Goal: Find contact information: Obtain details needed to contact an individual or organization

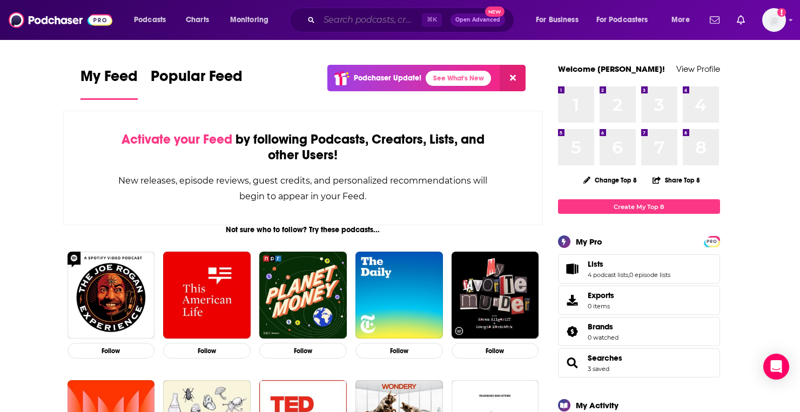
click at [390, 18] on input "Search podcasts, credits, & more..." at bounding box center [370, 19] width 103 height 17
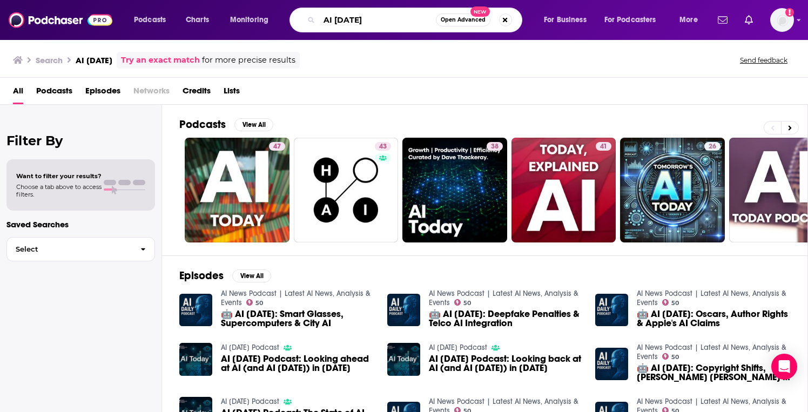
click at [357, 21] on input "AI [DATE]" at bounding box center [377, 19] width 117 height 17
paste input "Download This Show"
click at [357, 21] on input "AI todayDownload This Show" at bounding box center [377, 19] width 117 height 17
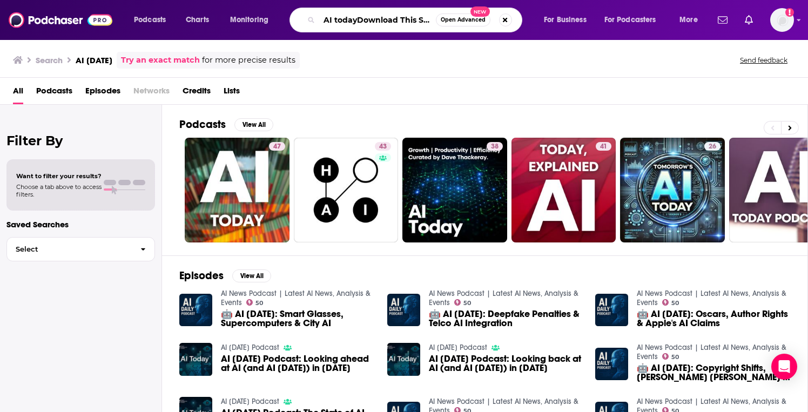
click at [358, 21] on input "AI todayDownload This Show" at bounding box center [377, 19] width 117 height 17
paste input "Search podcasts, credits, & more..."
type input "Download This Show"
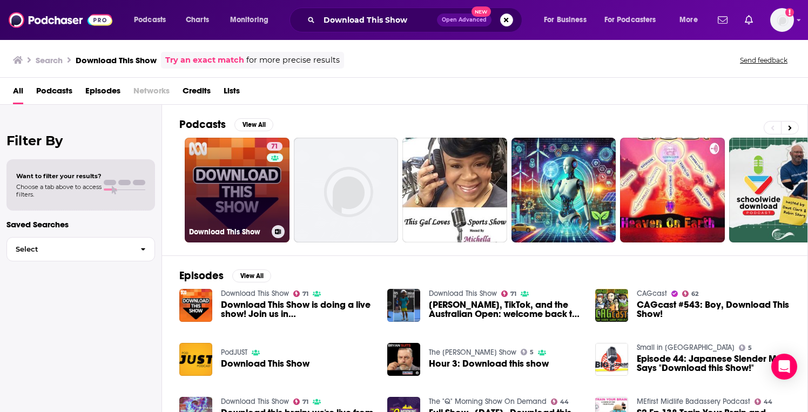
click at [204, 199] on link "71 Download This Show" at bounding box center [237, 190] width 105 height 105
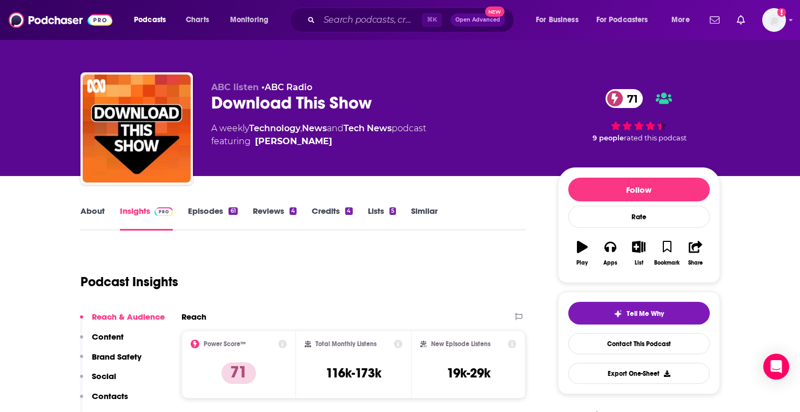
click at [96, 212] on link "About" at bounding box center [92, 218] width 24 height 25
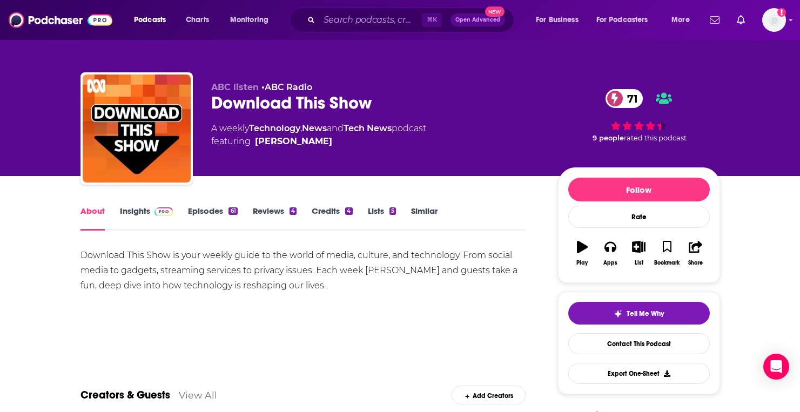
click at [202, 213] on link "Episodes 61" at bounding box center [212, 218] width 49 height 25
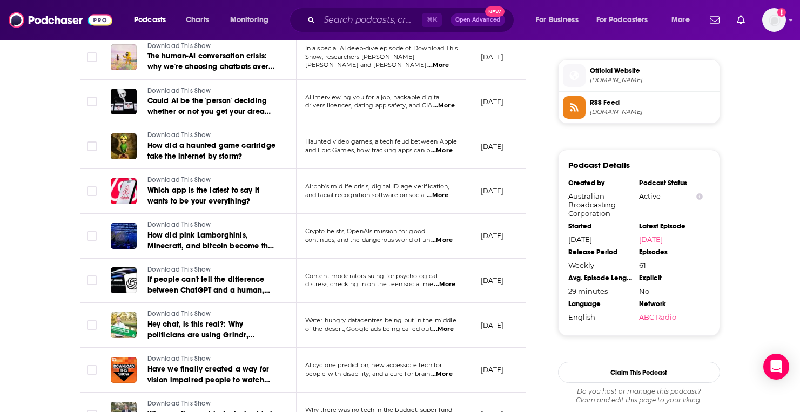
scroll to position [859, 0]
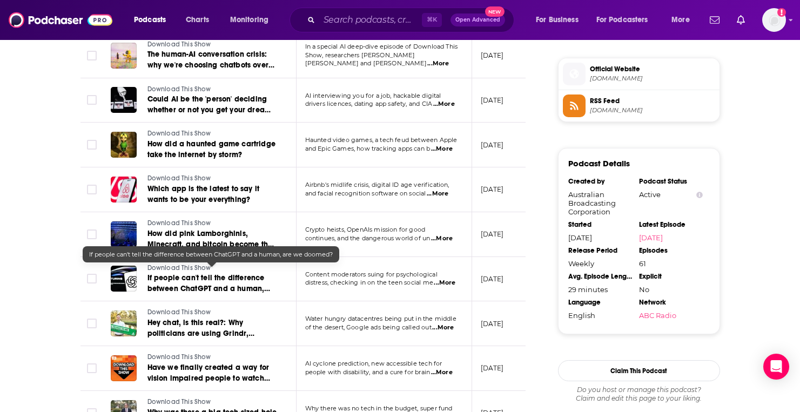
click at [213, 277] on span "If people can't tell the difference between ChatGPT and a human, are we doomed?" at bounding box center [208, 288] width 123 height 31
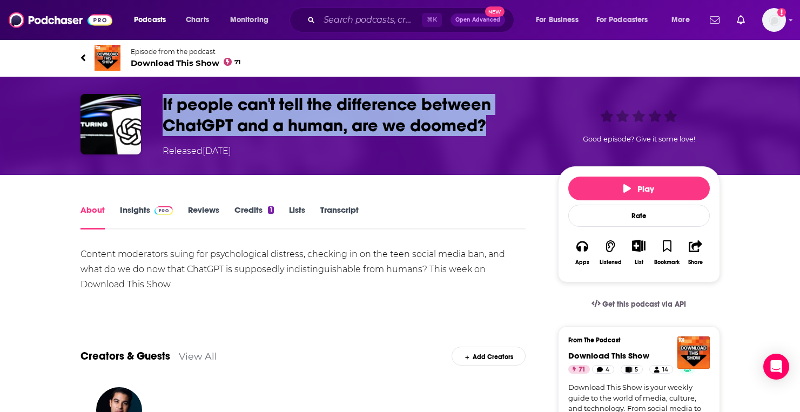
drag, startPoint x: 163, startPoint y: 109, endPoint x: 490, endPoint y: 128, distance: 328.4
click at [490, 128] on h1 "If people can't tell the difference between ChatGPT and a human, are we doomed?" at bounding box center [352, 115] width 378 height 42
copy h1 "If people can't tell the difference between ChatGPT and a human, are we doomed?"
click at [130, 207] on link "Insights" at bounding box center [146, 217] width 53 height 25
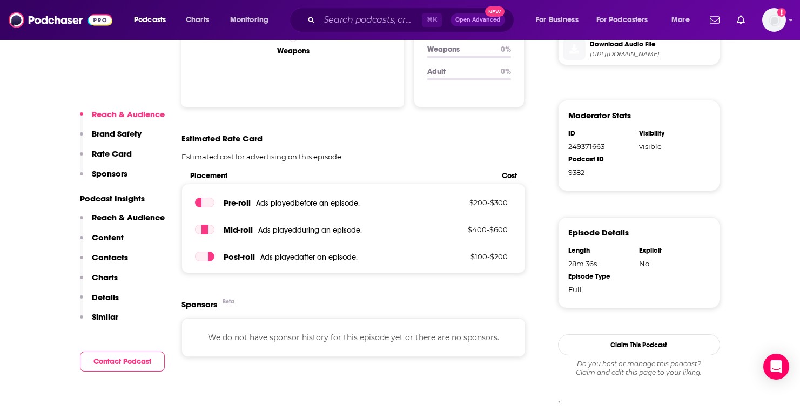
click at [108, 257] on p "Contacts" at bounding box center [110, 257] width 36 height 10
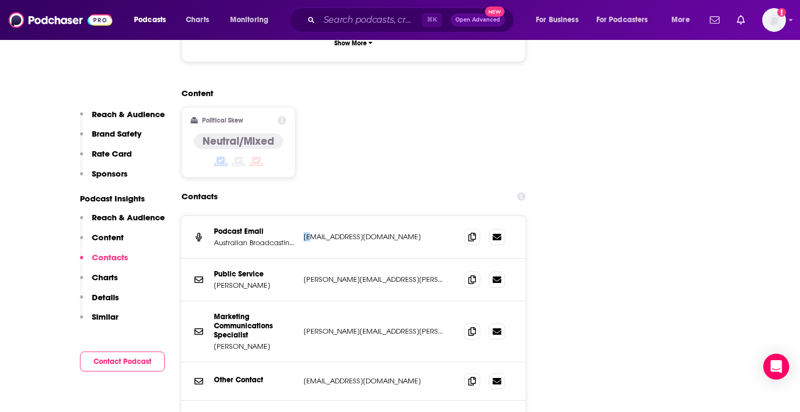
drag, startPoint x: 301, startPoint y: 198, endPoint x: 314, endPoint y: 198, distance: 12.4
click at [314, 216] on div "Podcast Email Australian Broadcasting Corporation [EMAIL_ADDRESS][DOMAIN_NAME] …" at bounding box center [353, 237] width 345 height 43
click at [318, 218] on div "Podcast Email Australian Broadcasting Corporation [EMAIL_ADDRESS][DOMAIN_NAME] …" at bounding box center [353, 237] width 345 height 43
drag, startPoint x: 302, startPoint y: 298, endPoint x: 402, endPoint y: 301, distance: 100.0
click at [402, 301] on div "Marketing Communications Specialist [PERSON_NAME] Katherine [EMAIL_ADDRESS][PER…" at bounding box center [353, 331] width 345 height 61
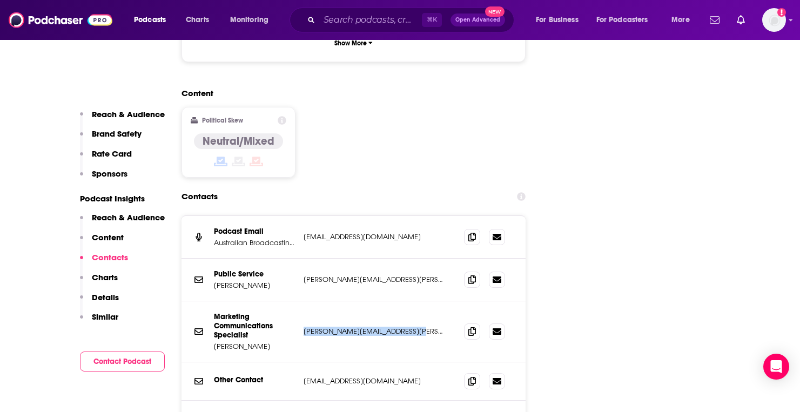
copy p "[PERSON_NAME][EMAIL_ADDRESS][PERSON_NAME][DOMAIN_NAME]"
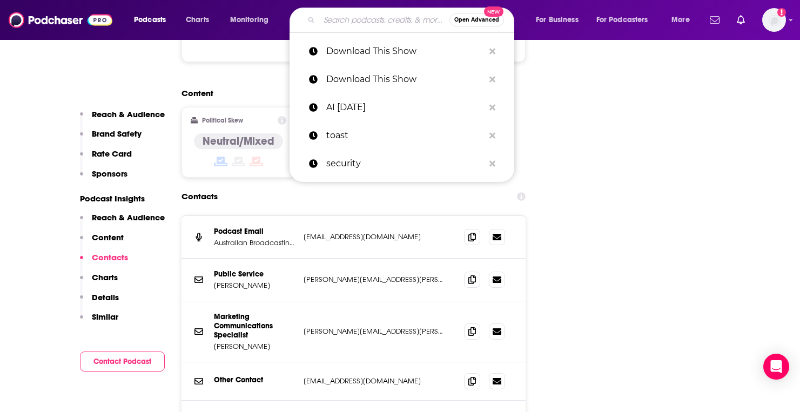
click at [368, 26] on input "Search podcasts, credits, & more..." at bounding box center [384, 19] width 130 height 17
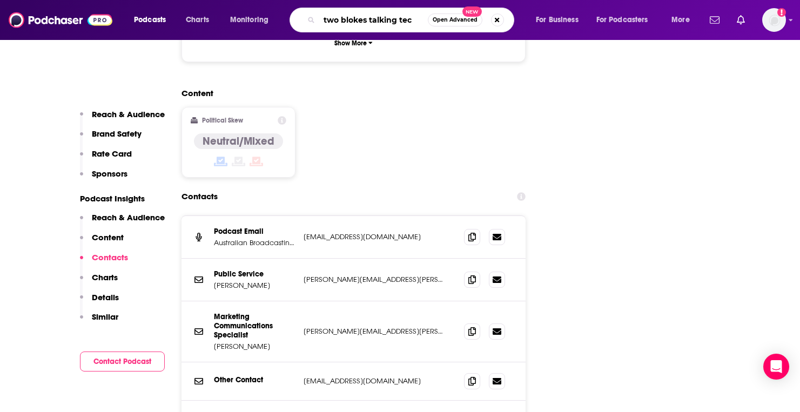
type input "two blokes talking tech"
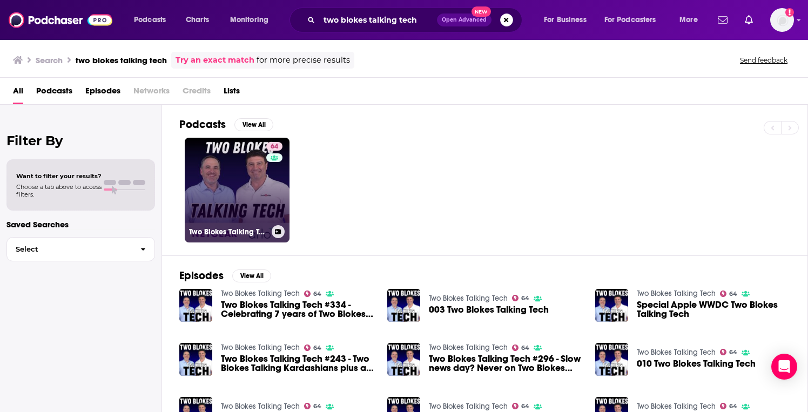
click at [224, 159] on link "64 Two Blokes Talking Tech" at bounding box center [237, 190] width 105 height 105
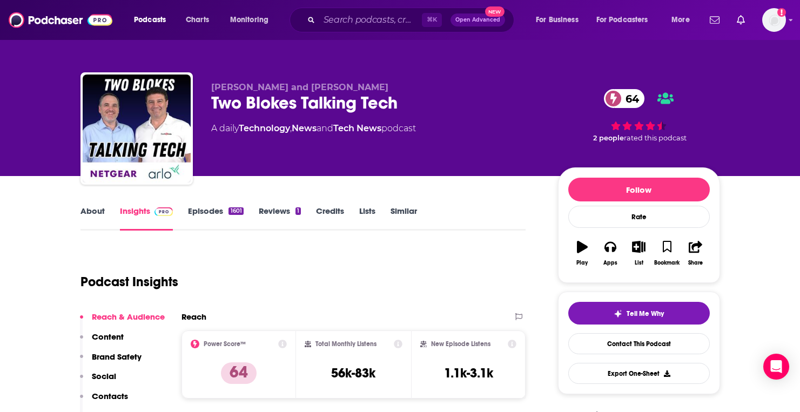
click at [212, 207] on link "Episodes 1601" at bounding box center [215, 218] width 55 height 25
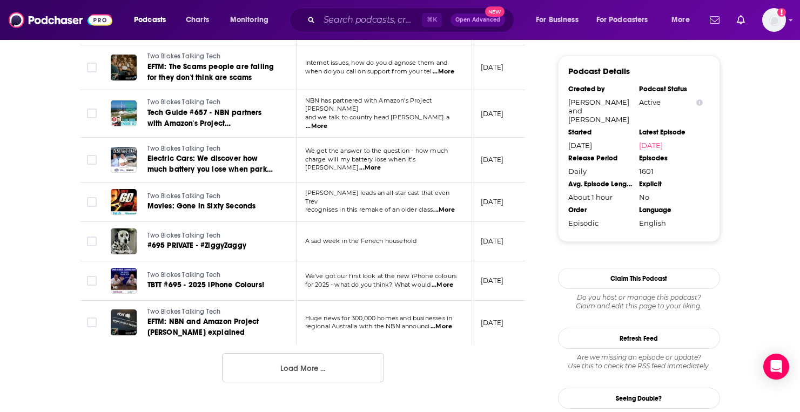
scroll to position [1050, 0]
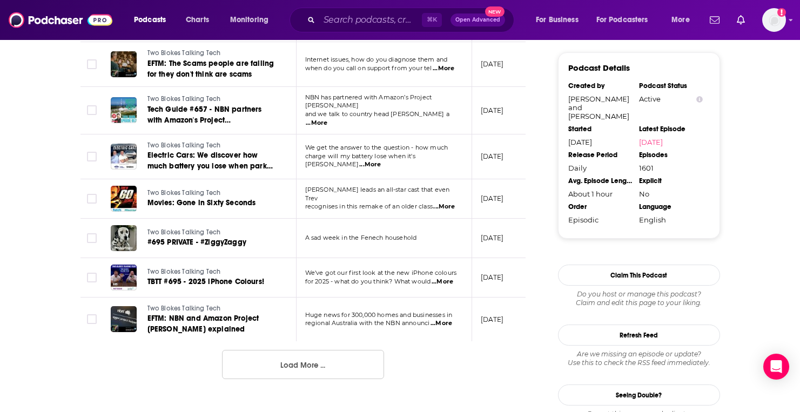
click at [333, 358] on button "Load More ..." at bounding box center [303, 364] width 162 height 29
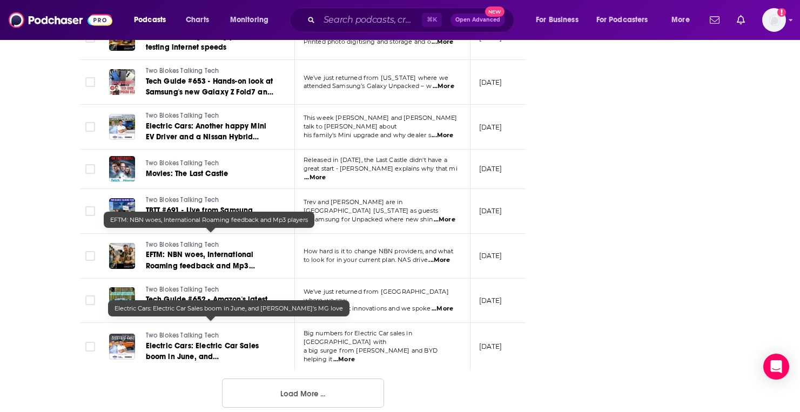
scroll to position [2104, 0]
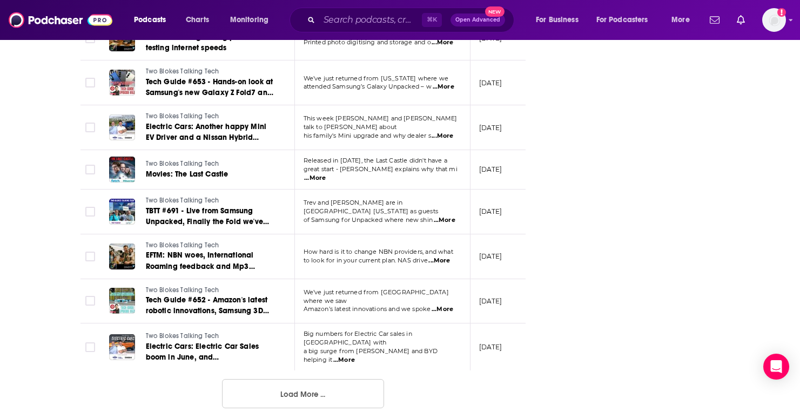
click at [255, 379] on button "Load More ..." at bounding box center [303, 393] width 162 height 29
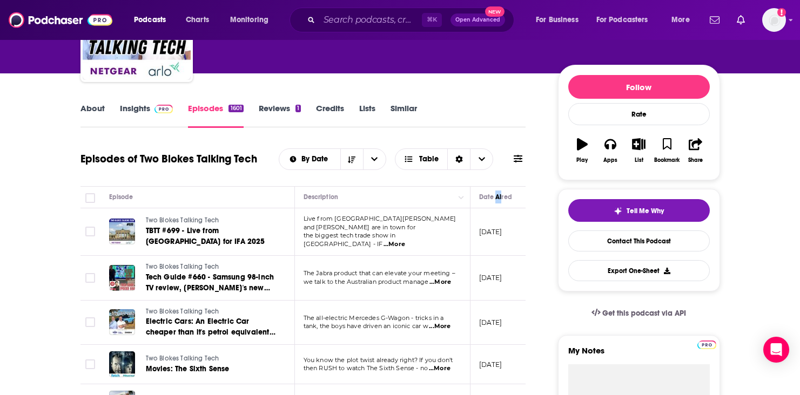
scroll to position [2568, 0]
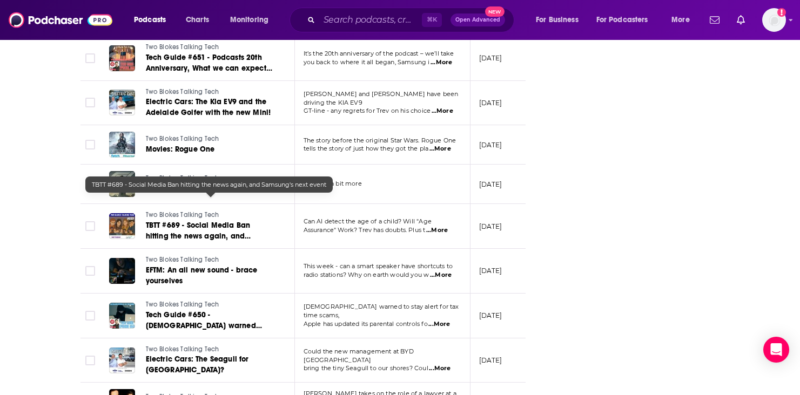
click at [240, 221] on span "TBTT #689 - Social Media Ban hitting the news again, and Samsung's next event" at bounding box center [198, 236] width 105 height 31
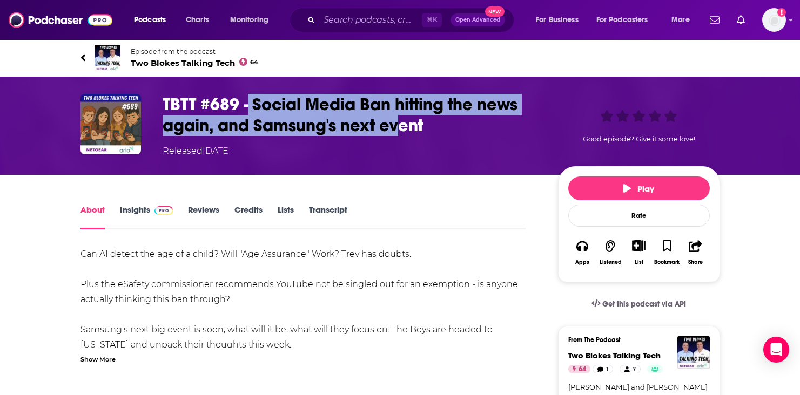
drag, startPoint x: 249, startPoint y: 100, endPoint x: 401, endPoint y: 130, distance: 154.6
click at [401, 130] on h1 "TBTT #689 - Social Media Ban hitting the news again, and Samsung's next event" at bounding box center [352, 115] width 378 height 42
drag, startPoint x: 444, startPoint y: 132, endPoint x: 208, endPoint y: 106, distance: 236.9
click at [208, 106] on h1 "TBTT #689 - Social Media Ban hitting the news again, and Samsung's next event" at bounding box center [352, 115] width 378 height 42
copy h1 "689 - Social Media Ban hitting the news again, and Samsung's next event"
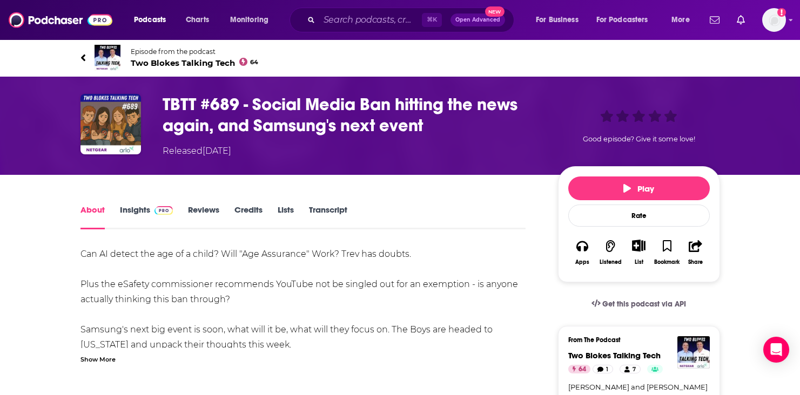
click at [168, 113] on h1 "TBTT #689 - Social Media Ban hitting the news again, and Samsung's next event" at bounding box center [352, 115] width 378 height 42
click at [204, 105] on h1 "TBTT #689 - Social Media Ban hitting the news again, and Samsung's next event" at bounding box center [352, 115] width 378 height 42
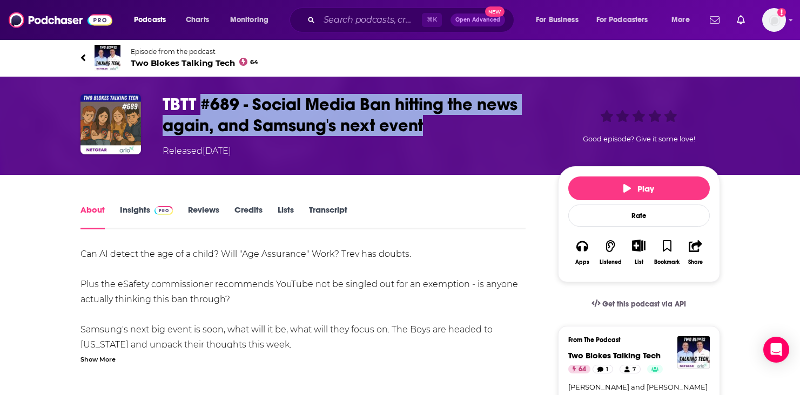
drag, startPoint x: 200, startPoint y: 105, endPoint x: 427, endPoint y: 123, distance: 227.5
click at [427, 123] on h1 "TBTT #689 - Social Media Ban hitting the news again, and Samsung's next event" at bounding box center [352, 115] width 378 height 42
copy h1 "#689 - Social Media Ban hitting the news again, and Samsung's next event"
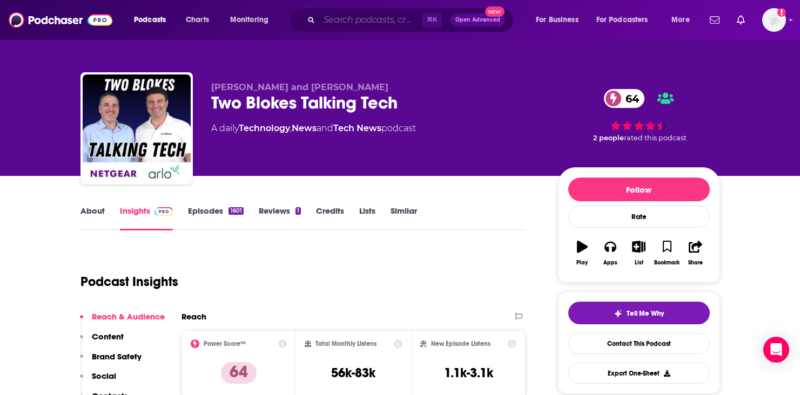
drag, startPoint x: 390, startPoint y: 13, endPoint x: 401, endPoint y: 16, distance: 10.6
click at [390, 13] on input "Search podcasts, credits, & more..." at bounding box center [370, 19] width 103 height 17
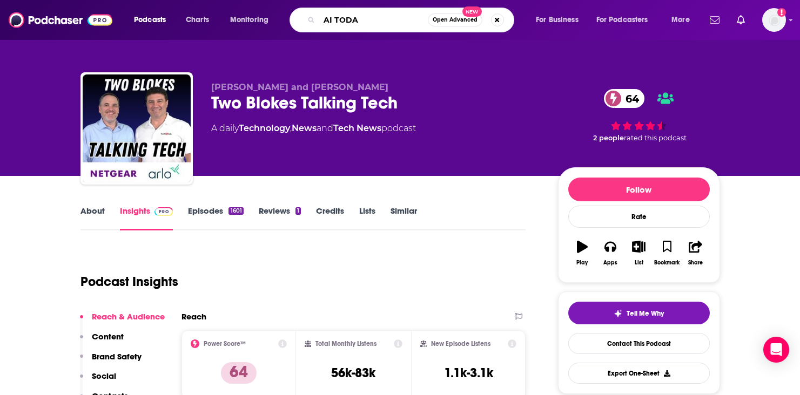
type input "AI [DATE]"
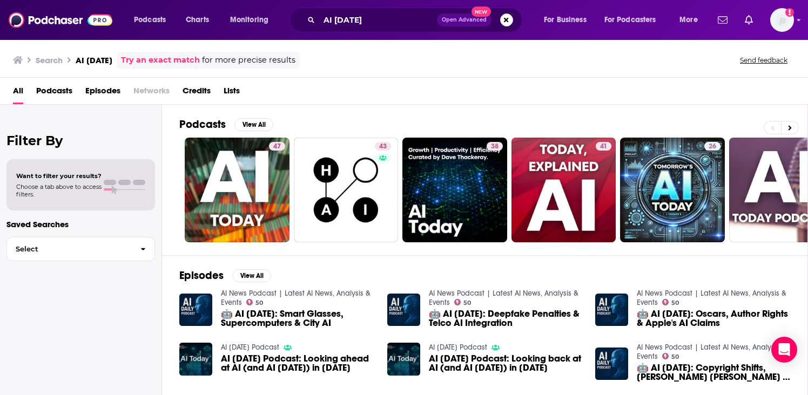
click at [202, 350] on img "AI Today Podcast: Looking ahead at AI (and AI Today) in 2024" at bounding box center [195, 359] width 33 height 33
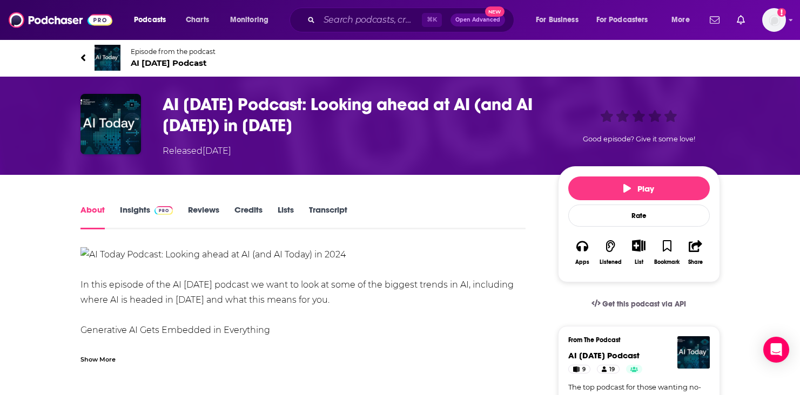
click at [105, 108] on img "AI Today Podcast: Looking ahead at AI (and AI Today) in 2024" at bounding box center [110, 124] width 60 height 60
click at [176, 63] on span "AI [DATE] Podcast" at bounding box center [173, 63] width 85 height 10
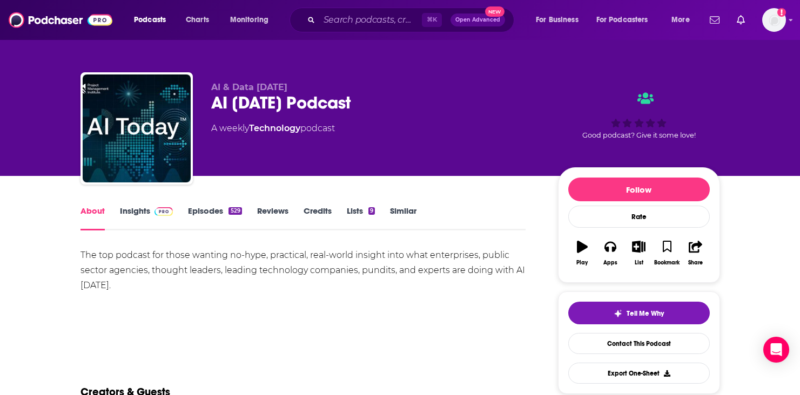
drag, startPoint x: 132, startPoint y: 218, endPoint x: 122, endPoint y: 213, distance: 11.4
click at [122, 213] on link "Insights" at bounding box center [146, 218] width 53 height 25
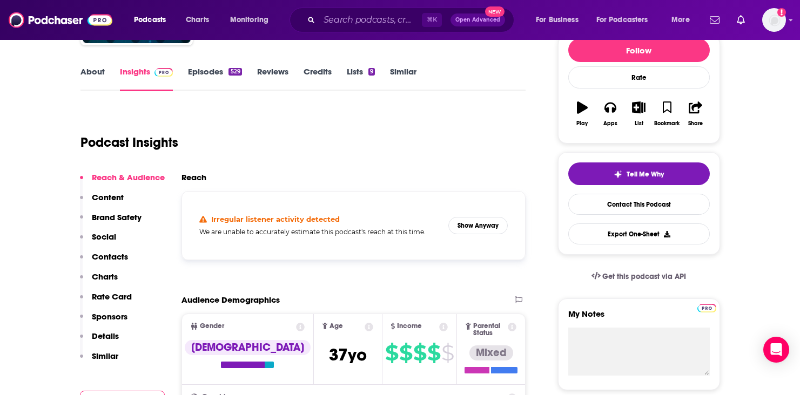
scroll to position [192, 0]
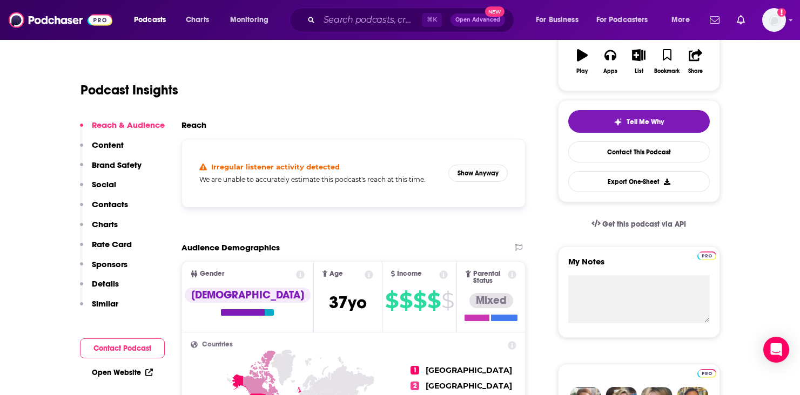
click at [113, 203] on p "Contacts" at bounding box center [110, 204] width 36 height 10
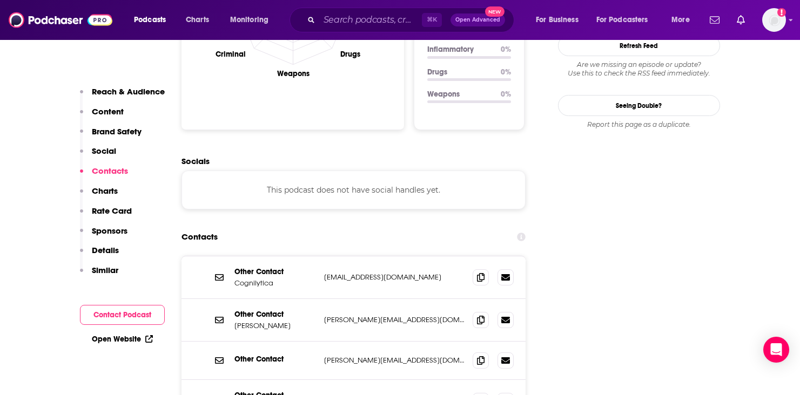
scroll to position [1152, 0]
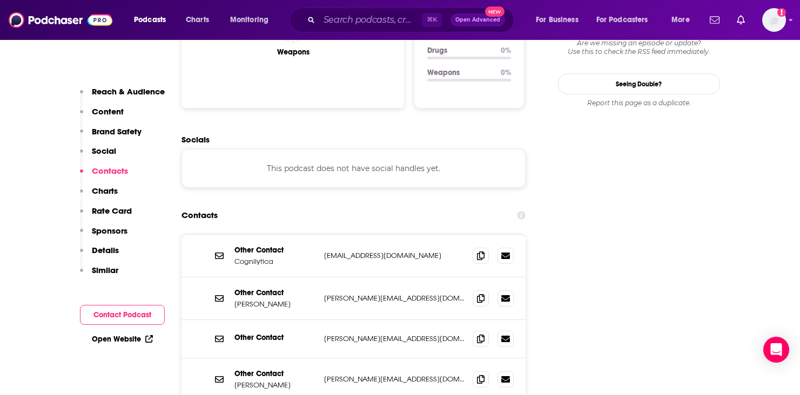
click at [112, 91] on p "Reach & Audience" at bounding box center [128, 91] width 73 height 10
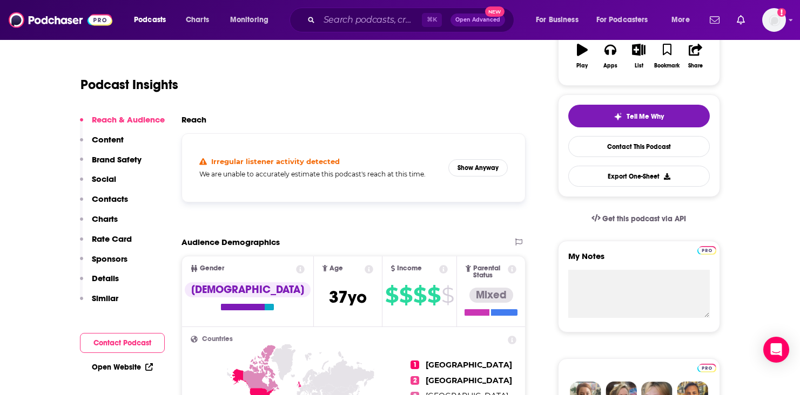
scroll to position [198, 0]
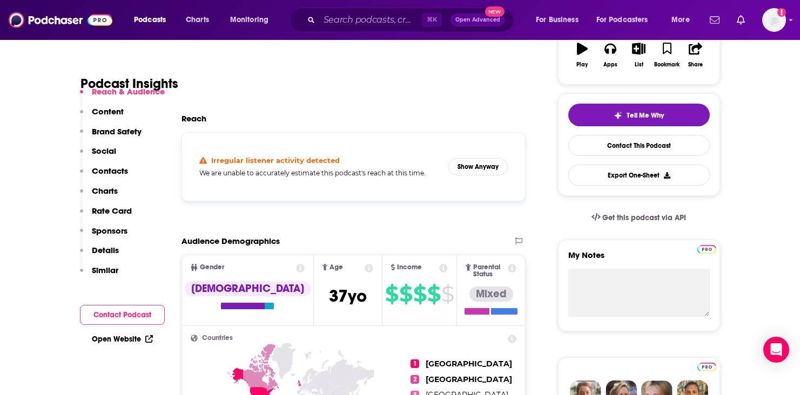
click at [114, 174] on p "Contacts" at bounding box center [110, 171] width 36 height 10
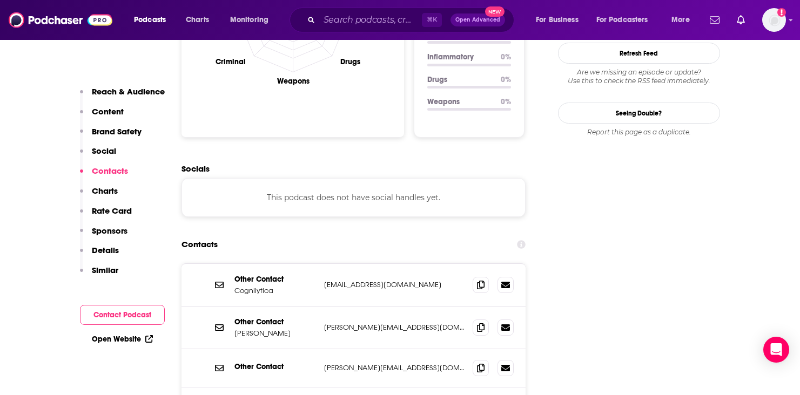
scroll to position [1123, 0]
click at [323, 307] on div "Other Contact [PERSON_NAME] [PERSON_NAME][EMAIL_ADDRESS][DOMAIN_NAME] [PERSON_N…" at bounding box center [353, 328] width 345 height 43
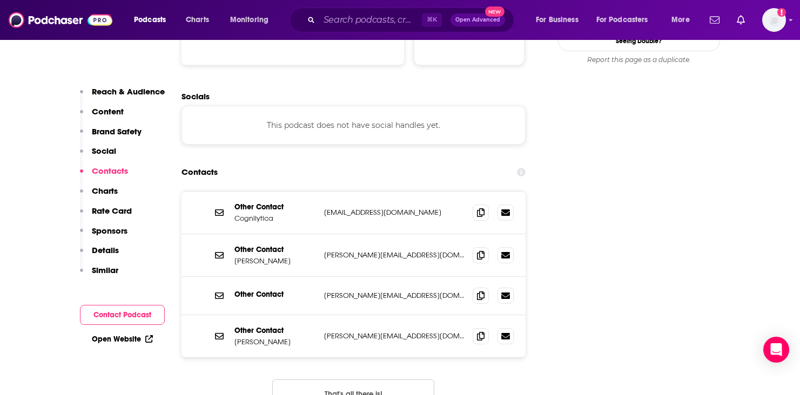
scroll to position [1196, 0]
drag, startPoint x: 319, startPoint y: 199, endPoint x: 406, endPoint y: 206, distance: 86.7
click at [406, 234] on div "Other Contact [PERSON_NAME] [PERSON_NAME][EMAIL_ADDRESS][DOMAIN_NAME] [PERSON_N…" at bounding box center [353, 255] width 345 height 43
drag, startPoint x: 321, startPoint y: 201, endPoint x: 410, endPoint y: 208, distance: 89.9
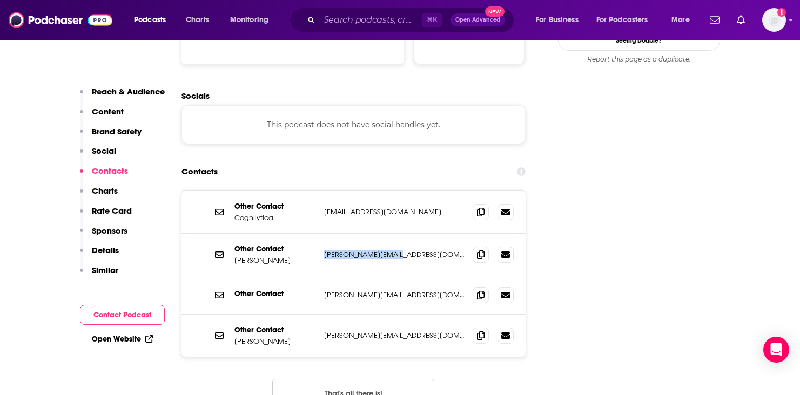
click at [410, 234] on div "Other Contact [PERSON_NAME] [PERSON_NAME][EMAIL_ADDRESS][DOMAIN_NAME] [PERSON_N…" at bounding box center [353, 255] width 345 height 43
copy p "[PERSON_NAME][EMAIL_ADDRESS][DOMAIN_NAME]"
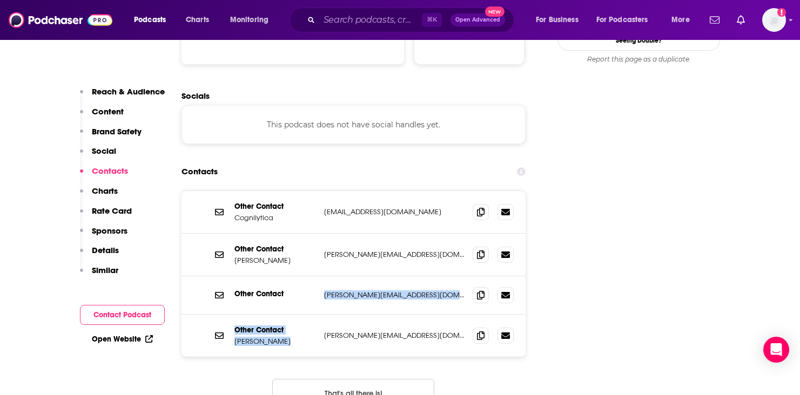
drag, startPoint x: 322, startPoint y: 237, endPoint x: 431, endPoint y: 261, distance: 111.7
click at [431, 261] on div "Other Contact Cognilytica [EMAIL_ADDRESS][DOMAIN_NAME] [EMAIL_ADDRESS][DOMAIN_N…" at bounding box center [353, 274] width 345 height 166
click at [431, 315] on div "Other Contact [PERSON_NAME] [PERSON_NAME][EMAIL_ADDRESS][DOMAIN_NAME] [PERSON_N…" at bounding box center [353, 336] width 345 height 42
drag, startPoint x: 423, startPoint y: 236, endPoint x: 318, endPoint y: 240, distance: 105.4
click at [318, 277] on div "Other Contact [PERSON_NAME][EMAIL_ADDRESS][DOMAIN_NAME] [PERSON_NAME][EMAIL_ADD…" at bounding box center [353, 296] width 345 height 38
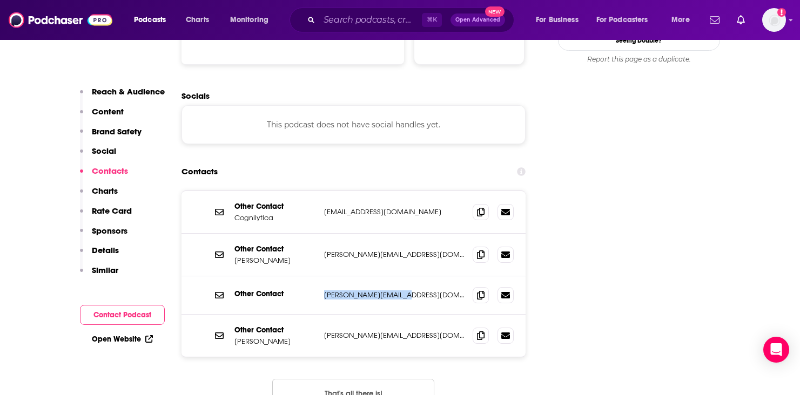
copy div "[PERSON_NAME][EMAIL_ADDRESS][DOMAIN_NAME]"
drag, startPoint x: 322, startPoint y: 282, endPoint x: 416, endPoint y: 289, distance: 93.7
click at [416, 315] on div "Other Contact [PERSON_NAME] [PERSON_NAME][EMAIL_ADDRESS][DOMAIN_NAME] [PERSON_N…" at bounding box center [353, 336] width 345 height 42
copy p "[PERSON_NAME][EMAIL_ADDRESS][DOMAIN_NAME]"
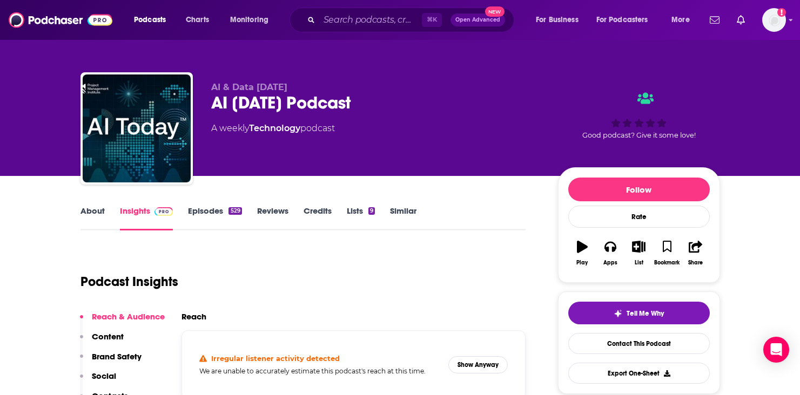
scroll to position [0, 0]
click at [215, 206] on link "Episodes 529" at bounding box center [214, 218] width 53 height 25
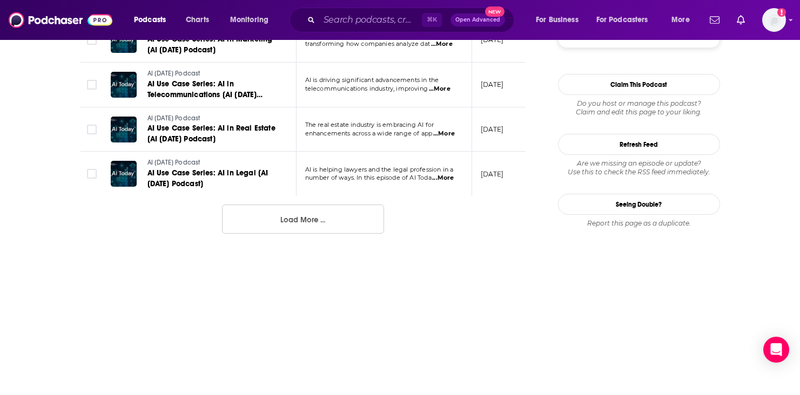
scroll to position [1227, 0]
click at [301, 219] on button "Load More ..." at bounding box center [303, 219] width 162 height 29
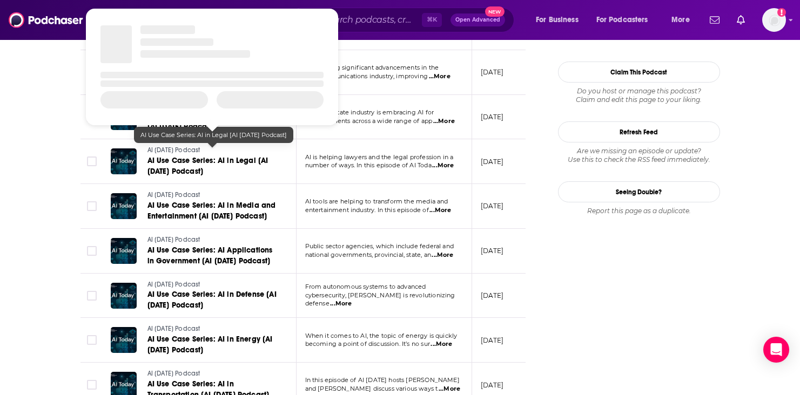
scroll to position [1244, 0]
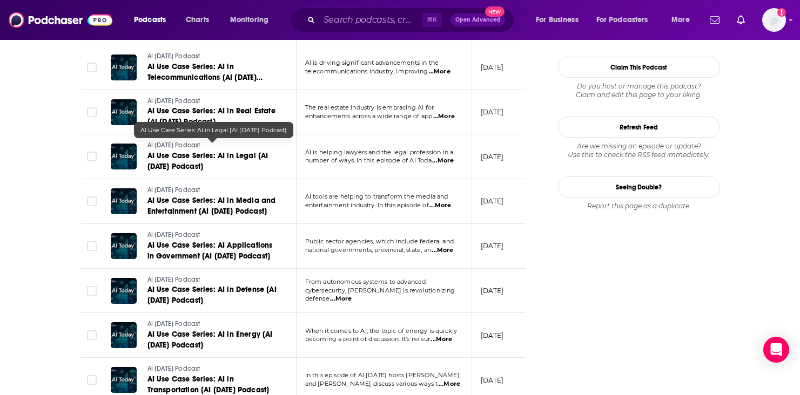
click at [217, 159] on link "AI Use Case Series: AI in Legal [AI [DATE] Podcast]" at bounding box center [212, 162] width 130 height 22
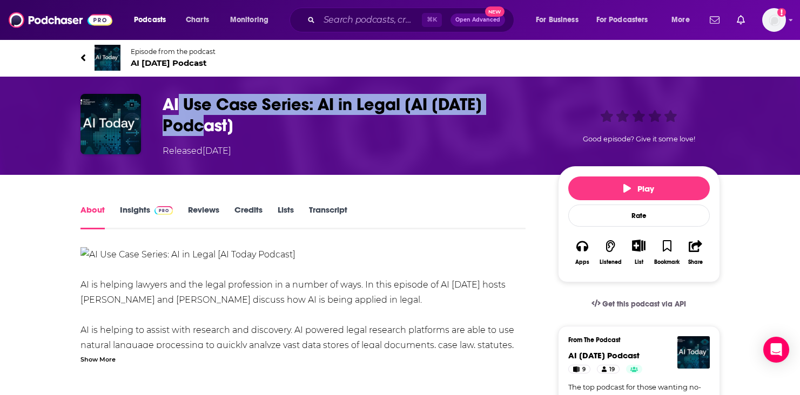
drag, startPoint x: 181, startPoint y: 107, endPoint x: 210, endPoint y: 115, distance: 29.6
click at [210, 115] on h1 "AI Use Case Series: AI in Legal [AI [DATE] Podcast]" at bounding box center [352, 115] width 378 height 42
click at [185, 114] on h1 "AI Use Case Series: AI in Legal [AI [DATE] Podcast]" at bounding box center [352, 115] width 378 height 42
drag, startPoint x: 157, startPoint y: 109, endPoint x: 399, endPoint y: 107, distance: 242.0
click at [399, 107] on div "AI Use Case Series: AI in Legal [AI [DATE] Podcast] Released [DATE] Good episod…" at bounding box center [399, 126] width 639 height 64
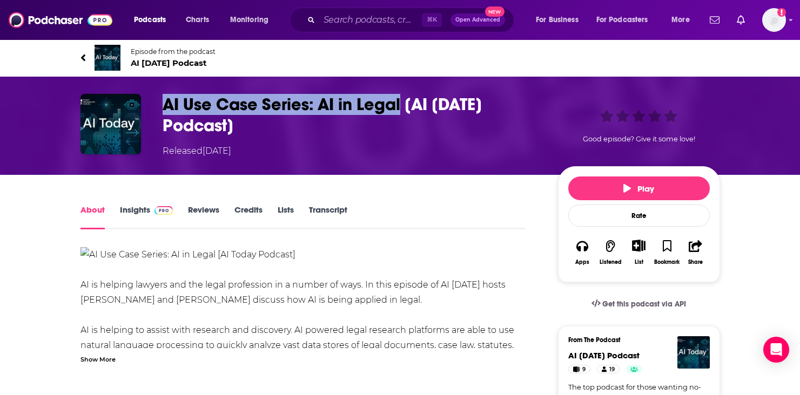
copy h1 "AI Use Case Series: AI in Legal"
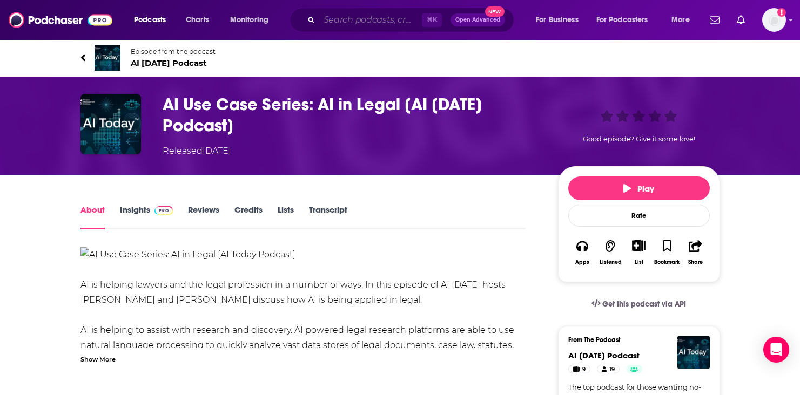
click at [378, 17] on input "Search podcasts, credits, & more..." at bounding box center [370, 19] width 103 height 17
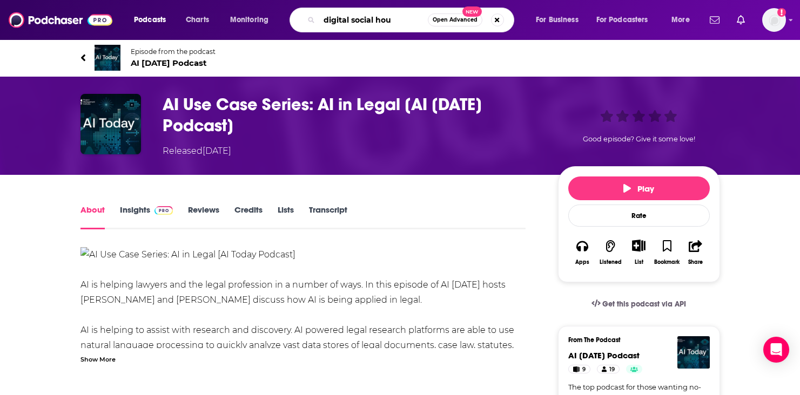
type input "digital social hour"
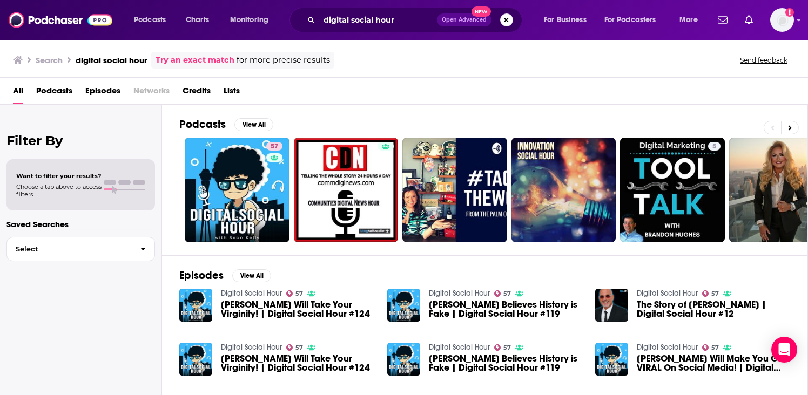
click at [65, 87] on span "Podcasts" at bounding box center [54, 93] width 36 height 22
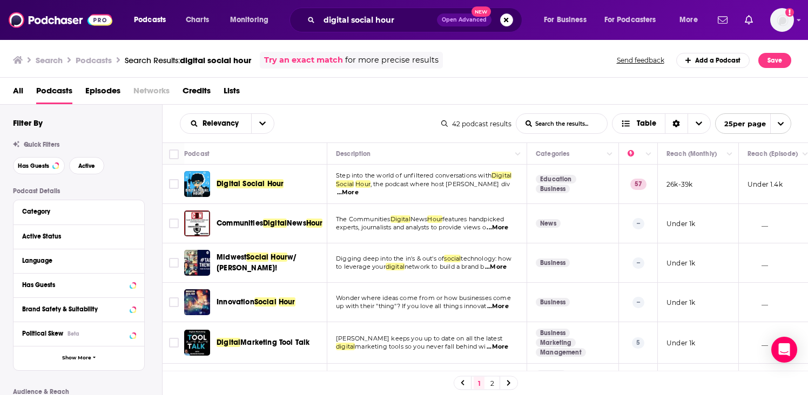
click at [278, 192] on div "Digital Social Hour" at bounding box center [273, 184] width 112 height 26
click at [269, 182] on span "Digital Social Hour" at bounding box center [250, 183] width 67 height 9
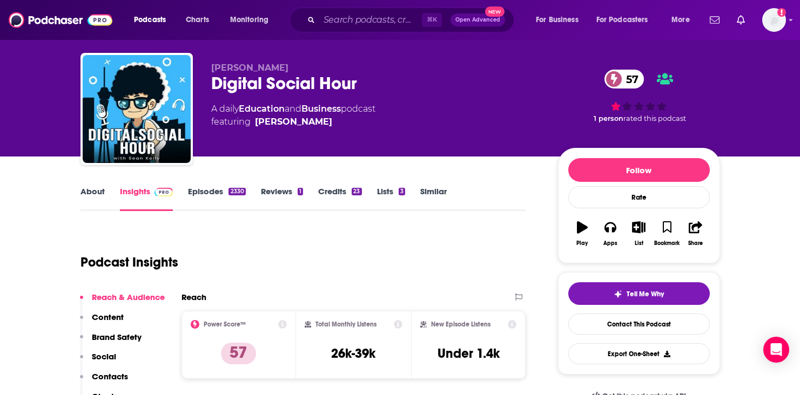
scroll to position [19, 0]
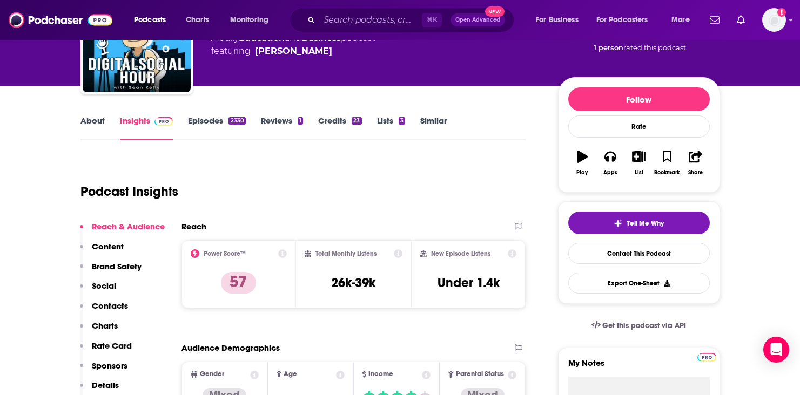
click at [111, 307] on p "Contacts" at bounding box center [110, 306] width 36 height 10
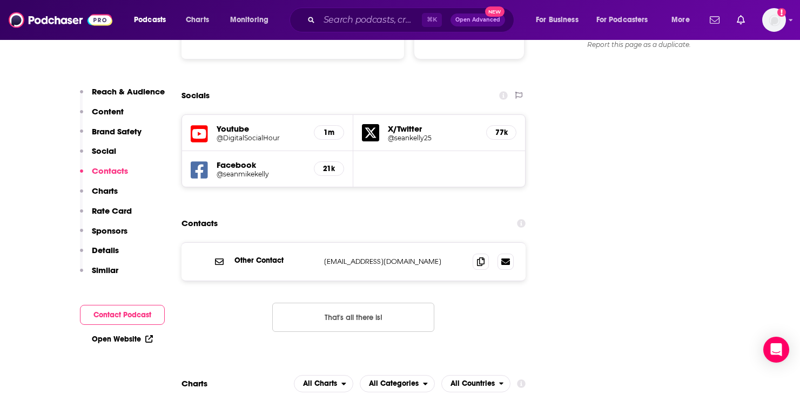
scroll to position [1208, 0]
drag, startPoint x: 428, startPoint y: 199, endPoint x: 322, endPoint y: 199, distance: 105.9
click at [322, 242] on div "Other Contact [PERSON_NAME][EMAIL_ADDRESS][DOMAIN_NAME] [PERSON_NAME][EMAIL_ADD…" at bounding box center [353, 261] width 345 height 38
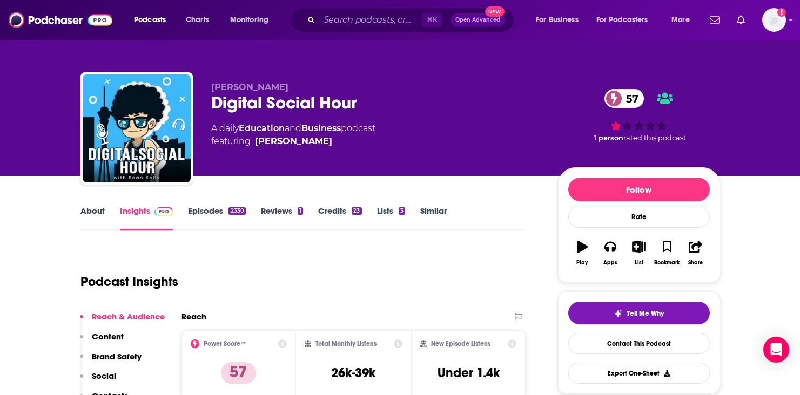
scroll to position [0, 0]
click at [210, 215] on link "Episodes 2330" at bounding box center [216, 218] width 57 height 25
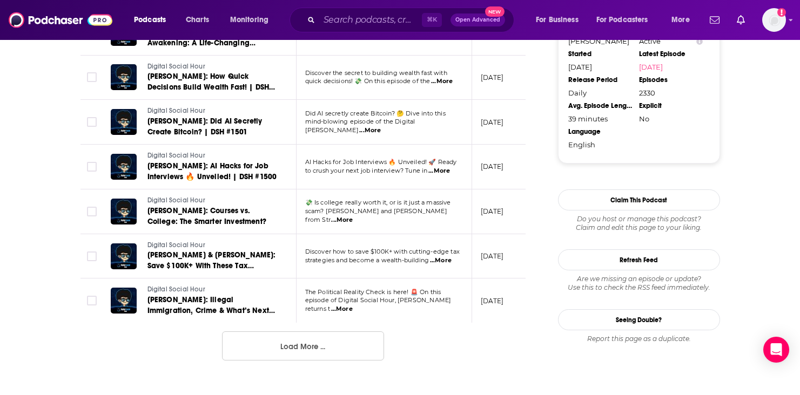
scroll to position [1107, 0]
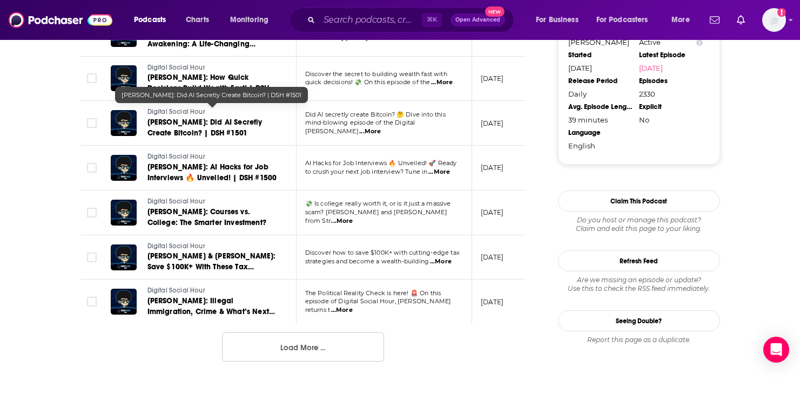
click at [219, 124] on span "[PERSON_NAME]: Did AI Secretly Create Bitcoin? | DSH #1501" at bounding box center [204, 128] width 115 height 20
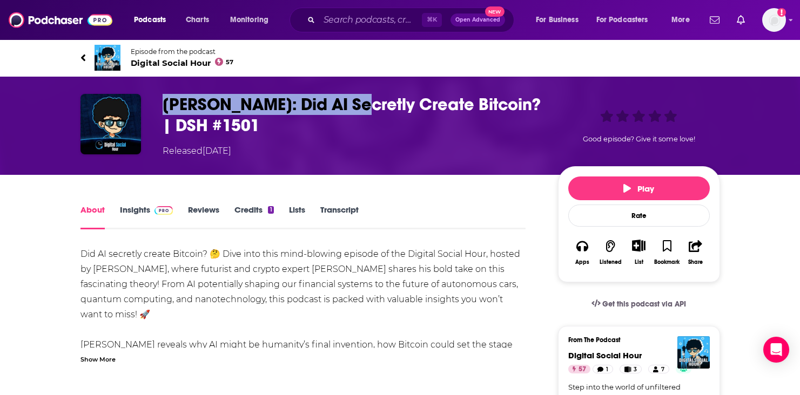
drag, startPoint x: 164, startPoint y: 102, endPoint x: 367, endPoint y: 101, distance: 203.6
click at [367, 101] on h1 "[PERSON_NAME]: Did AI Secretly Create Bitcoin? | DSH #1501" at bounding box center [352, 115] width 378 height 42
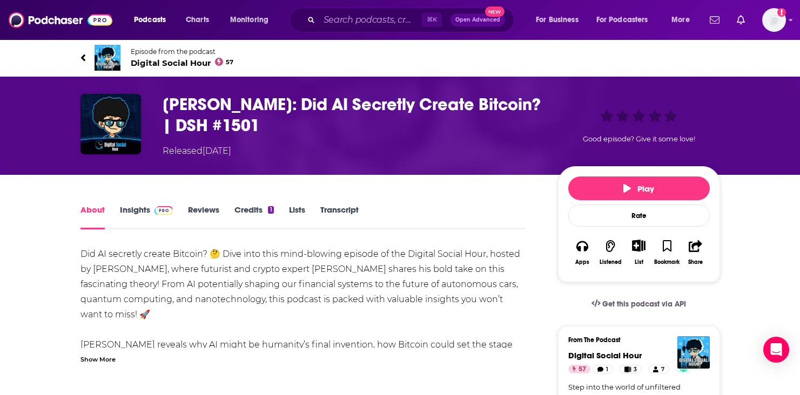
drag, startPoint x: 366, startPoint y: 100, endPoint x: 357, endPoint y: 100, distance: 8.7
click at [365, 100] on h1 "[PERSON_NAME]: Did AI Secretly Create Bitcoin? | DSH #1501" at bounding box center [352, 115] width 378 height 42
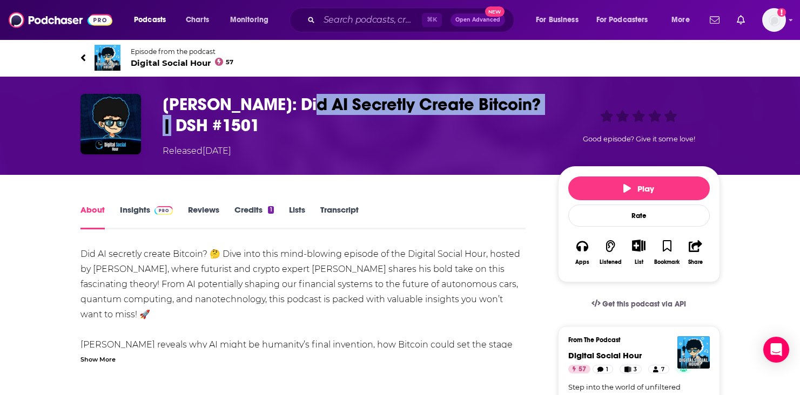
drag, startPoint x: 313, startPoint y: 100, endPoint x: 224, endPoint y: 126, distance: 92.4
click at [224, 126] on h1 "[PERSON_NAME]: Did AI Secretly Create Bitcoin? | DSH #1501" at bounding box center [352, 115] width 378 height 42
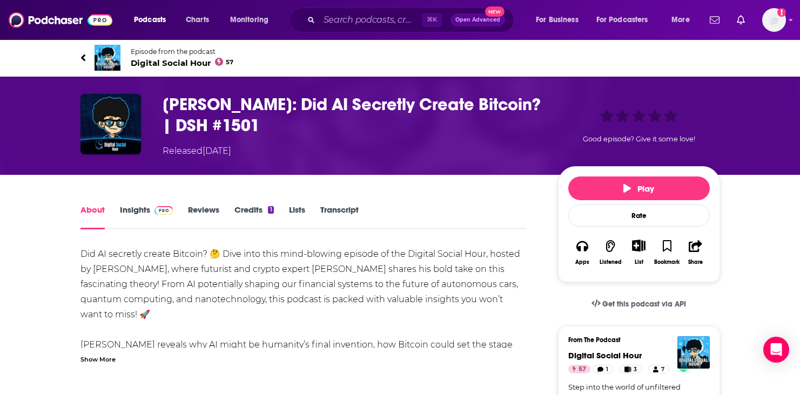
drag, startPoint x: 372, startPoint y: 39, endPoint x: 368, endPoint y: 30, distance: 9.9
click at [372, 39] on div "Podcasts Charts Monitoring ⌘ K Open Advanced New For Business For Podcasters Mo…" at bounding box center [400, 20] width 800 height 40
click at [366, 18] on input "Search podcasts, credits, & more..." at bounding box center [370, 19] width 103 height 17
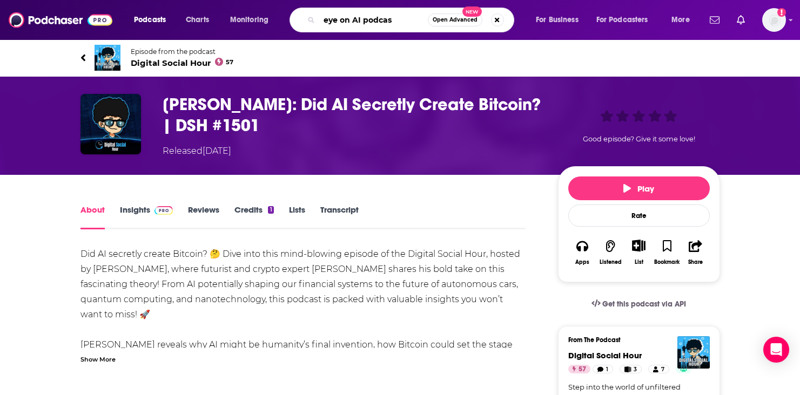
type input "eye on AI podcast"
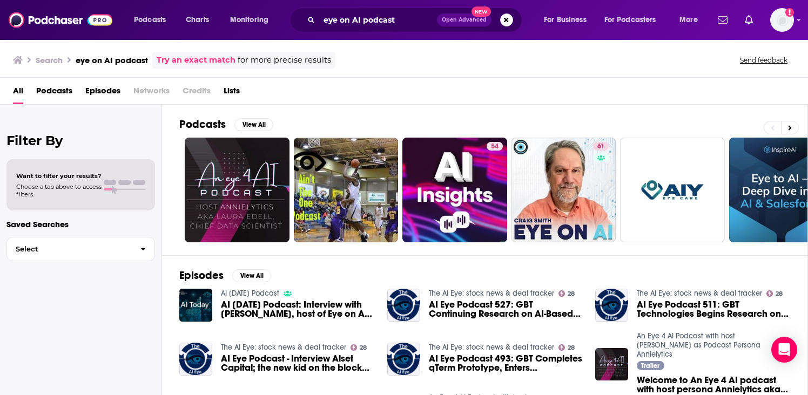
click at [51, 86] on span "Podcasts" at bounding box center [54, 93] width 36 height 22
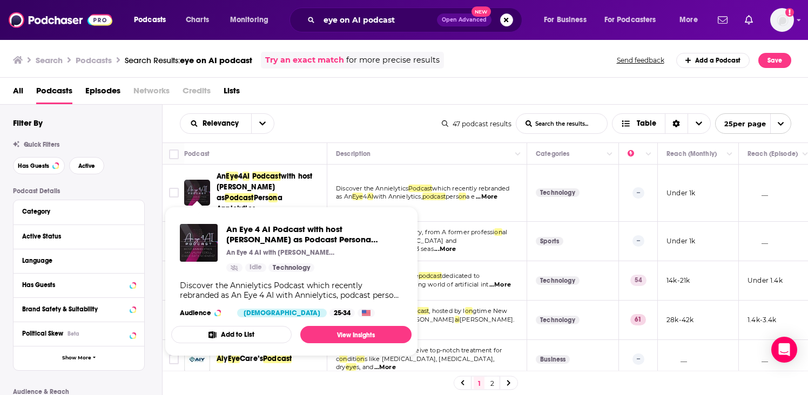
click at [196, 183] on img "An Eye 4 AI Podcast with host Laura Edell as Podcast Persona Annielytics" at bounding box center [197, 193] width 26 height 26
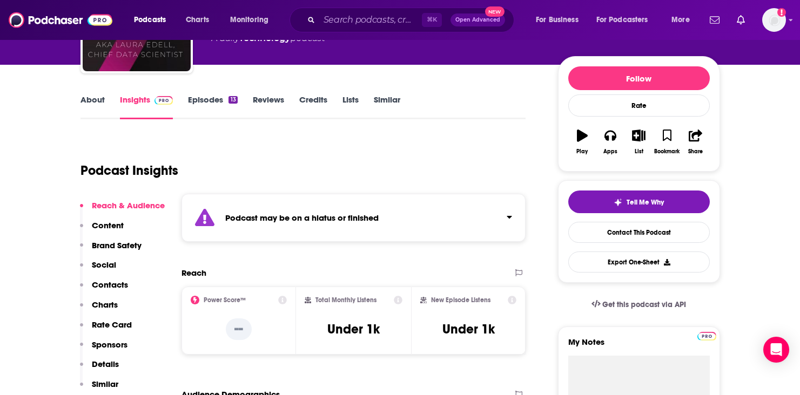
scroll to position [110, 0]
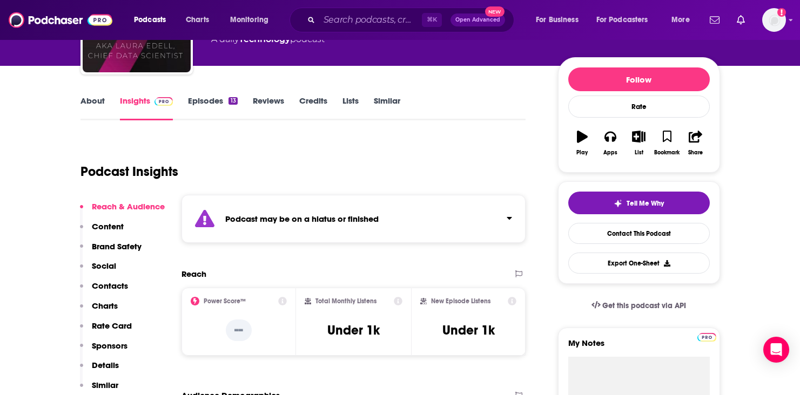
click at [220, 95] on div "About Insights Episodes 13 Reviews Credits Lists Similar" at bounding box center [303, 107] width 446 height 26
click at [218, 100] on link "Episodes 13" at bounding box center [212, 108] width 49 height 25
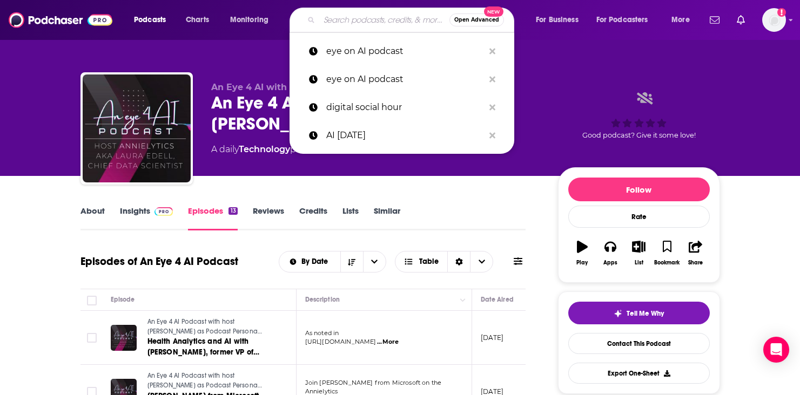
click at [341, 13] on input "Search podcasts, credits, & more..." at bounding box center [384, 19] width 130 height 17
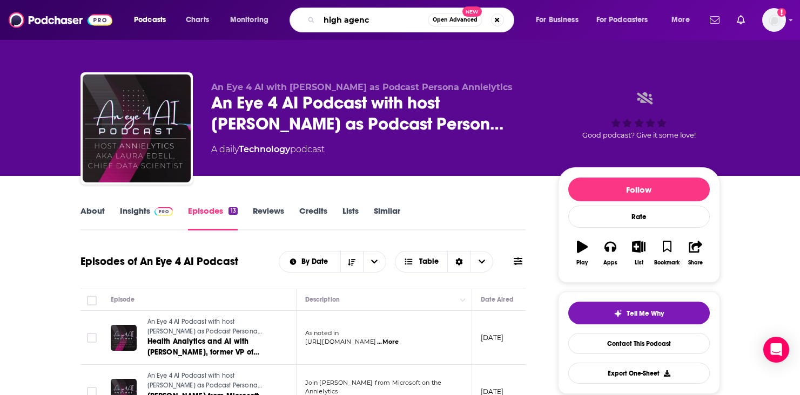
type input "high agency"
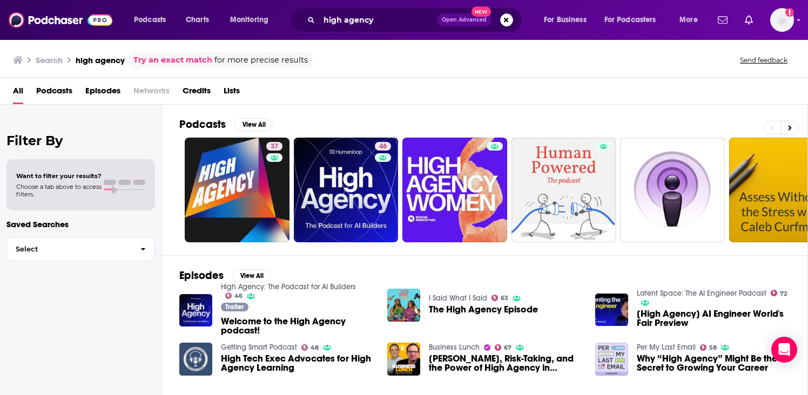
click at [73, 93] on div "All Podcasts Episodes Networks Credits Lists" at bounding box center [406, 93] width 786 height 22
click at [70, 95] on span "Podcasts" at bounding box center [54, 93] width 36 height 22
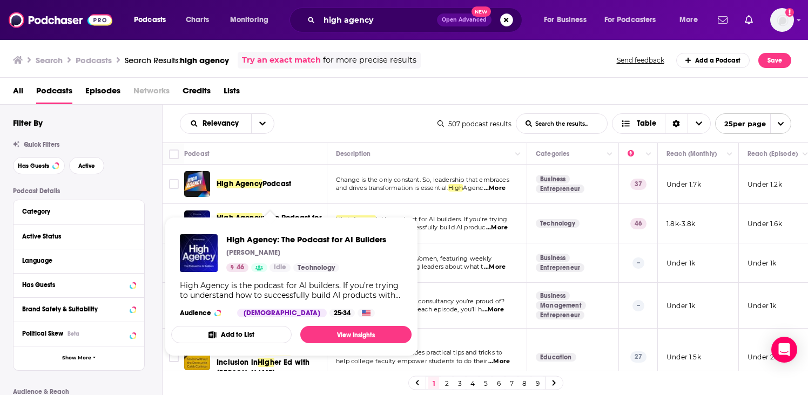
click at [281, 218] on span "High Agency: The Podcast for AI Builders [PERSON_NAME] 46 Idle Technology High …" at bounding box center [291, 286] width 240 height 139
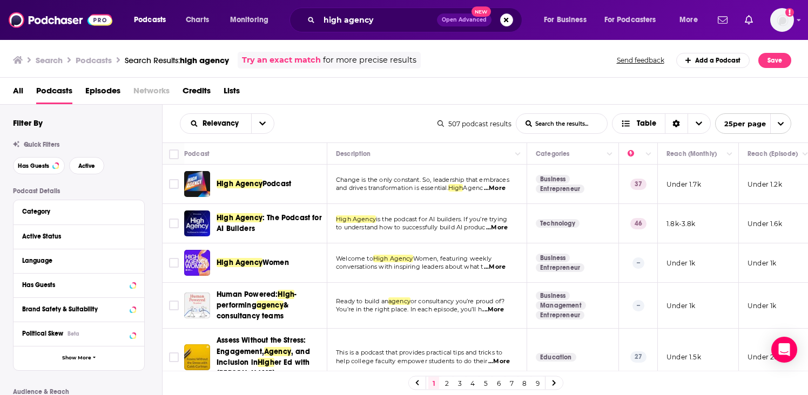
click at [230, 228] on div "Podcasts Charts Monitoring high agency Open Advanced New For Business For Podca…" at bounding box center [404, 197] width 808 height 395
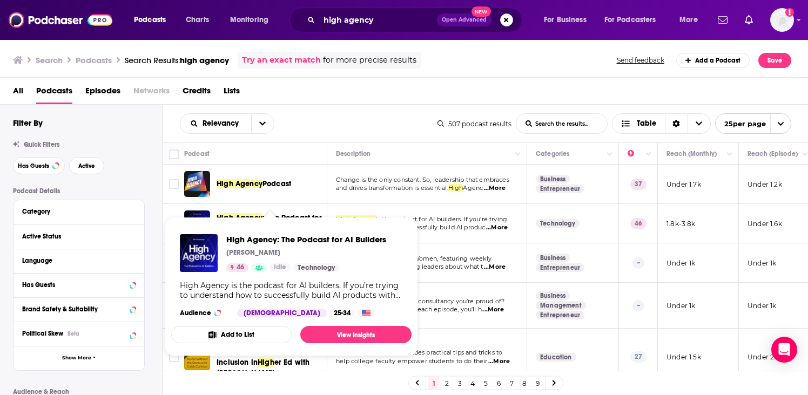
drag, startPoint x: 230, startPoint y: 228, endPoint x: 237, endPoint y: 231, distance: 7.5
click at [237, 231] on div "High Agency: The Podcast for AI Builders [PERSON_NAME] 46 Idle Technology High …" at bounding box center [291, 276] width 240 height 100
click at [191, 264] on img "High Agency: The Podcast for AI Builders" at bounding box center [199, 253] width 38 height 38
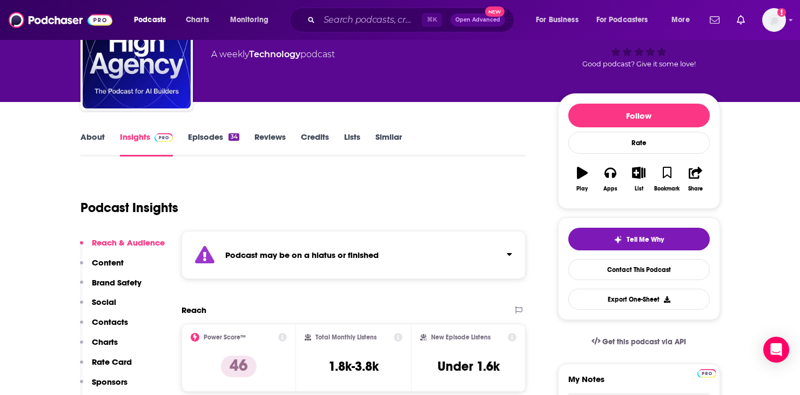
scroll to position [65, 0]
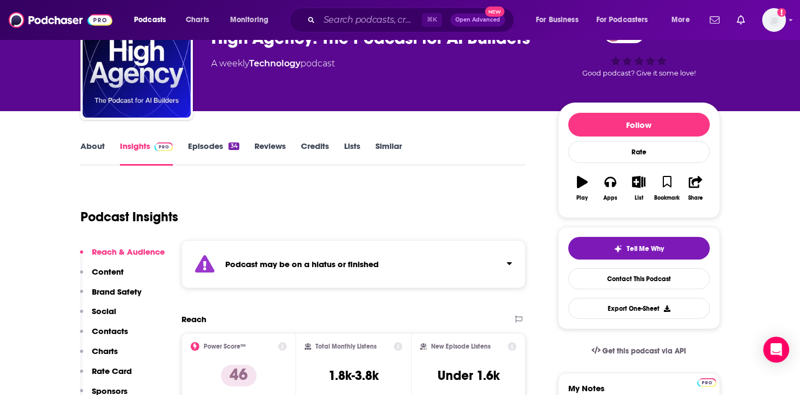
click at [225, 143] on link "Episodes 34" at bounding box center [213, 153] width 51 height 25
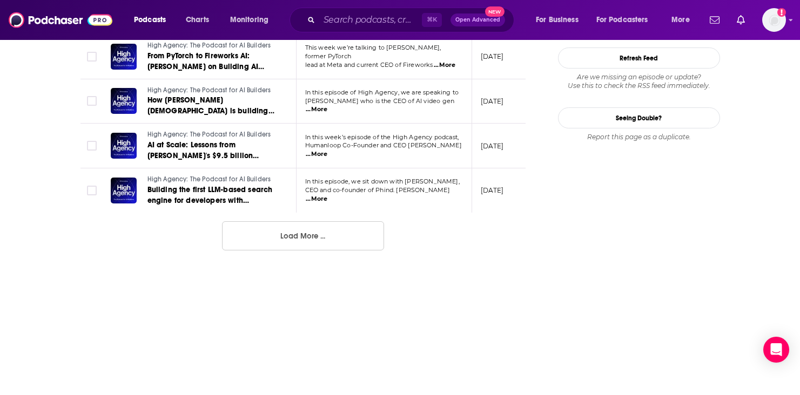
scroll to position [1227, 0]
click at [272, 223] on button "Load More ..." at bounding box center [303, 235] width 162 height 29
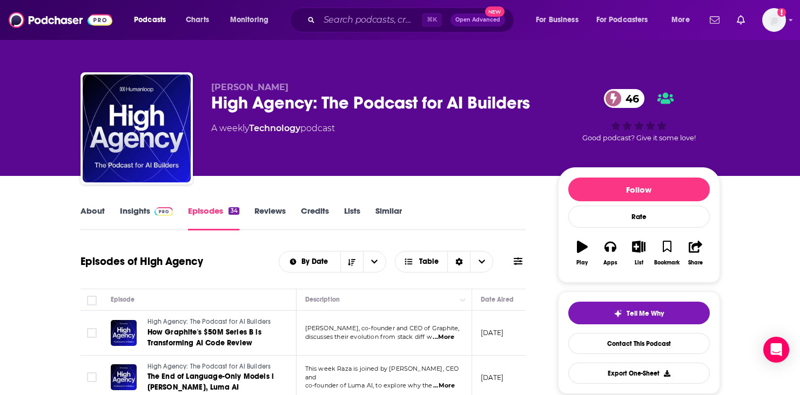
scroll to position [0, 0]
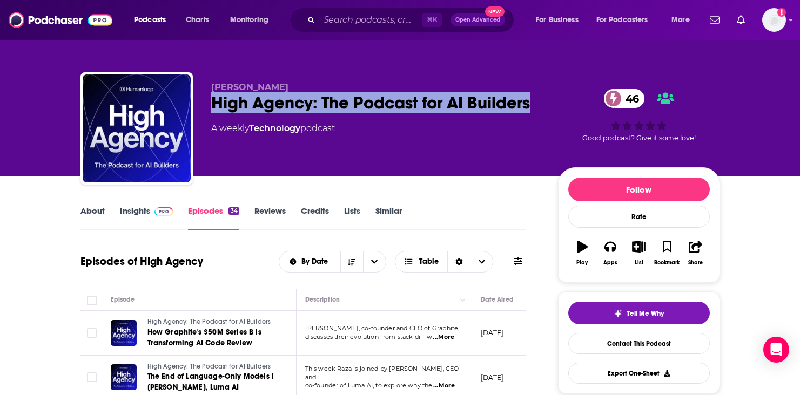
drag, startPoint x: 289, startPoint y: 123, endPoint x: 214, endPoint y: 103, distance: 77.5
click at [214, 103] on div "High Agency: The Podcast for AI Builders 46" at bounding box center [375, 102] width 329 height 21
click at [351, 21] on input "Search podcasts, credits, & more..." at bounding box center [370, 19] width 103 height 17
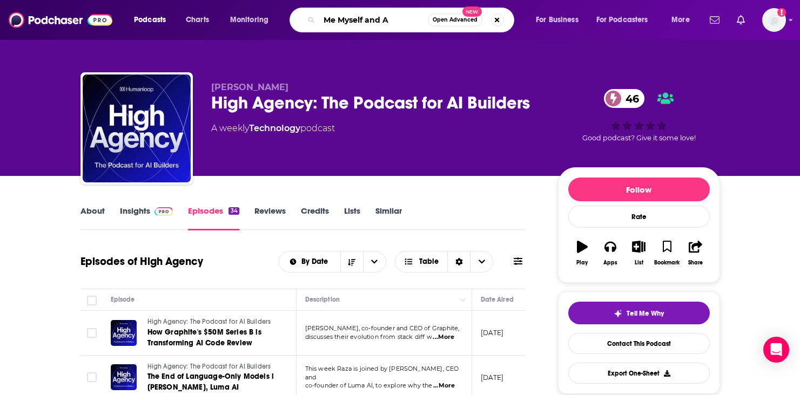
type input "Me Myself and AI"
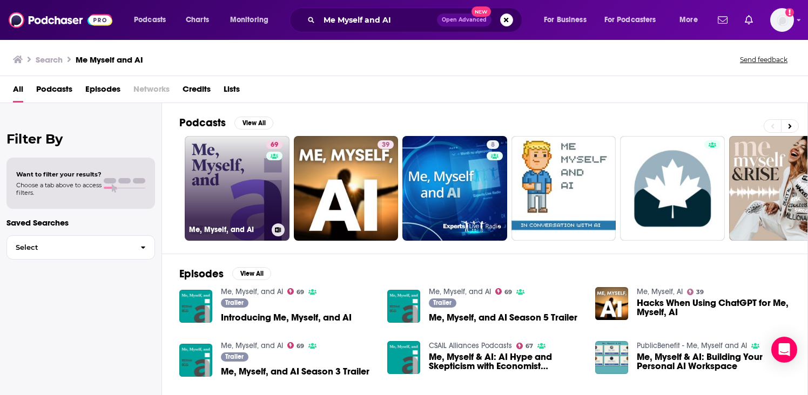
click at [193, 179] on link "69 Me, Myself, and AI" at bounding box center [237, 188] width 105 height 105
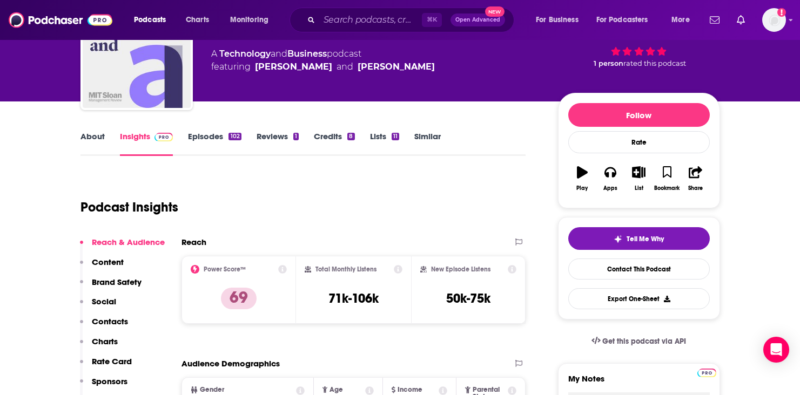
scroll to position [87, 1]
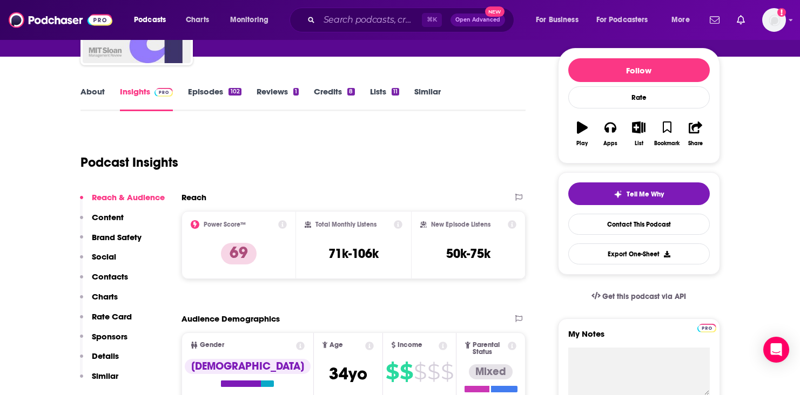
click at [114, 320] on p "Rate Card" at bounding box center [112, 317] width 40 height 10
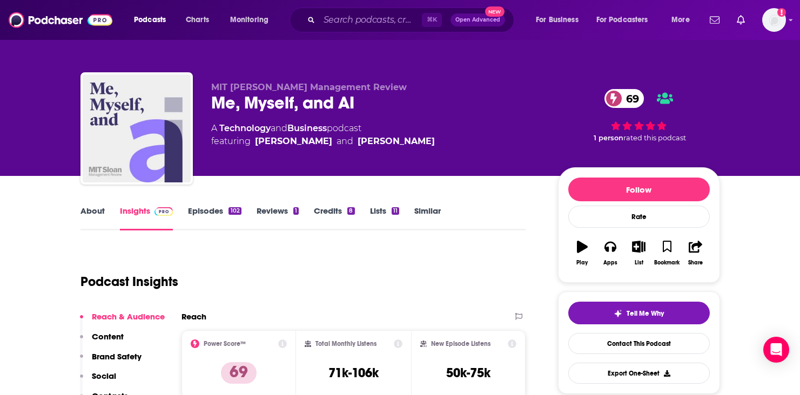
scroll to position [0, 0]
click at [203, 209] on link "Episodes 102" at bounding box center [214, 218] width 53 height 25
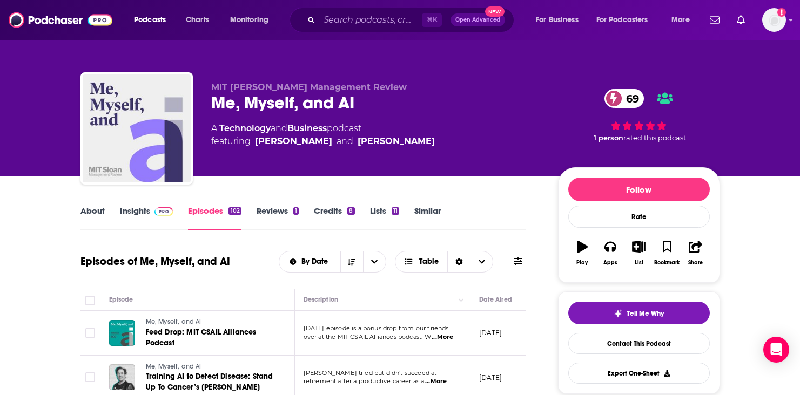
scroll to position [-1, 0]
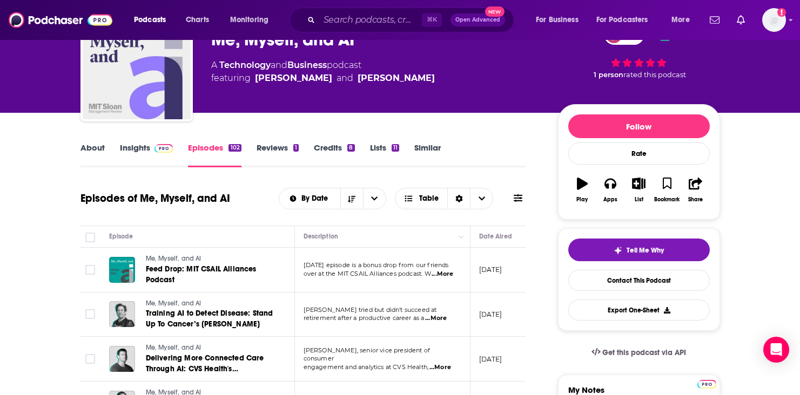
click at [97, 211] on div "Episodes of Me, Myself, and AI By Date Table" at bounding box center [303, 199] width 446 height 28
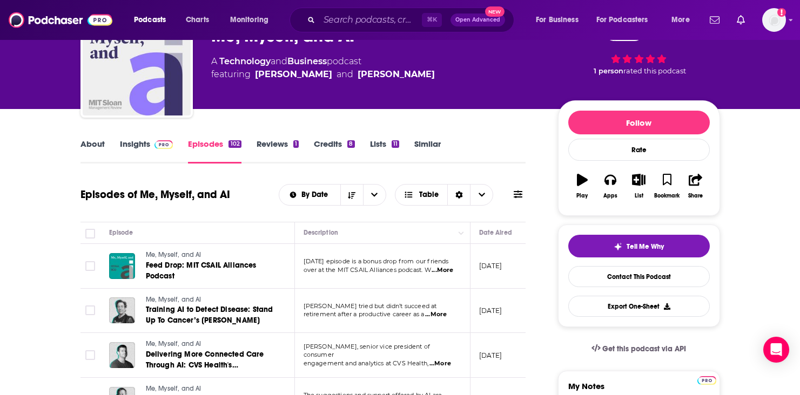
click at [156, 143] on img at bounding box center [163, 144] width 19 height 9
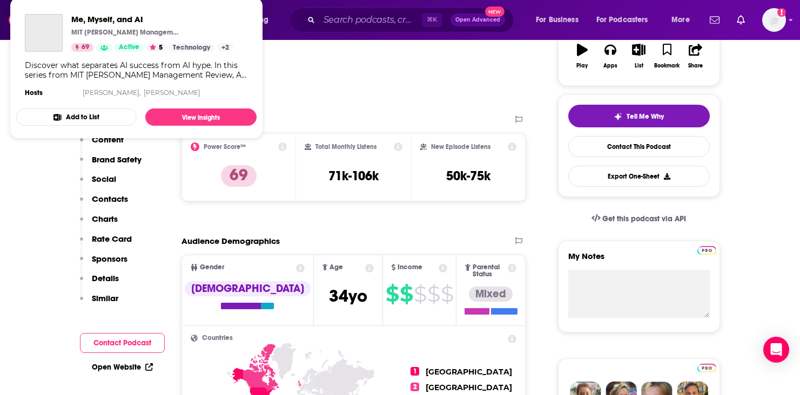
scroll to position [197, 0]
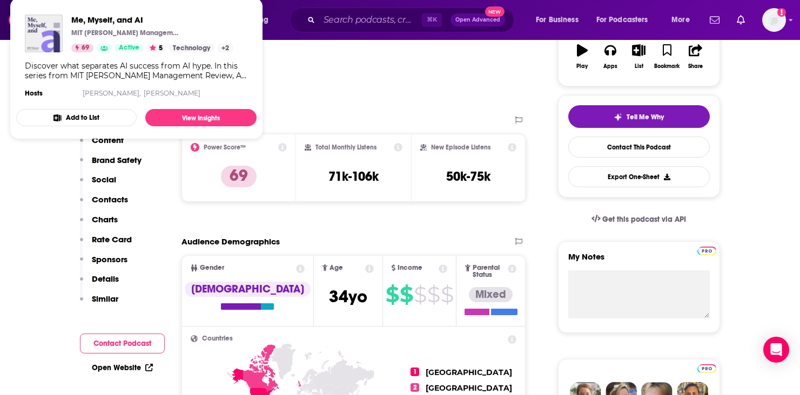
click at [110, 199] on p "Contacts" at bounding box center [110, 199] width 36 height 10
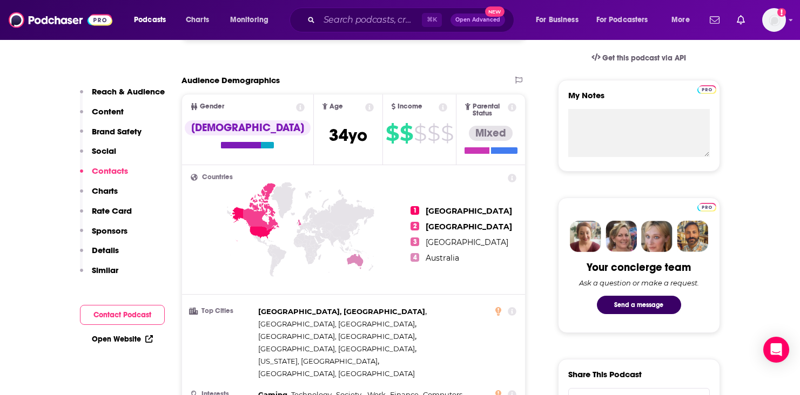
scroll to position [1173, 0]
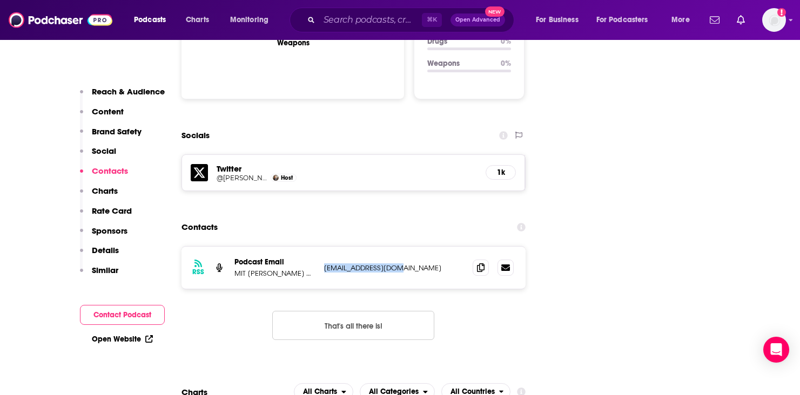
drag, startPoint x: 388, startPoint y: 201, endPoint x: 324, endPoint y: 203, distance: 64.3
click at [324, 264] on p "[EMAIL_ADDRESS][DOMAIN_NAME]" at bounding box center [394, 268] width 140 height 9
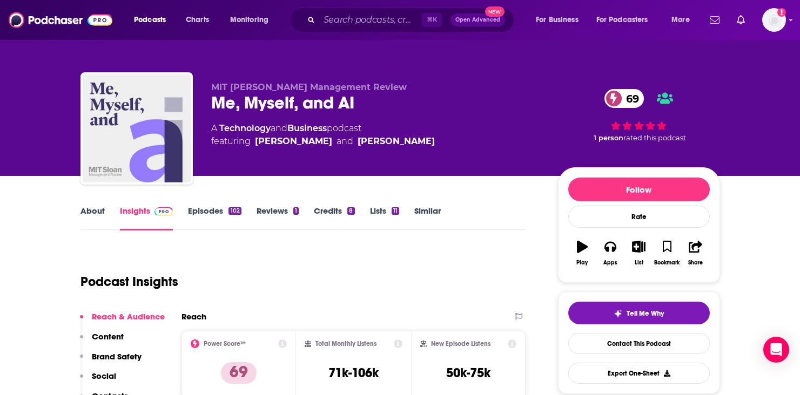
scroll to position [0, 0]
click at [207, 211] on link "Episodes 102" at bounding box center [214, 218] width 53 height 25
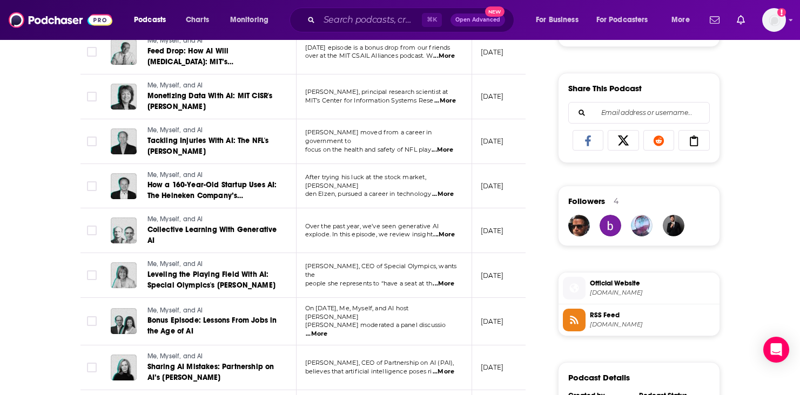
scroll to position [643, 0]
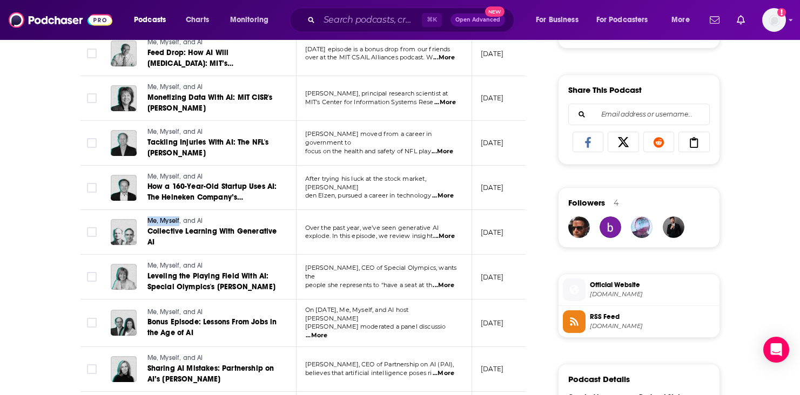
drag, startPoint x: 223, startPoint y: 204, endPoint x: 179, endPoint y: 207, distance: 43.9
click at [179, 210] on td "Me, Myself, and AI Collective Learning With Generative AI" at bounding box center [199, 232] width 194 height 45
click at [186, 227] on span "Collective Learning With Generative AI" at bounding box center [212, 237] width 130 height 20
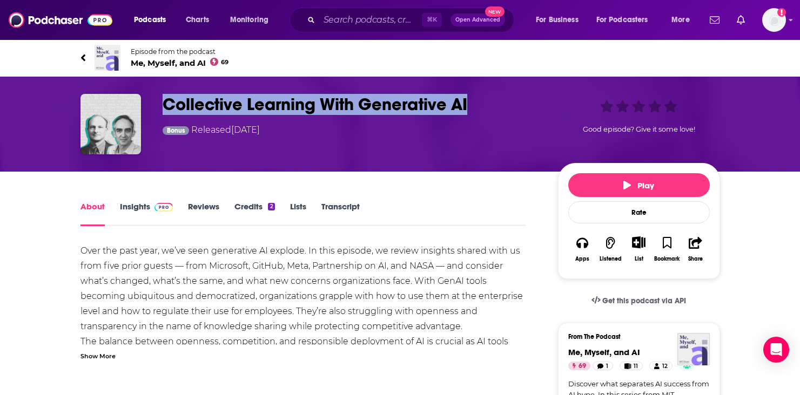
drag, startPoint x: 460, startPoint y: 107, endPoint x: 136, endPoint y: 107, distance: 324.0
click at [135, 107] on div "Collective Learning With Generative AI Bonus Released [DATE] Good episode? Give…" at bounding box center [399, 124] width 639 height 60
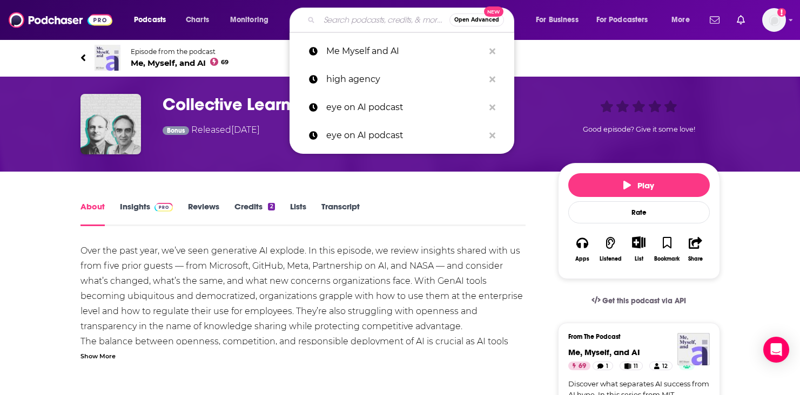
click at [355, 17] on input "Search podcasts, credits, & more..." at bounding box center [384, 19] width 130 height 17
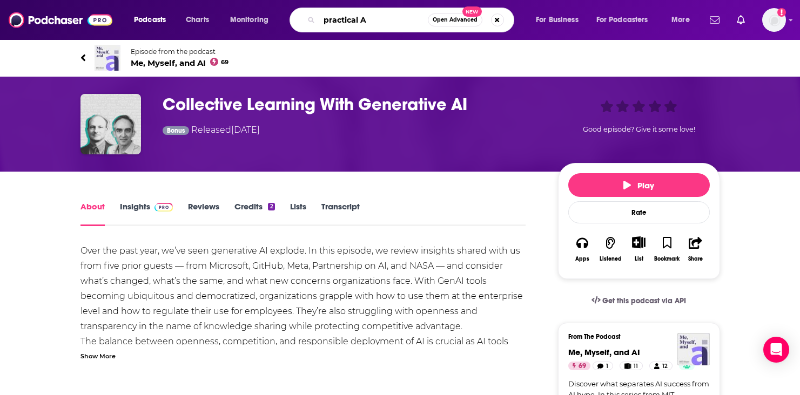
type input "practical AI"
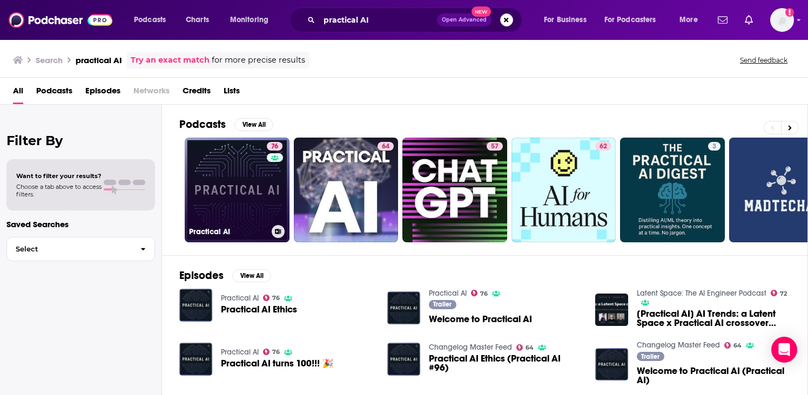
click at [230, 201] on link "76 Practical AI" at bounding box center [237, 190] width 105 height 105
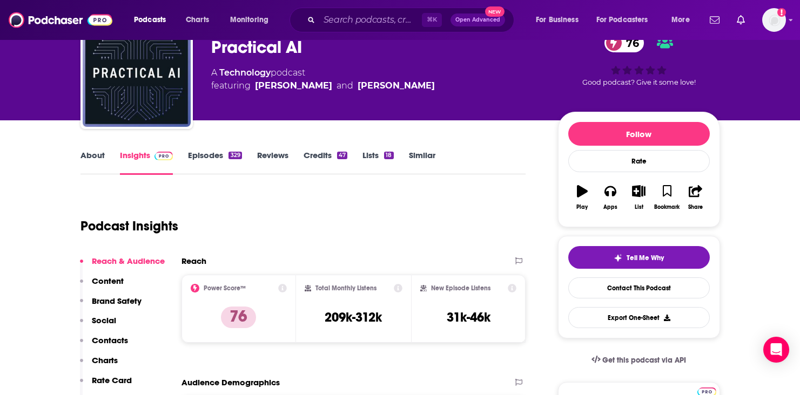
scroll to position [59, 0]
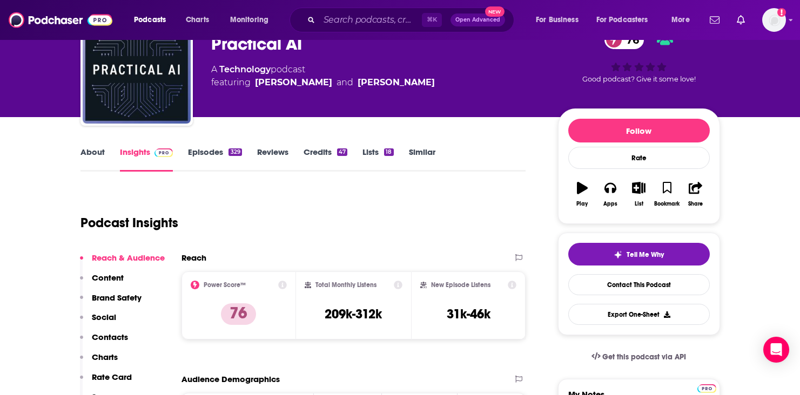
click at [110, 358] on p "Charts" at bounding box center [105, 357] width 26 height 10
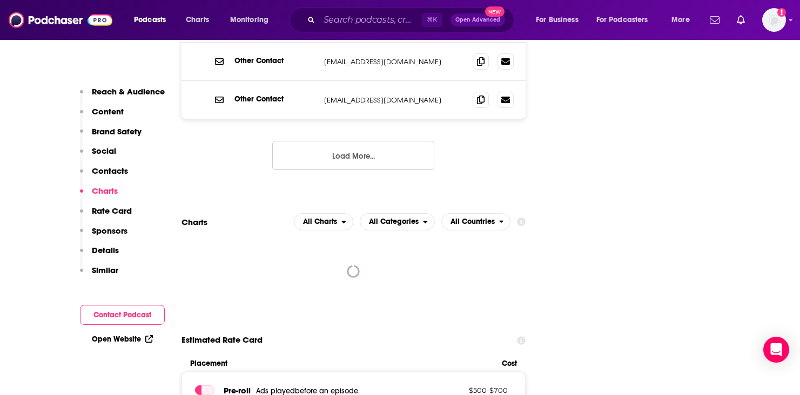
click at [111, 211] on p "Rate Card" at bounding box center [112, 211] width 40 height 10
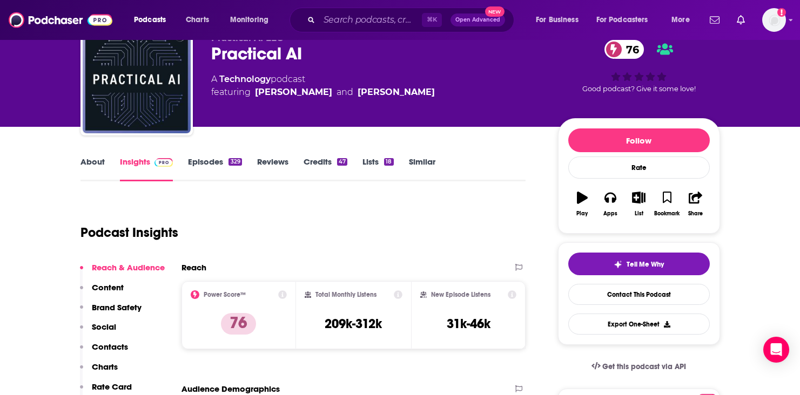
scroll to position [37, 0]
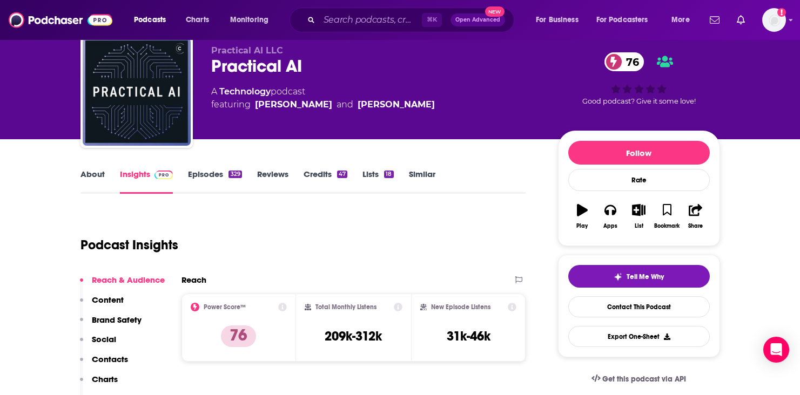
click at [112, 362] on p "Contacts" at bounding box center [110, 359] width 36 height 10
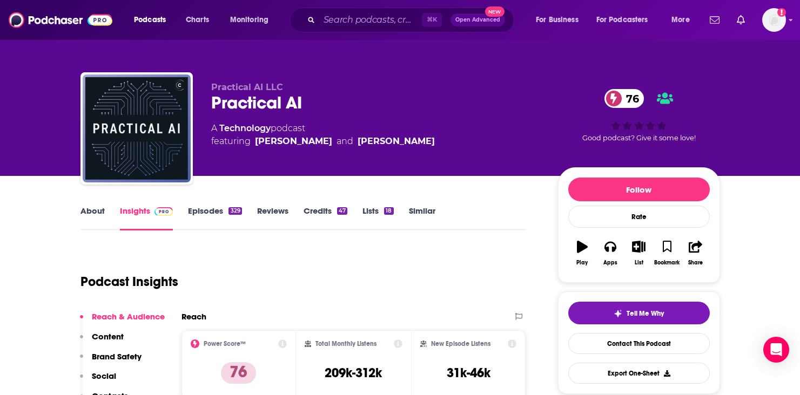
scroll to position [0, 0]
drag, startPoint x: 245, startPoint y: 98, endPoint x: 212, endPoint y: 90, distance: 34.1
click at [212, 90] on div "Practical AI LLC Practical AI 76 A Technology podcast featuring [PERSON_NAME] a…" at bounding box center [375, 125] width 329 height 86
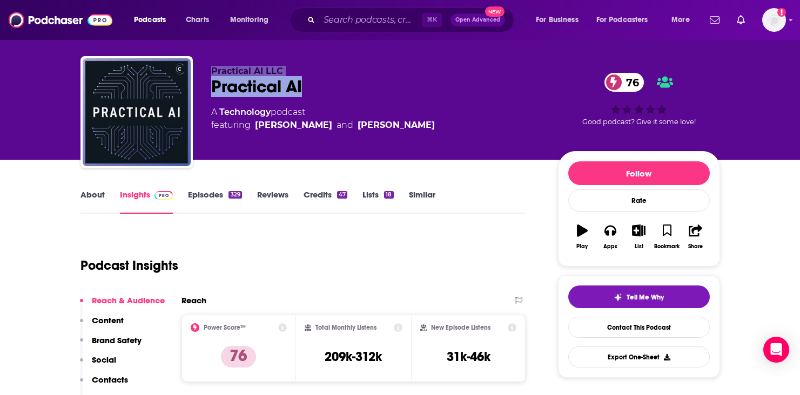
click at [121, 385] on p "Contacts" at bounding box center [110, 380] width 36 height 10
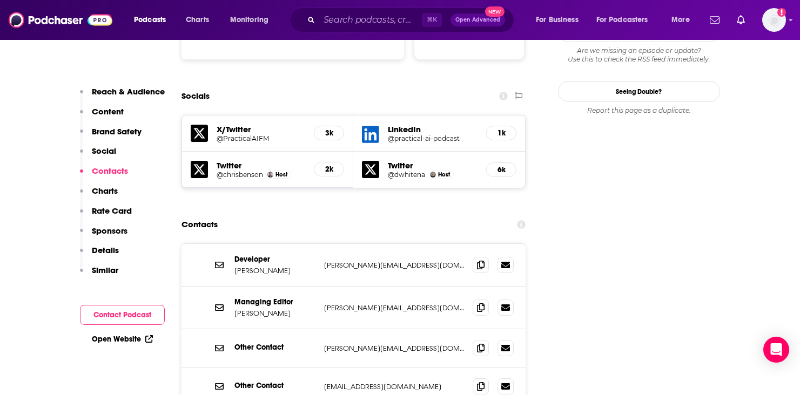
scroll to position [1209, 0]
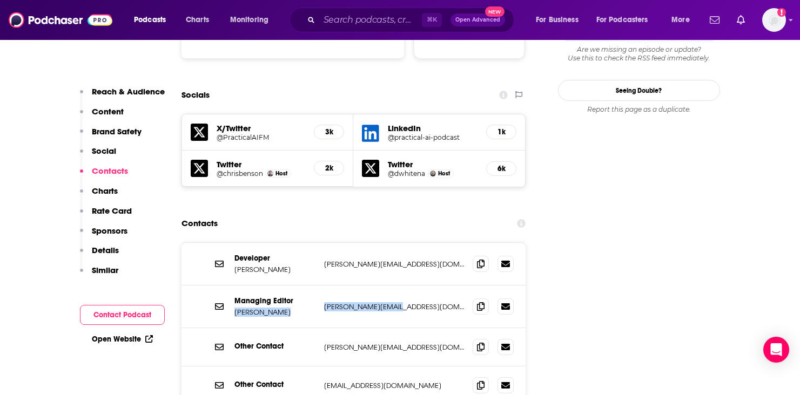
drag, startPoint x: 313, startPoint y: 243, endPoint x: 400, endPoint y: 246, distance: 87.0
click at [0, 0] on div "Managing Editor [PERSON_NAME] [PERSON_NAME][EMAIL_ADDRESS][DOMAIN_NAME] [PERSON…" at bounding box center [0, 0] width 0 height 0
drag, startPoint x: 403, startPoint y: 246, endPoint x: 321, endPoint y: 245, distance: 82.1
click at [321, 286] on div "Managing Editor [PERSON_NAME] [PERSON_NAME][EMAIL_ADDRESS][DOMAIN_NAME] [PERSON…" at bounding box center [353, 307] width 345 height 43
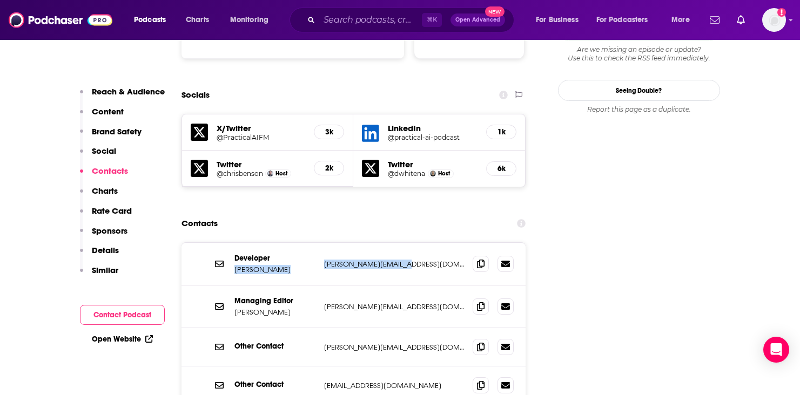
drag, startPoint x: 316, startPoint y: 200, endPoint x: 423, endPoint y: 204, distance: 107.0
click at [0, 0] on div "Developer [PERSON_NAME] [PERSON_NAME][EMAIL_ADDRESS][DOMAIN_NAME] [PERSON_NAME]…" at bounding box center [0, 0] width 0 height 0
click at [423, 260] on p "[PERSON_NAME][EMAIL_ADDRESS][DOMAIN_NAME]" at bounding box center [394, 264] width 140 height 9
drag, startPoint x: 418, startPoint y: 201, endPoint x: 297, endPoint y: 203, distance: 121.5
click at [0, 0] on div "Developer [PERSON_NAME] [PERSON_NAME][EMAIL_ADDRESS][DOMAIN_NAME] [PERSON_NAME]…" at bounding box center [0, 0] width 0 height 0
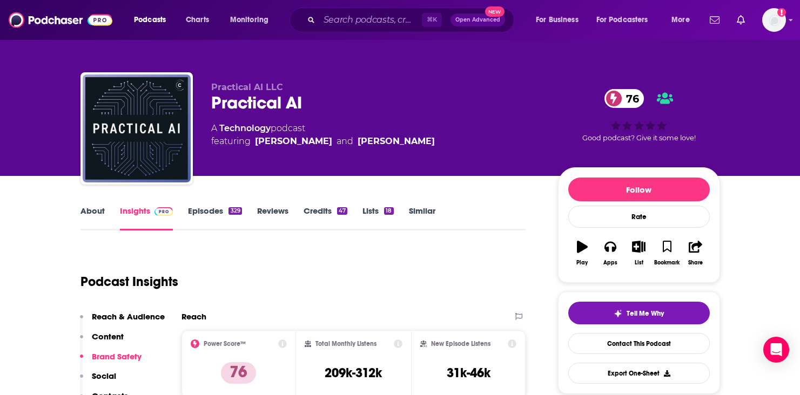
scroll to position [0, 0]
click at [221, 215] on link "Episodes 329" at bounding box center [214, 218] width 53 height 25
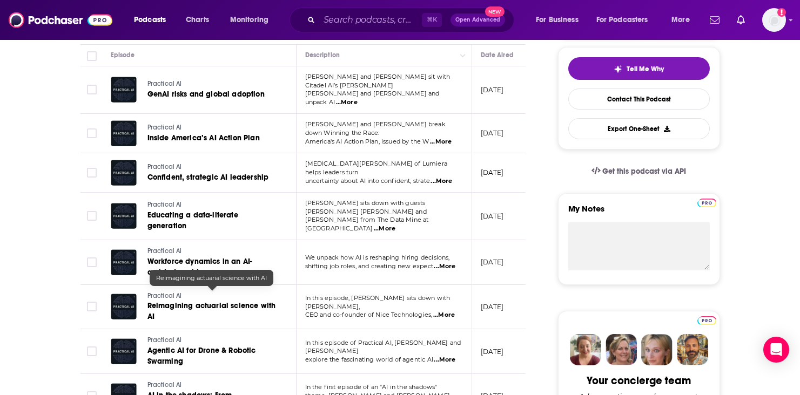
scroll to position [227, 0]
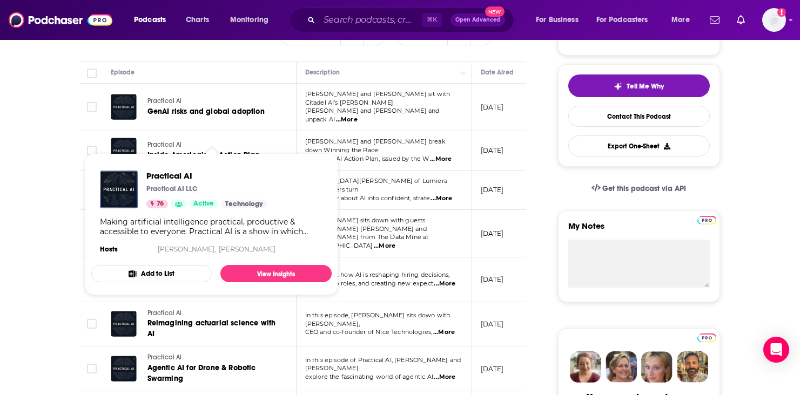
click at [168, 173] on span "Practical AI" at bounding box center [206, 176] width 120 height 10
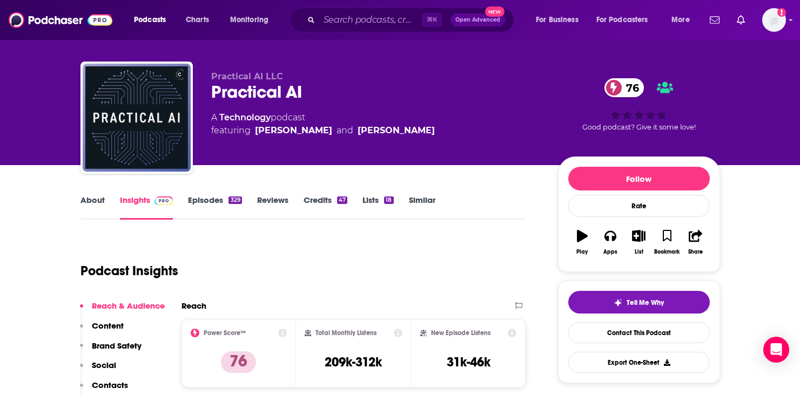
scroll to position [11, 0]
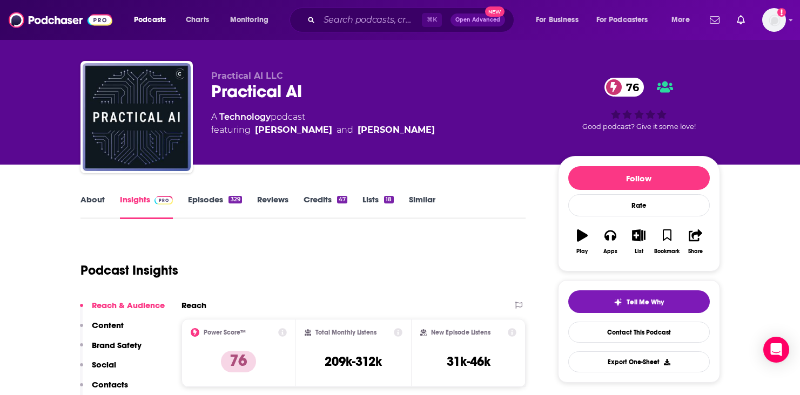
click at [239, 206] on link "Episodes 329" at bounding box center [214, 206] width 53 height 25
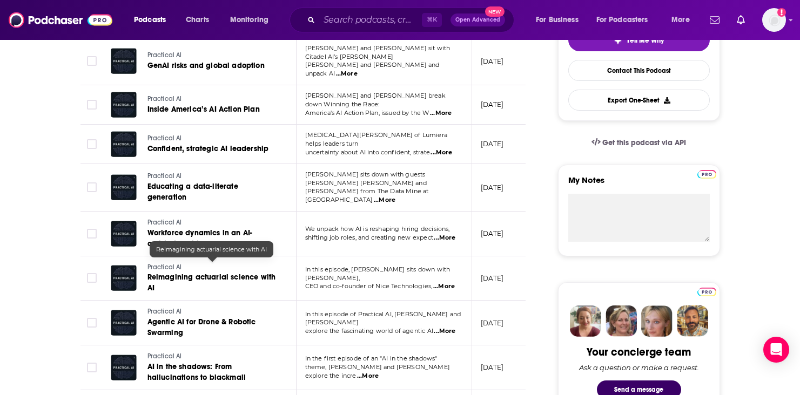
scroll to position [273, 0]
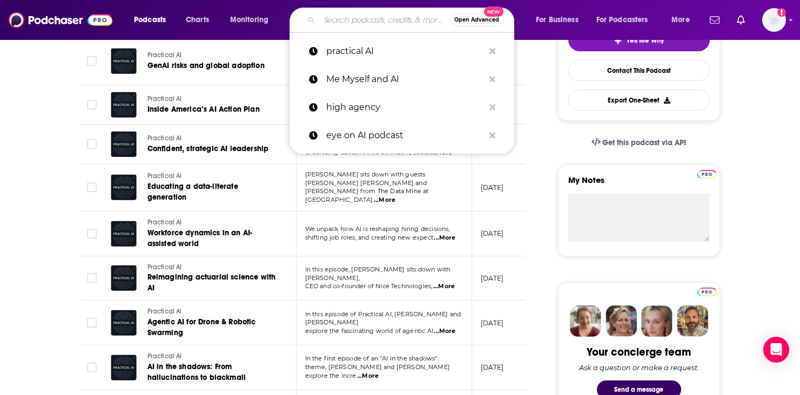
click at [322, 17] on input "Search podcasts, credits, & more..." at bounding box center [384, 19] width 130 height 17
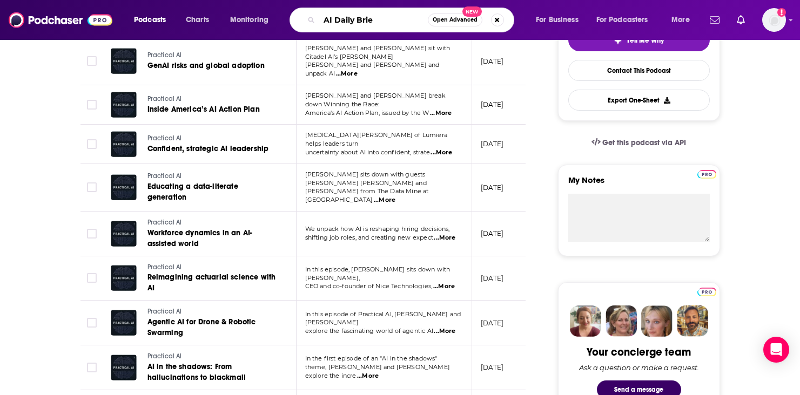
type input "AI Daily Brief"
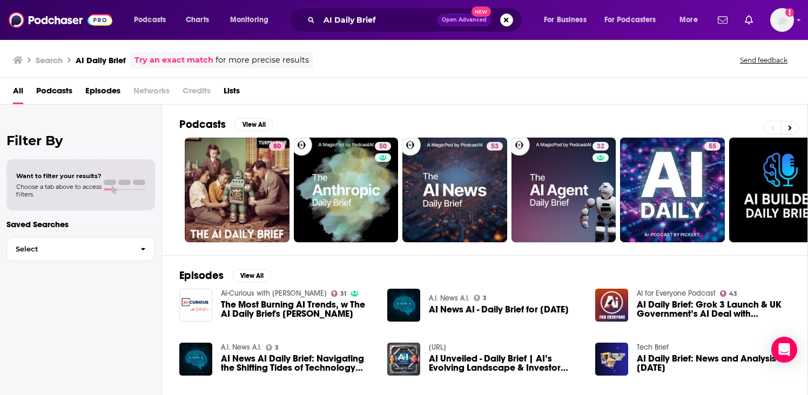
click at [46, 90] on span "Podcasts" at bounding box center [54, 93] width 36 height 22
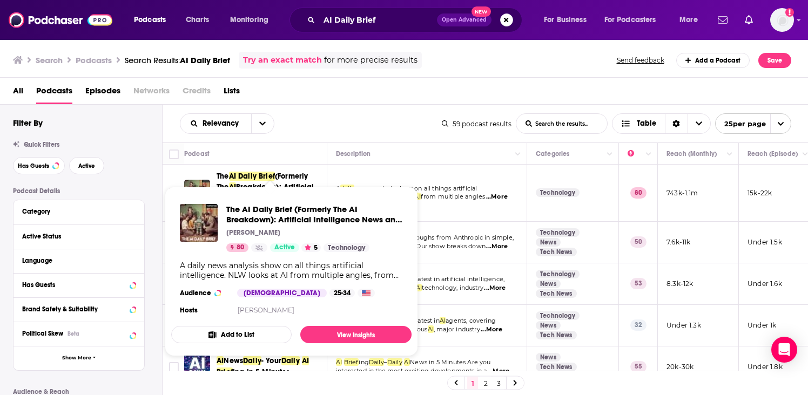
click at [244, 177] on span "AI Daily Brief" at bounding box center [252, 176] width 46 height 9
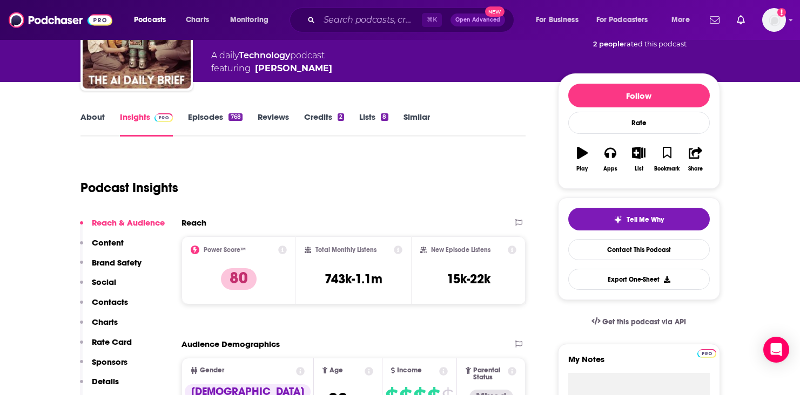
scroll to position [98, 0]
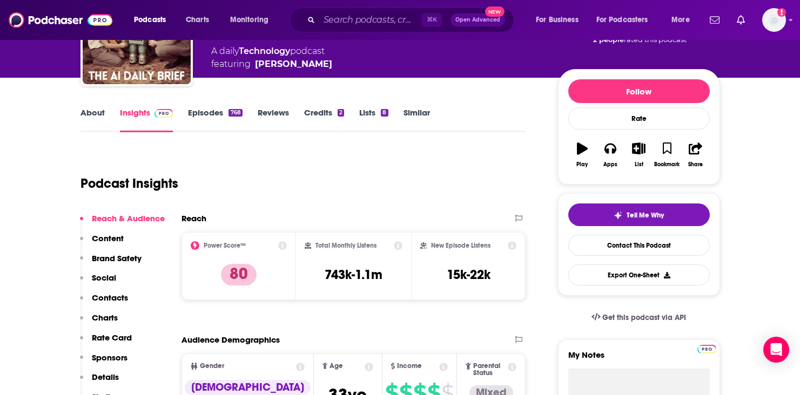
click at [105, 338] on p "Rate Card" at bounding box center [112, 338] width 40 height 10
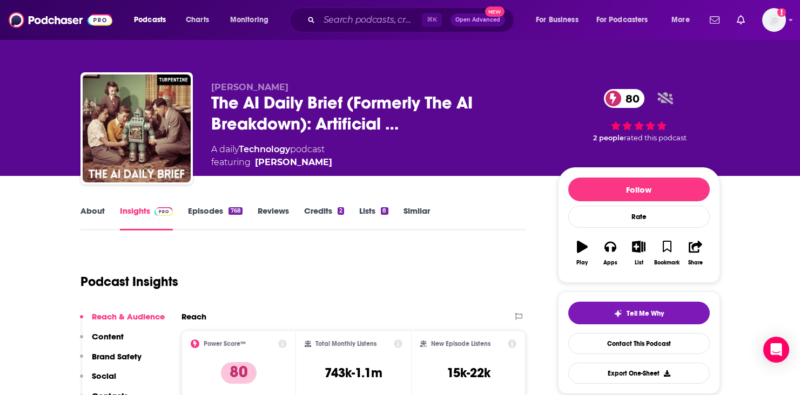
scroll to position [56, 0]
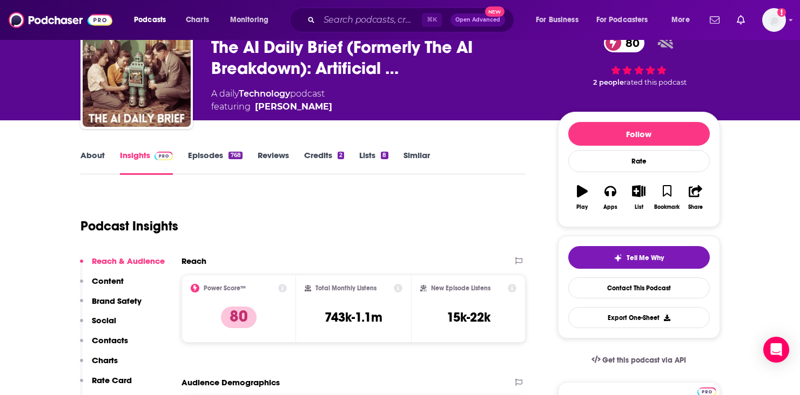
click at [112, 346] on p "Contacts" at bounding box center [110, 340] width 36 height 10
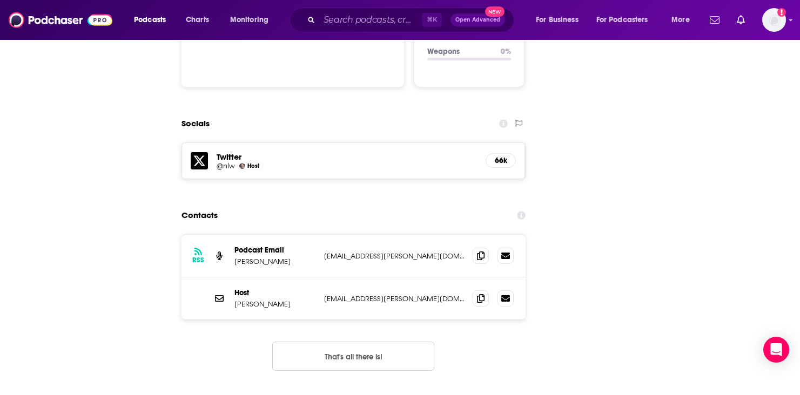
scroll to position [1173, 0]
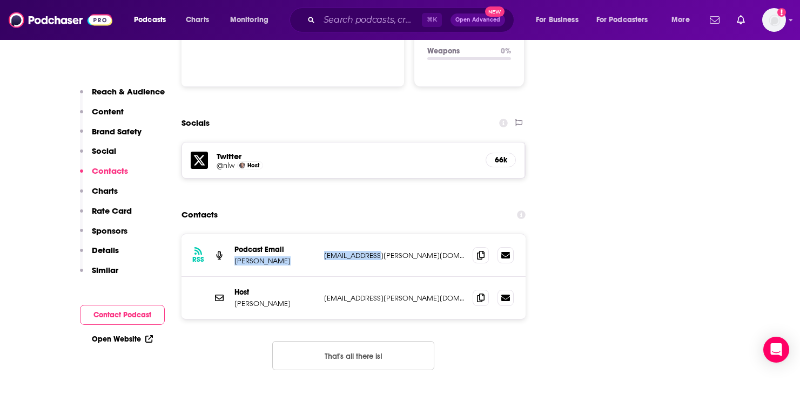
drag, startPoint x: 318, startPoint y: 198, endPoint x: 376, endPoint y: 199, distance: 58.3
click at [376, 234] on div "RSS Podcast Email [PERSON_NAME] [EMAIL_ADDRESS][PERSON_NAME][DOMAIN_NAME] [EMAI…" at bounding box center [353, 255] width 345 height 43
click at [384, 251] on p "[EMAIL_ADDRESS][PERSON_NAME][DOMAIN_NAME]" at bounding box center [394, 255] width 140 height 9
drag, startPoint x: 395, startPoint y: 199, endPoint x: 320, endPoint y: 201, distance: 75.6
click at [320, 234] on div "RSS Podcast Email [PERSON_NAME] [EMAIL_ADDRESS][PERSON_NAME][DOMAIN_NAME] [EMAI…" at bounding box center [353, 255] width 345 height 43
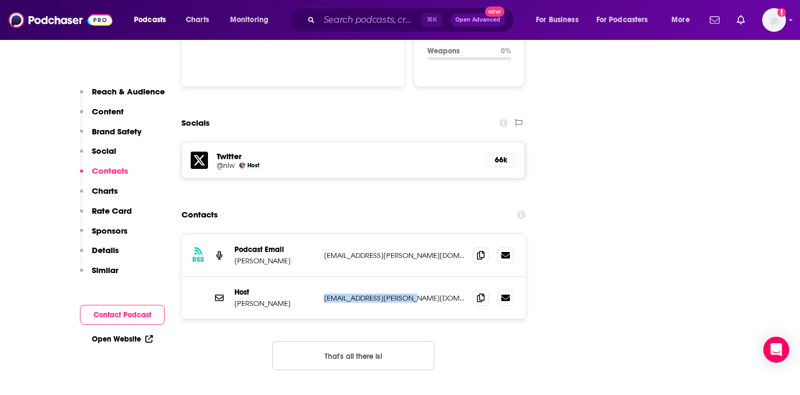
drag, startPoint x: 411, startPoint y: 245, endPoint x: 321, endPoint y: 243, distance: 90.2
click at [321, 277] on div "Host [PERSON_NAME] [EMAIL_ADDRESS][PERSON_NAME][DOMAIN_NAME] [EMAIL_ADDRESS][PE…" at bounding box center [353, 298] width 345 height 42
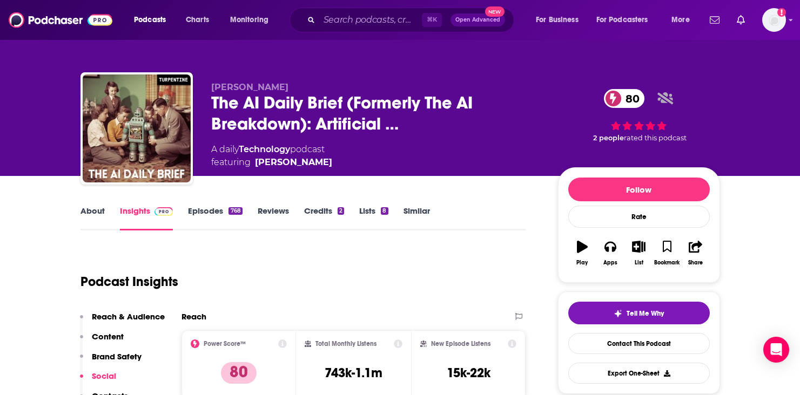
scroll to position [0, 0]
click at [211, 212] on link "Episodes 768" at bounding box center [215, 218] width 54 height 25
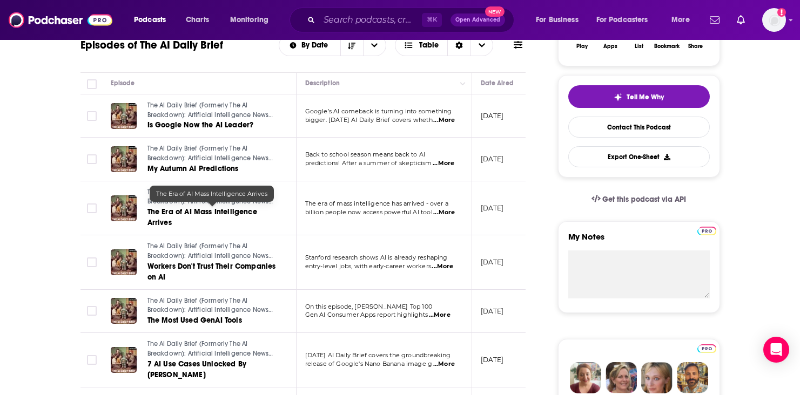
scroll to position [217, 0]
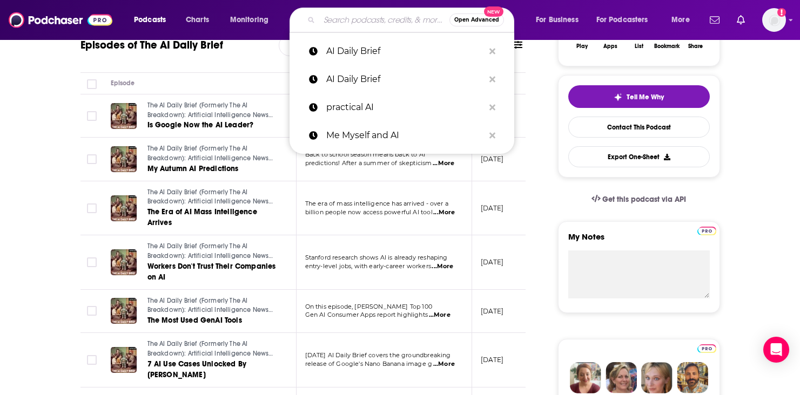
click at [362, 18] on input "Search podcasts, credits, & more..." at bounding box center [384, 19] width 130 height 17
paste input "The Artificial Intelligence Show"
type input "The Artificial Intelligence Show"
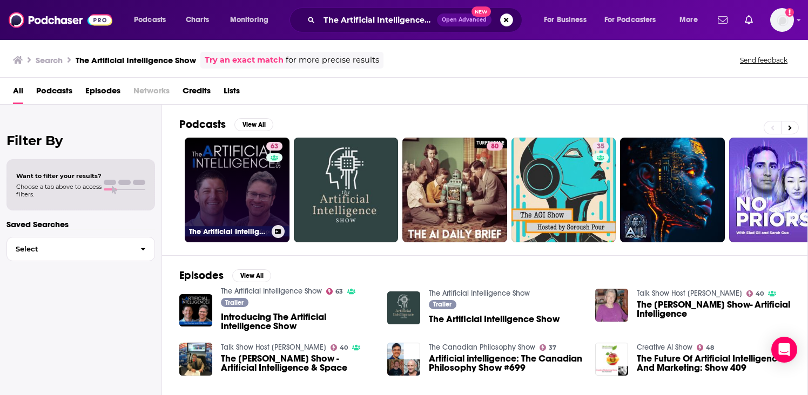
click at [205, 199] on link "63 The Artificial Intelligence Show" at bounding box center [237, 190] width 105 height 105
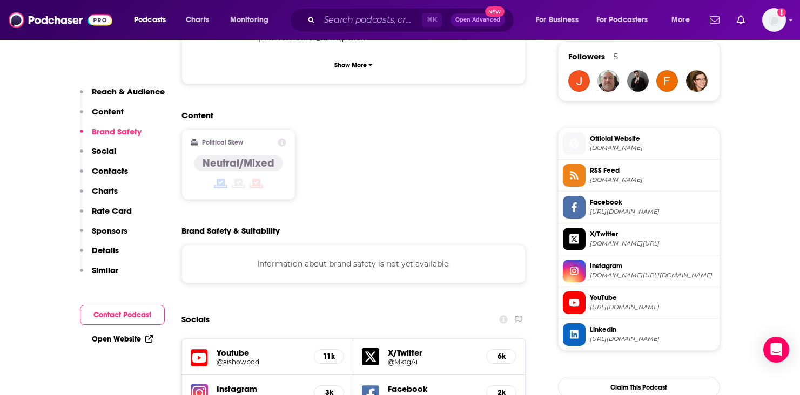
scroll to position [765, 0]
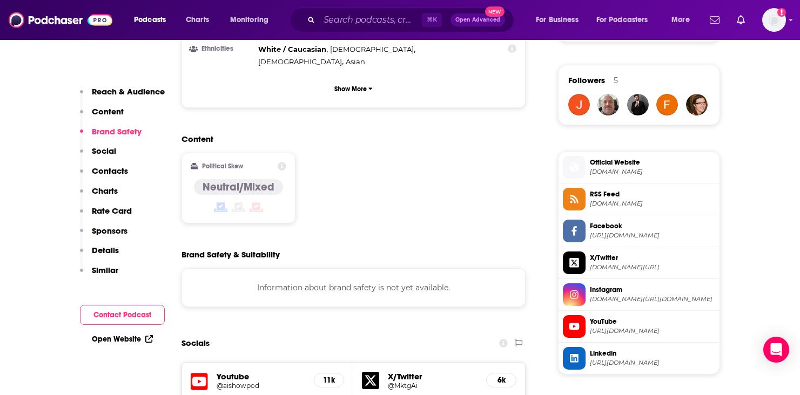
click at [123, 215] on p "Rate Card" at bounding box center [112, 211] width 40 height 10
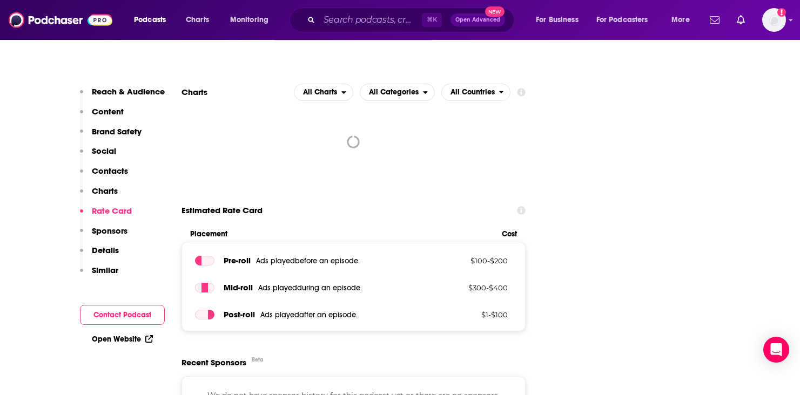
scroll to position [1346, 0]
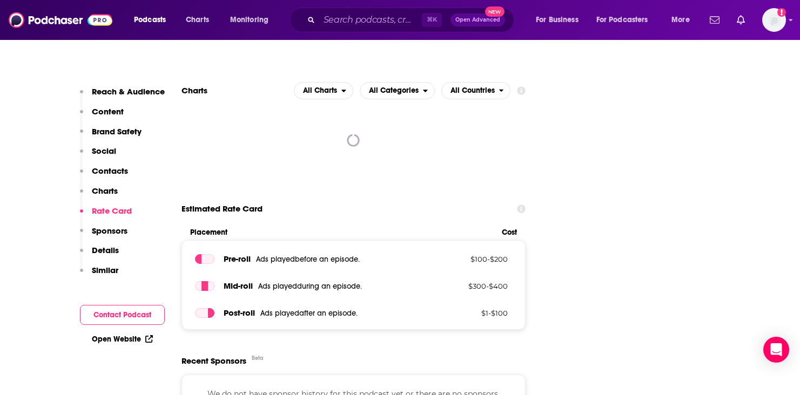
click at [122, 190] on div "Reach & Audience Content Brand Safety Social Contacts Charts Rate Card Sponsors…" at bounding box center [122, 185] width 85 height 199
click at [113, 191] on p "Charts" at bounding box center [105, 191] width 26 height 10
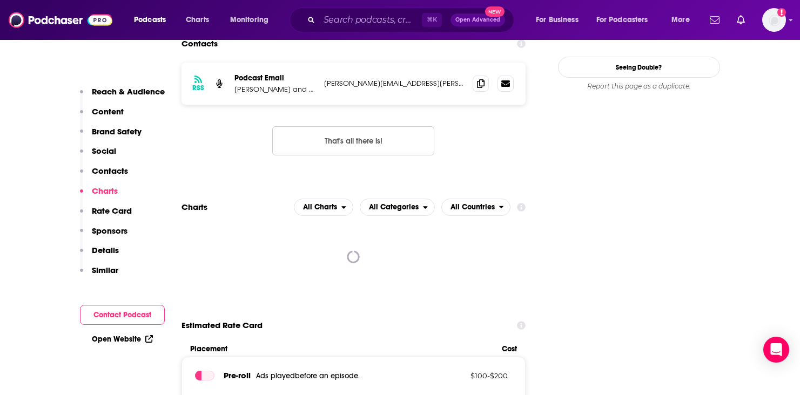
click at [106, 174] on p "Contacts" at bounding box center [110, 171] width 36 height 10
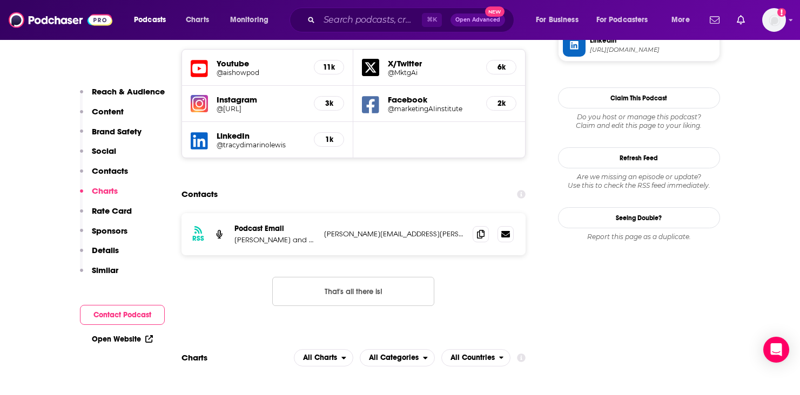
scroll to position [1063, 0]
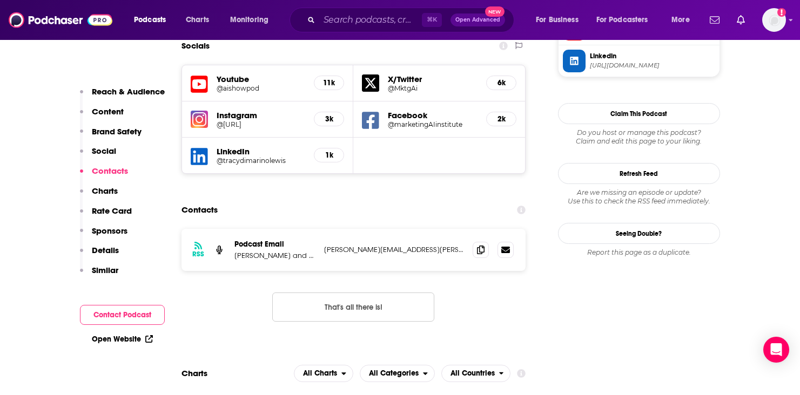
click at [384, 245] on p "[PERSON_NAME][EMAIL_ADDRESS][PERSON_NAME][DOMAIN_NAME]" at bounding box center [394, 249] width 140 height 9
click at [477, 245] on icon at bounding box center [481, 249] width 8 height 9
click at [475, 241] on span at bounding box center [481, 249] width 16 height 16
click at [477, 241] on span at bounding box center [481, 249] width 16 height 16
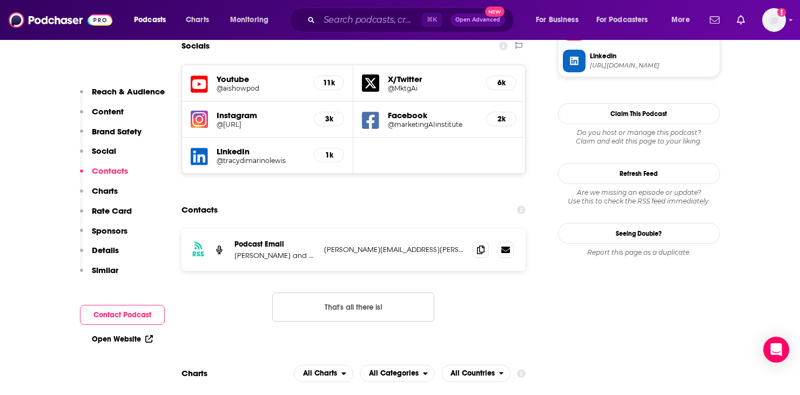
drag, startPoint x: 498, startPoint y: 260, endPoint x: 414, endPoint y: 225, distance: 91.3
click at [498, 260] on div "RSS Podcast Email Paul Roetzer and Mike Kaput cathy.mcphillips@marketingaiinsti…" at bounding box center [353, 284] width 345 height 110
click at [361, 245] on p "[PERSON_NAME][EMAIL_ADDRESS][PERSON_NAME][DOMAIN_NAME]" at bounding box center [394, 249] width 140 height 9
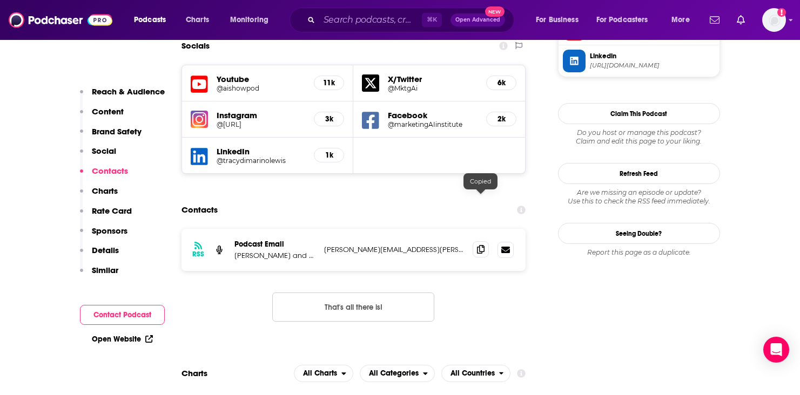
click at [486, 241] on span at bounding box center [481, 249] width 16 height 16
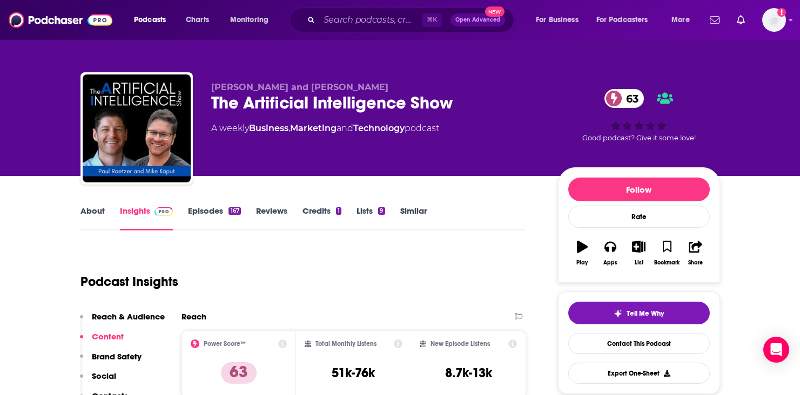
scroll to position [0, 0]
click at [194, 214] on link "Episodes 167" at bounding box center [214, 218] width 52 height 25
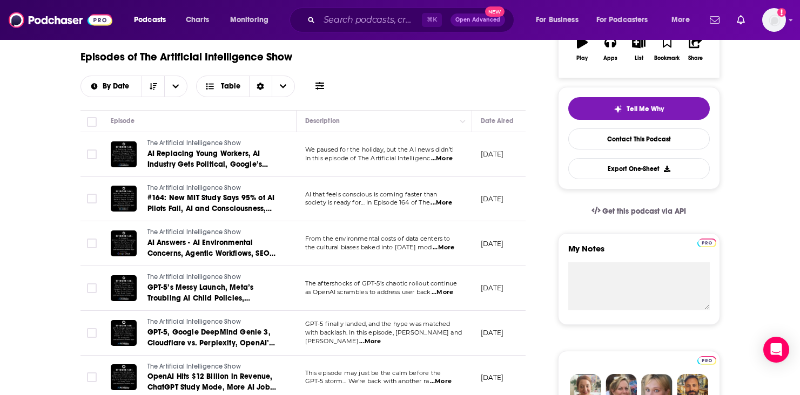
scroll to position [206, 0]
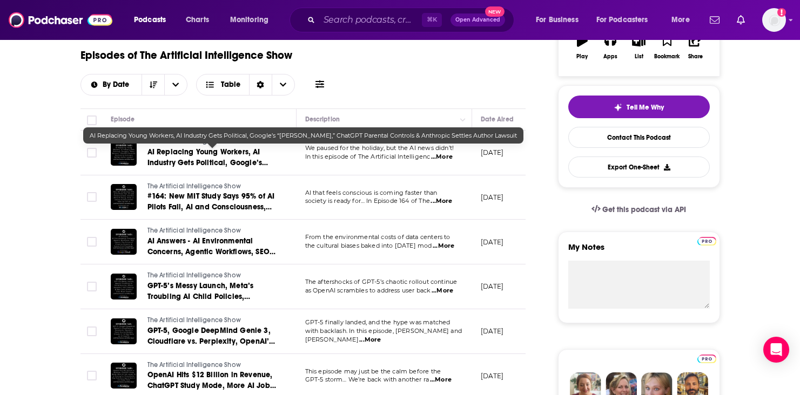
click at [191, 151] on span "AI Replacing Young Workers, AI Industry Gets Political, Google’s “Nano Banana,”…" at bounding box center [207, 173] width 121 height 52
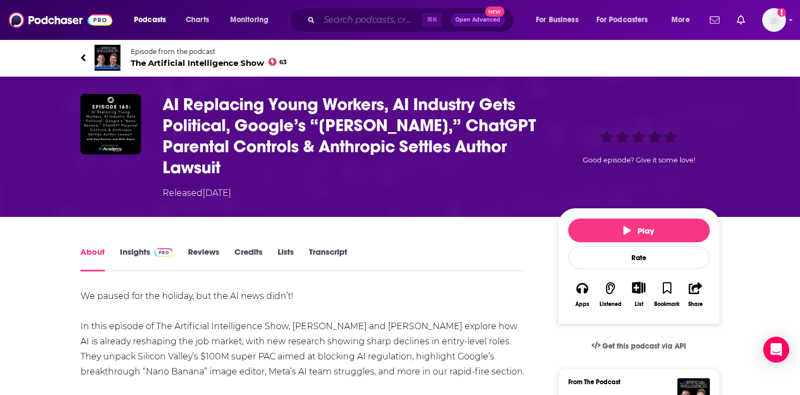
click at [359, 27] on input "Search podcasts, credits, & more..." at bounding box center [370, 19] width 103 height 17
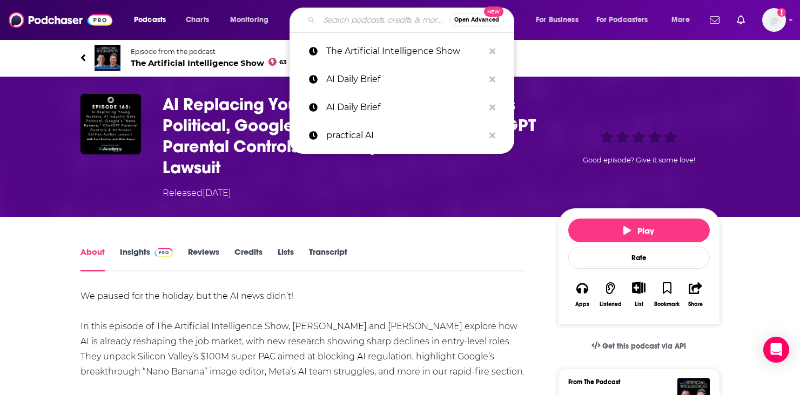
paste input "The TWIML AI Podcast"
type input "The TWIML AI Podcast"
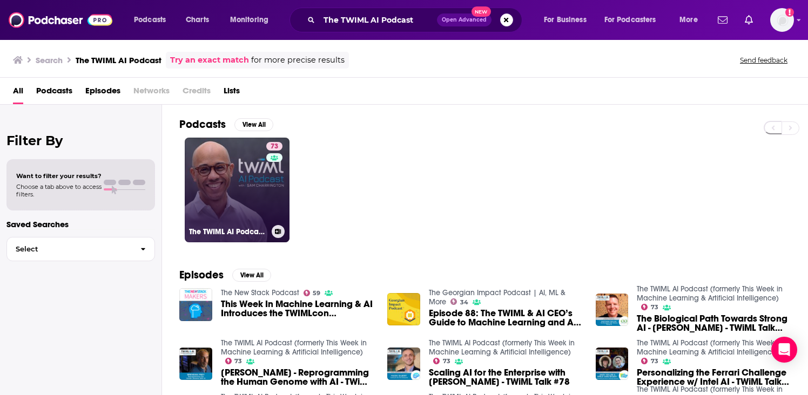
click at [221, 165] on link "73 The TWIML AI Podcast (formerly This Week in Machine Learning & Artificial In…" at bounding box center [237, 190] width 105 height 105
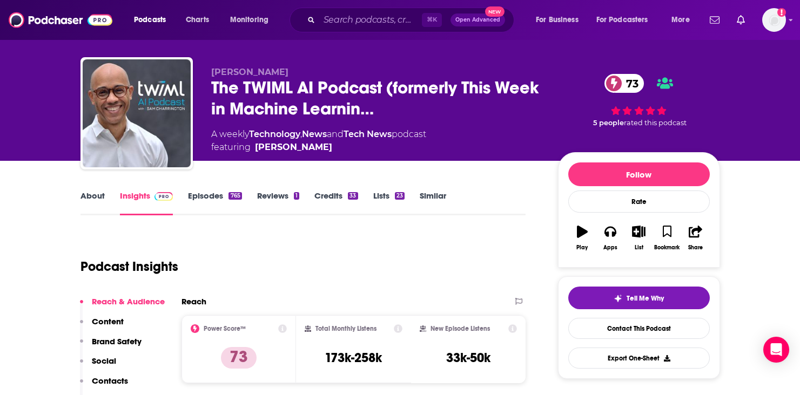
scroll to position [29, 0]
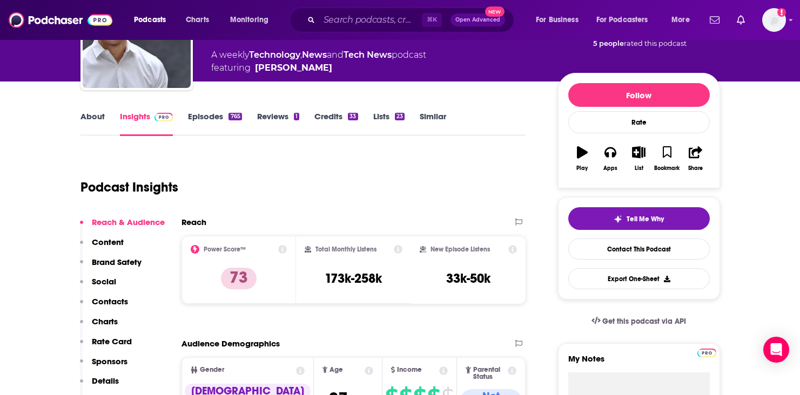
click at [119, 342] on p "Rate Card" at bounding box center [112, 341] width 40 height 10
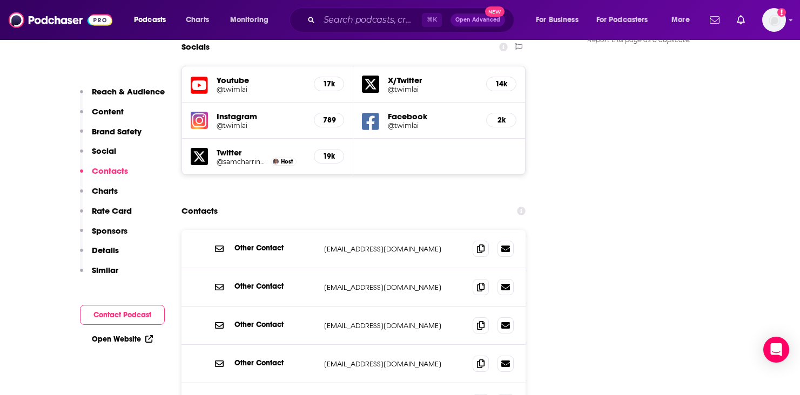
scroll to position [1251, 0]
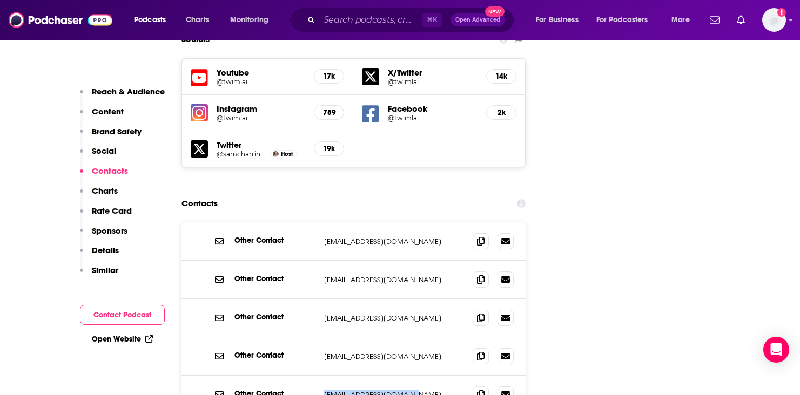
drag, startPoint x: 410, startPoint y: 345, endPoint x: 318, endPoint y: 348, distance: 93.0
click at [318, 376] on div "Other Contact sponsorship@twimlai.com sponsorship@twimlai.com" at bounding box center [353, 395] width 345 height 38
copy div "sponsorship@twimlai.com"
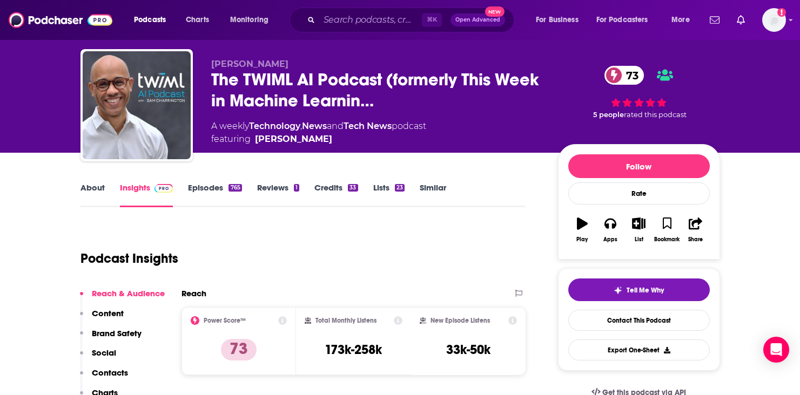
scroll to position [28, 0]
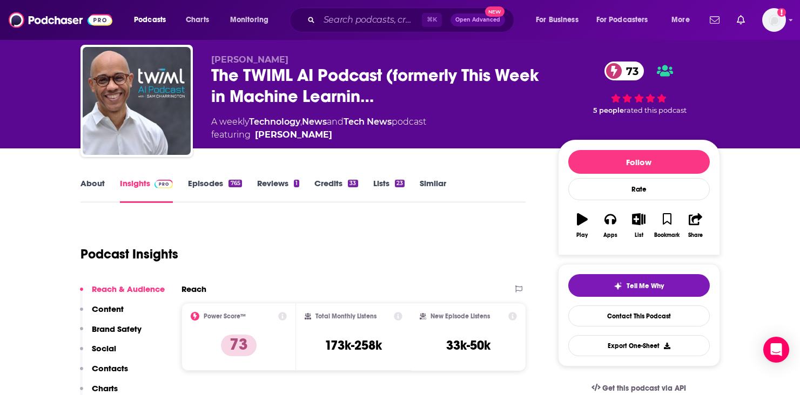
click at [220, 187] on link "Episodes 765" at bounding box center [214, 190] width 53 height 25
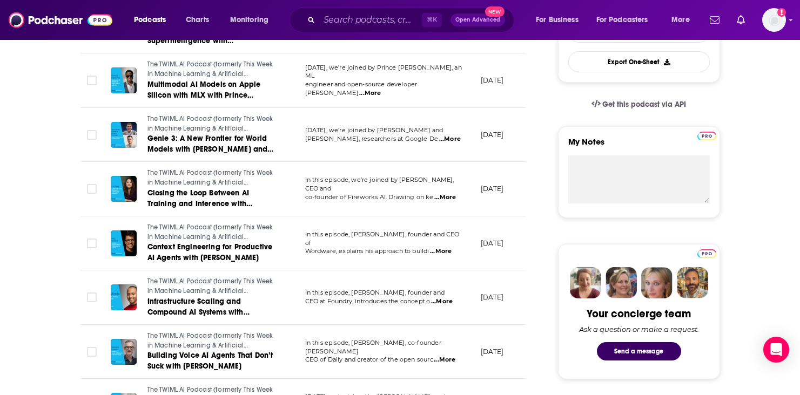
scroll to position [342, 0]
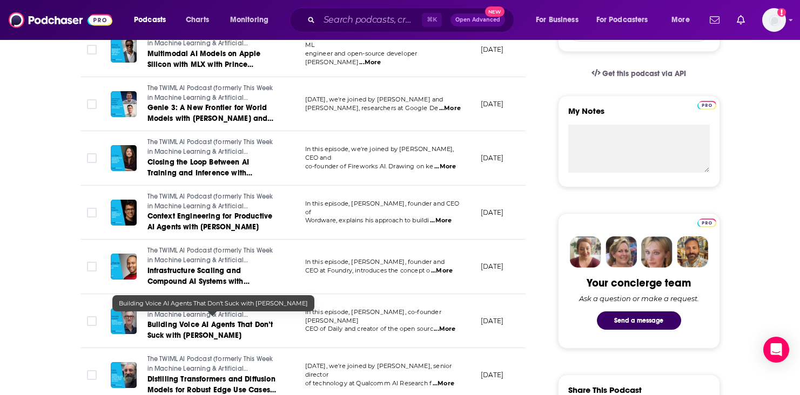
click at [248, 334] on link "Building Voice AI Agents That Don’t Suck with Kwindla Kramer" at bounding box center [212, 331] width 130 height 22
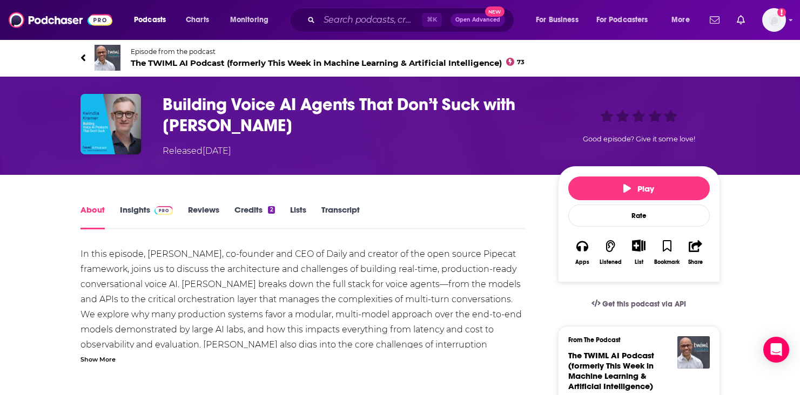
drag, startPoint x: 312, startPoint y: 132, endPoint x: 164, endPoint y: 102, distance: 150.9
click at [164, 102] on h1 "Building Voice AI Agents That Don’t Suck with Kwindla Kramer" at bounding box center [352, 115] width 378 height 42
copy h1 "Building Voice AI Agents That Don’t Suck with Kwindla Kramer"
click at [340, 18] on input "Search podcasts, credits, & more..." at bounding box center [370, 19] width 103 height 17
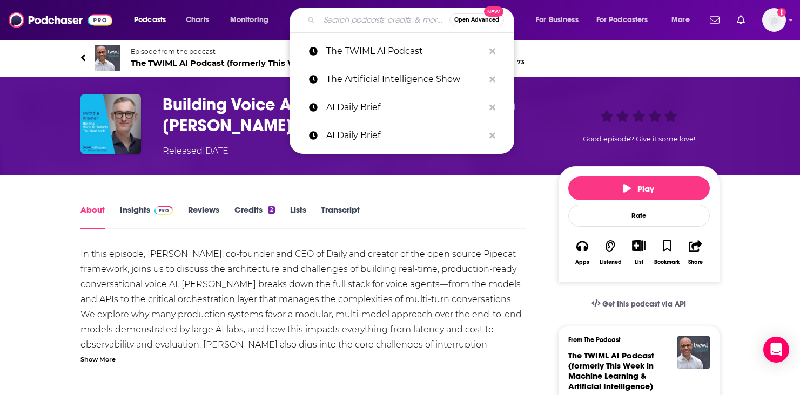
paste input "GitHub Daily Trend"
type input "GitHub Daily Trend"
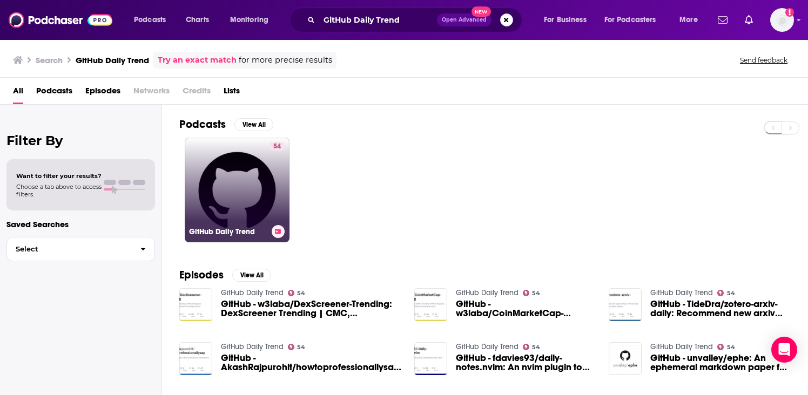
click at [232, 181] on link "54 GitHub Daily Trend" at bounding box center [237, 190] width 105 height 105
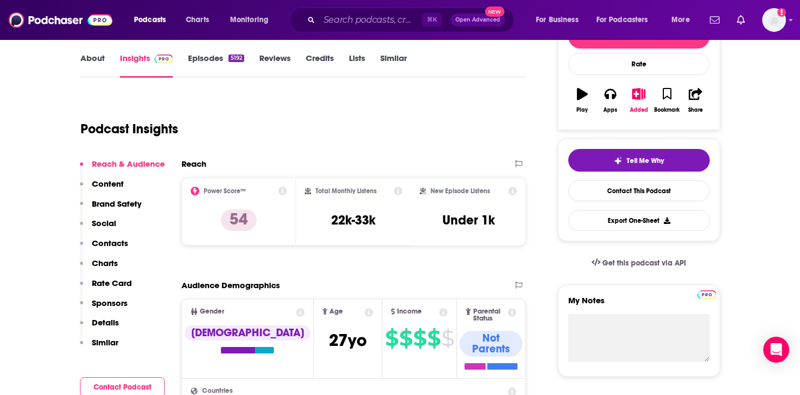
scroll to position [160, 0]
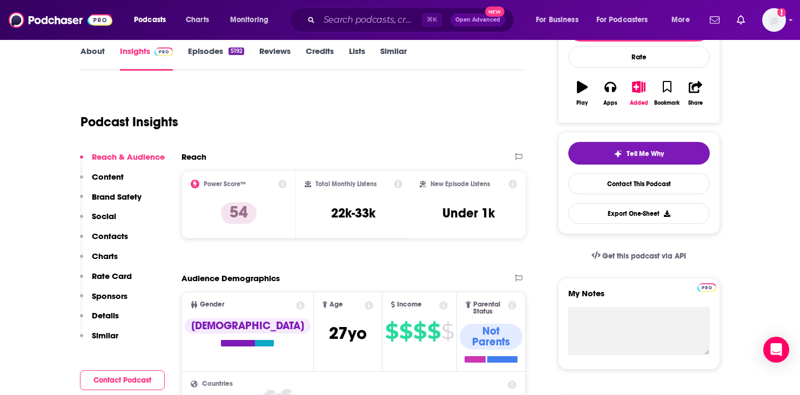
click at [127, 227] on div "Reach & Audience Content Brand Safety Social Contacts Charts Rate Card Sponsors…" at bounding box center [122, 251] width 85 height 199
click at [100, 241] on p "Contacts" at bounding box center [110, 236] width 36 height 10
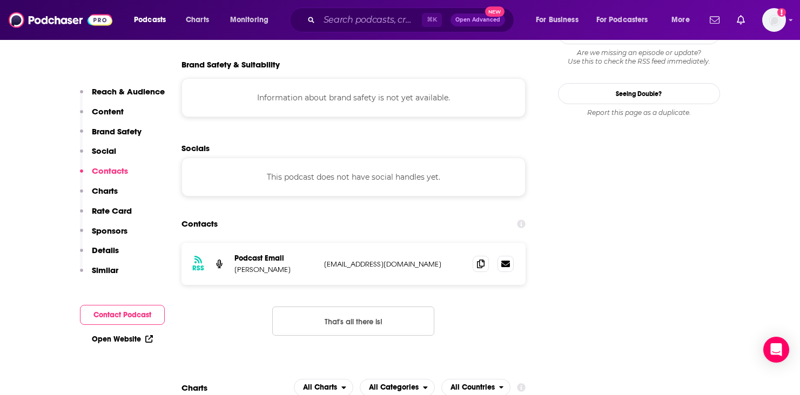
click at [387, 243] on div "RSS Podcast Email keisuke horota keisuke.horota@gmail.com keisuke.horota@gmail.…" at bounding box center [353, 264] width 345 height 42
click at [112, 92] on p "Reach & Audience" at bounding box center [128, 91] width 73 height 10
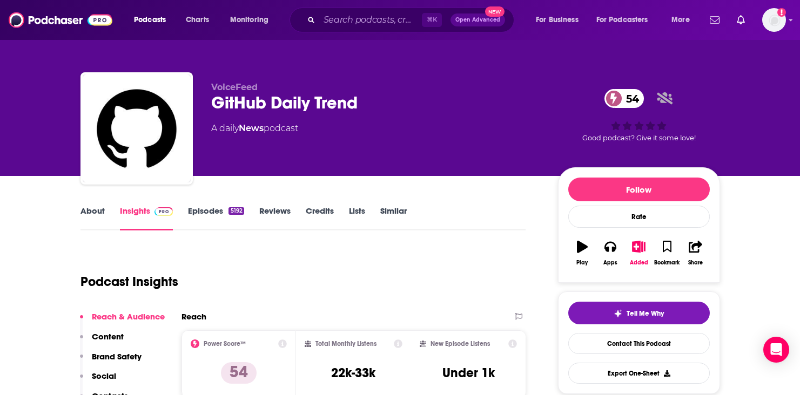
scroll to position [0, 0]
click at [95, 211] on link "About" at bounding box center [92, 218] width 24 height 25
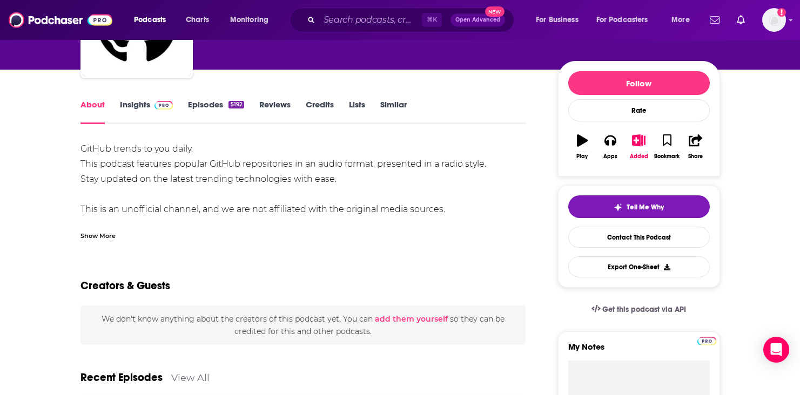
scroll to position [114, 0]
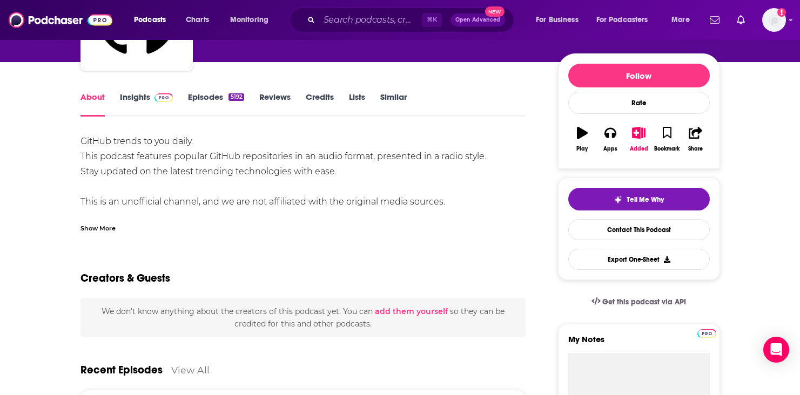
click at [318, 98] on link "Credits" at bounding box center [320, 104] width 28 height 25
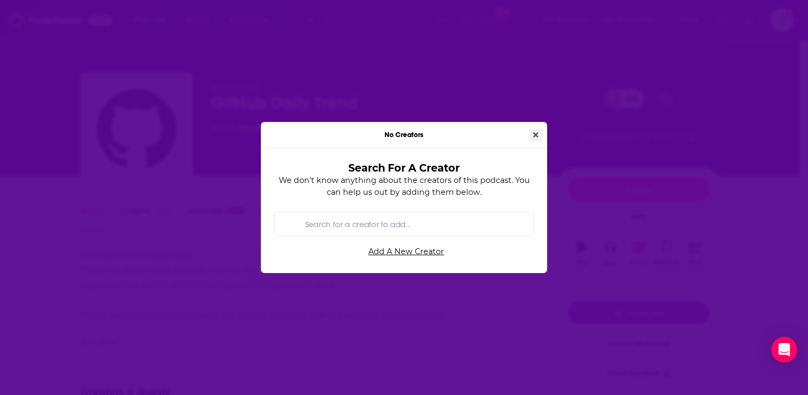
click at [540, 134] on button "Close" at bounding box center [536, 135] width 14 height 12
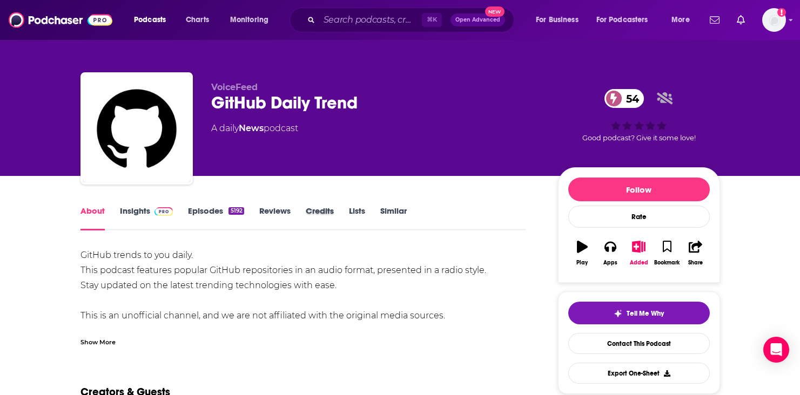
click at [334, 210] on div "Credits" at bounding box center [327, 218] width 43 height 25
click at [321, 213] on link "Credits" at bounding box center [320, 218] width 28 height 25
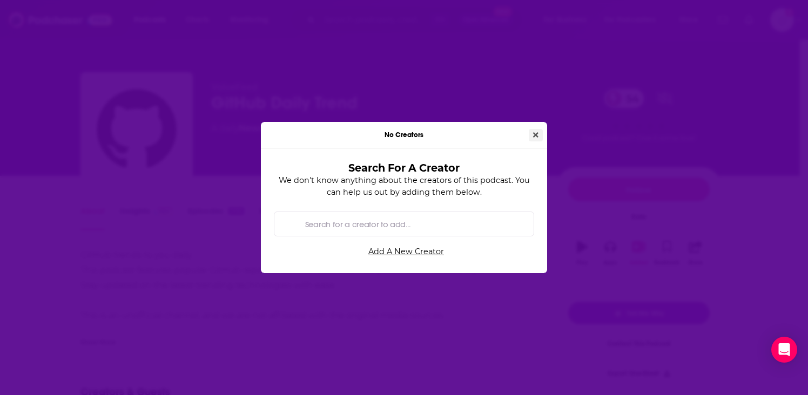
click at [542, 132] on button "Close" at bounding box center [536, 135] width 14 height 12
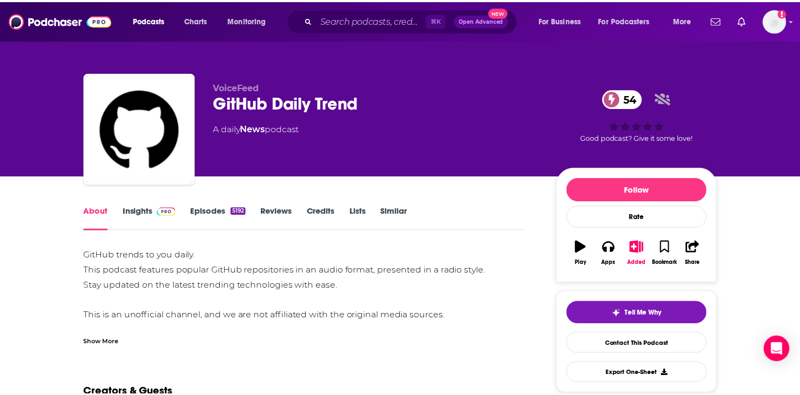
scroll to position [22, 0]
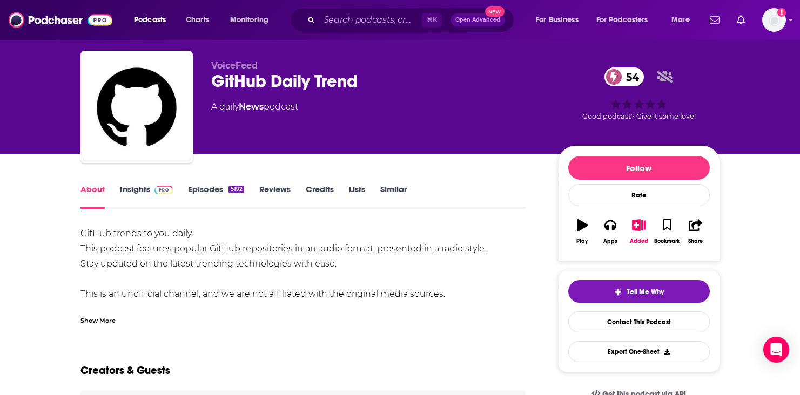
click at [277, 191] on link "Reviews" at bounding box center [274, 196] width 31 height 25
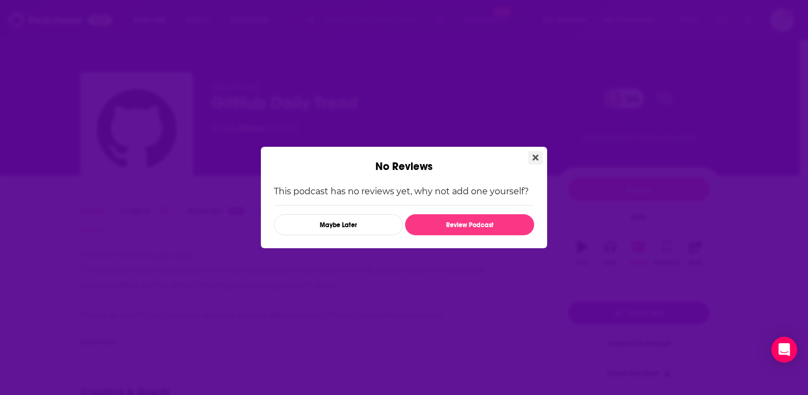
click at [533, 154] on icon "Close" at bounding box center [536, 157] width 6 height 9
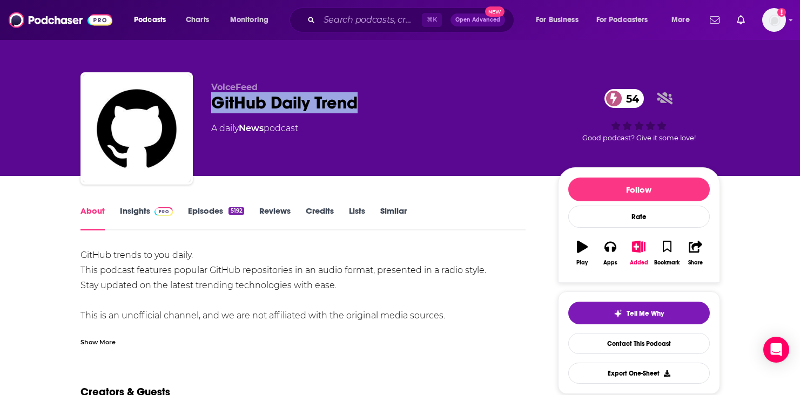
drag, startPoint x: 373, startPoint y: 103, endPoint x: 211, endPoint y: 104, distance: 162.0
click at [211, 104] on div "GitHub Daily Trend 54" at bounding box center [375, 102] width 329 height 21
copy h1 "GitHub Daily Trend"
click at [120, 208] on link "Insights" at bounding box center [146, 218] width 53 height 25
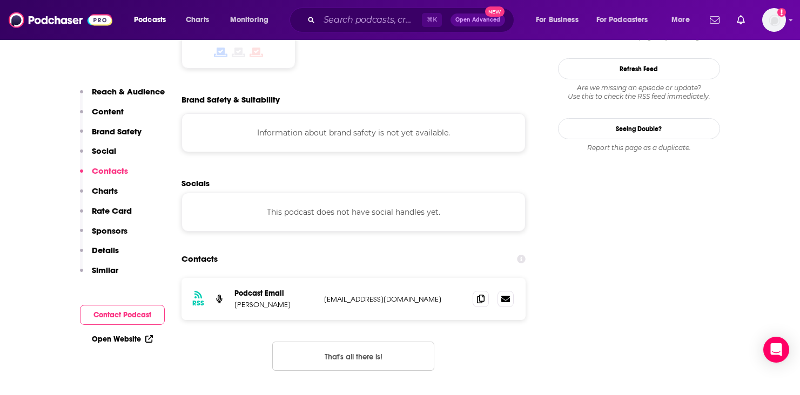
scroll to position [922, 0]
click at [482, 294] on icon at bounding box center [481, 298] width 8 height 9
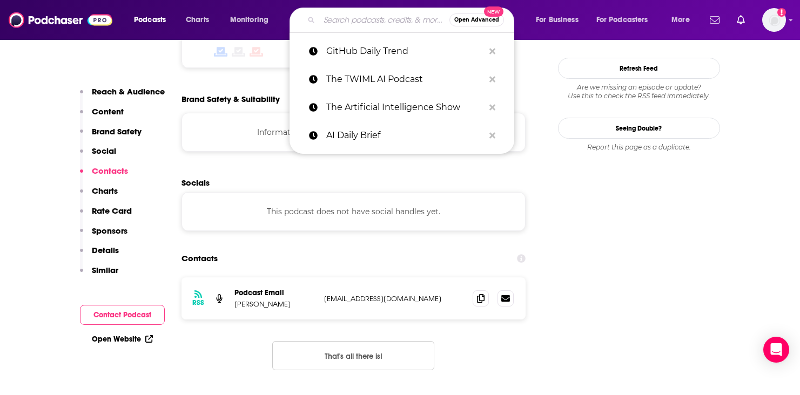
click at [372, 21] on input "Search podcasts, credits, & more..." at bounding box center [384, 19] width 130 height 17
paste input "AI Agents: Top Trend of 2025 - by AIAgentStore.ai"
type input "AI Agents: Top Trend of 2025 - by AIAgentStore.ai"
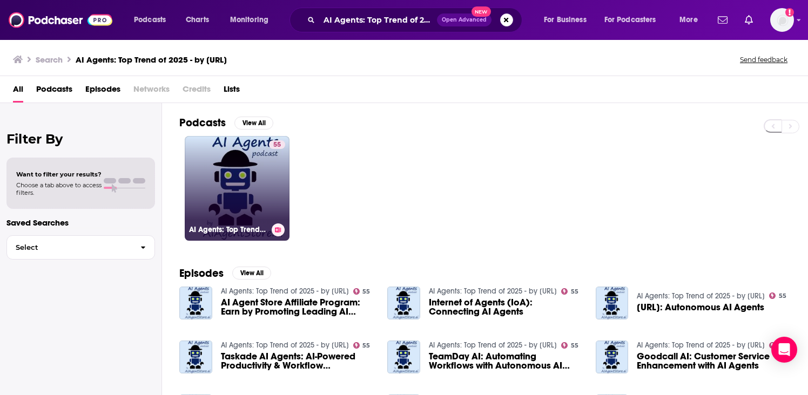
click at [211, 141] on link "55 AI Agents: Top Trend of 2025 - by AIAgentStore.ai" at bounding box center [237, 188] width 105 height 105
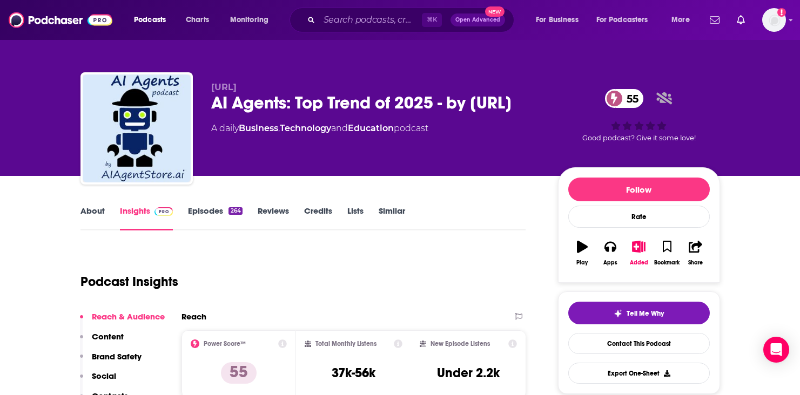
scroll to position [156, 0]
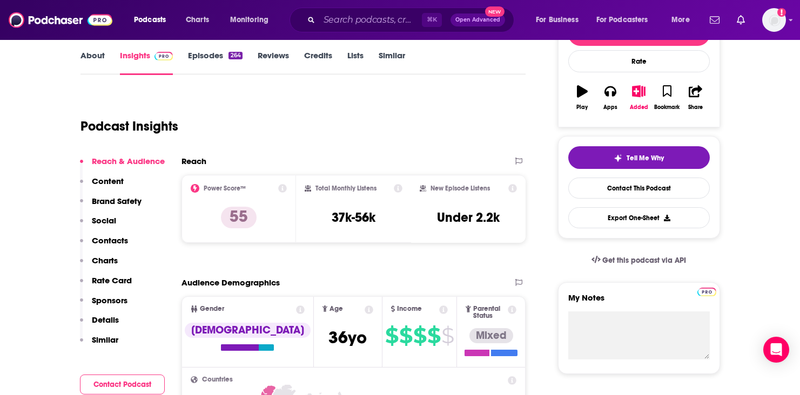
click at [112, 239] on p "Contacts" at bounding box center [110, 240] width 36 height 10
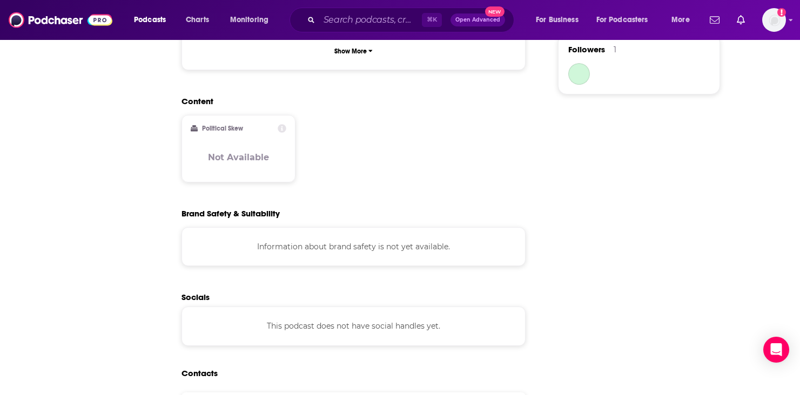
scroll to position [966, 0]
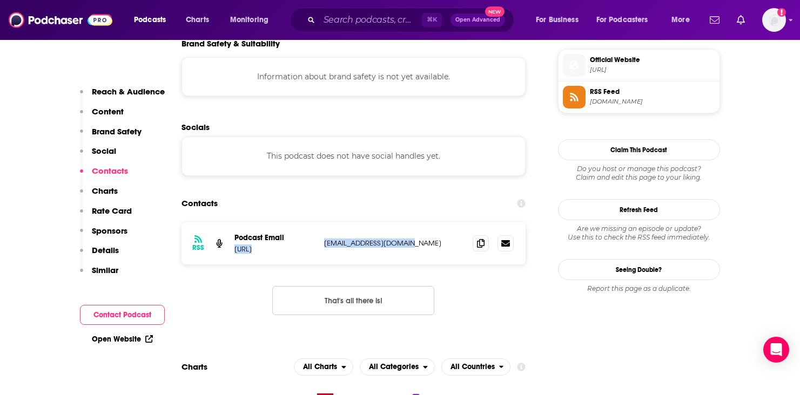
drag, startPoint x: 317, startPoint y: 194, endPoint x: 414, endPoint y: 204, distance: 97.2
click at [414, 223] on div "RSS Podcast Email AIAgentStore.ai aiagentstore@gmail.com aiagentstore@gmail.com" at bounding box center [353, 244] width 345 height 42
click at [414, 239] on p "aiagentstore@gmail.com" at bounding box center [394, 243] width 140 height 9
drag, startPoint x: 417, startPoint y: 203, endPoint x: 325, endPoint y: 203, distance: 92.9
click at [325, 239] on p "aiagentstore@gmail.com" at bounding box center [394, 243] width 140 height 9
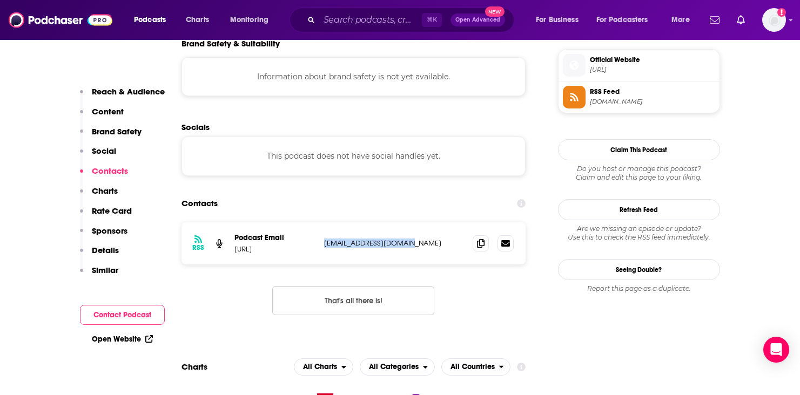
copy p "aiagentstore@gmail.com"
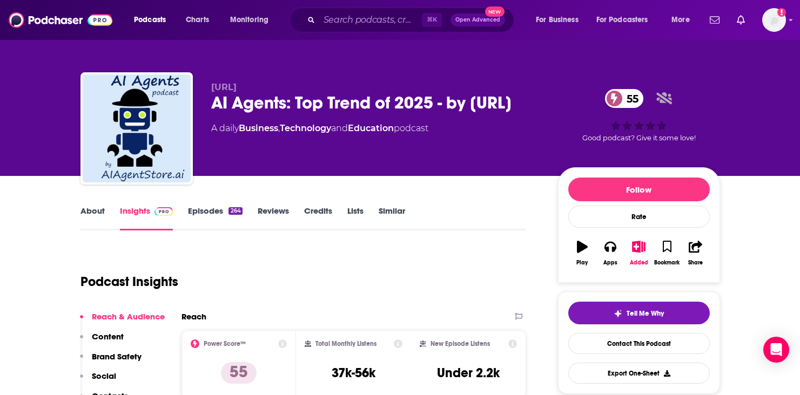
scroll to position [0, 0]
click at [342, 21] on input "Search podcasts, credits, & more..." at bounding box center [370, 19] width 103 height 17
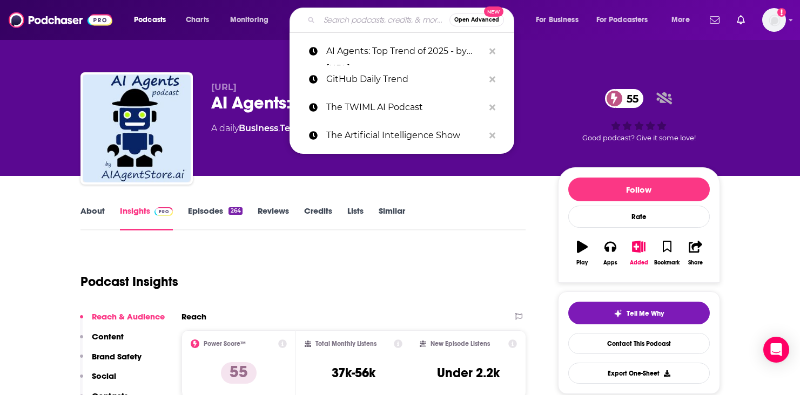
paste input "Ctrl+Alt+Azure"
type input "Ctrl+Alt+Azure"
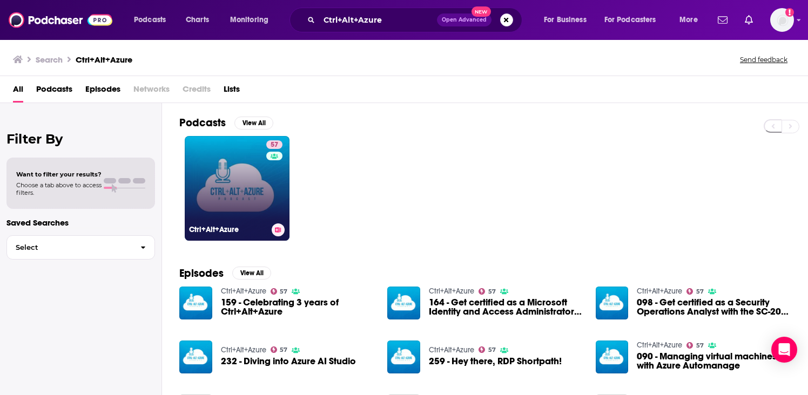
click at [215, 231] on h3 "Ctrl+Alt+Azure" at bounding box center [228, 229] width 78 height 9
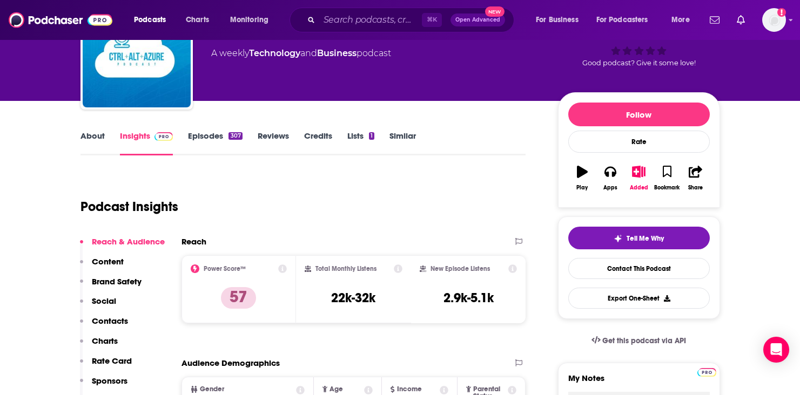
scroll to position [390, 0]
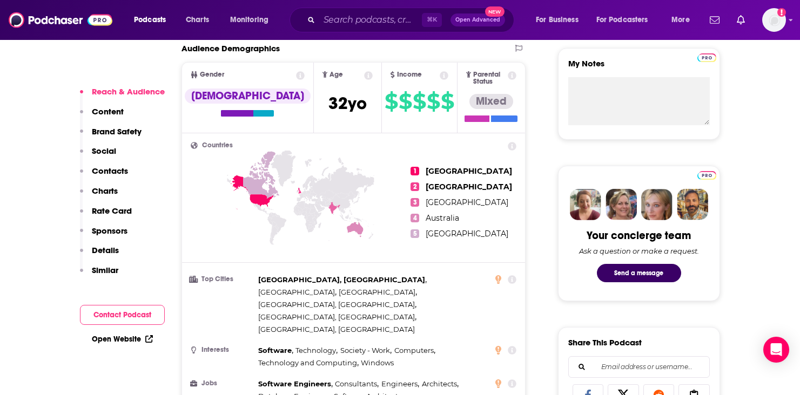
click at [109, 171] on p "Contacts" at bounding box center [110, 171] width 36 height 10
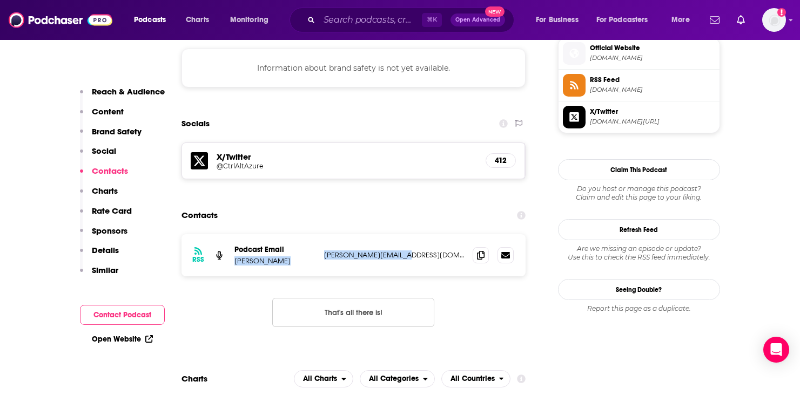
drag, startPoint x: 309, startPoint y: 198, endPoint x: 436, endPoint y: 198, distance: 127.5
click at [0, 0] on div "Podcast Email Tobias Zimmergren tobias@zimmergren.net tobias@zimmergren.net" at bounding box center [0, 0] width 0 height 0
click at [436, 251] on p "tobias@zimmergren.net" at bounding box center [394, 255] width 140 height 9
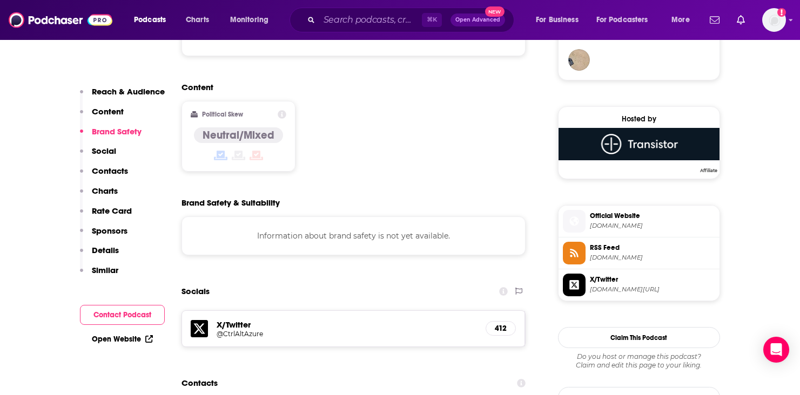
scroll to position [867, 0]
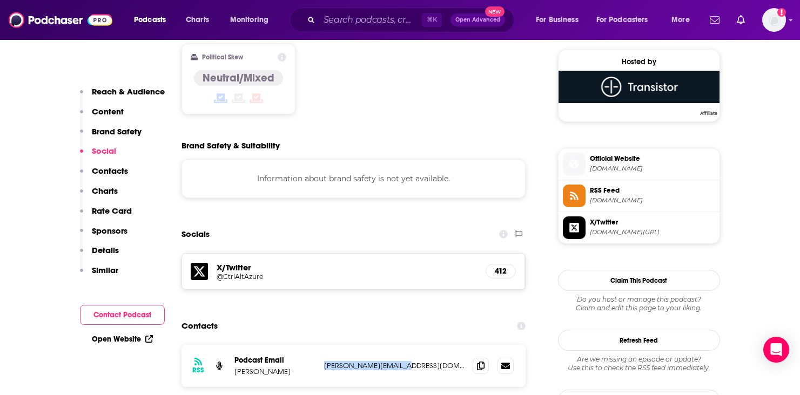
drag, startPoint x: 406, startPoint y: 313, endPoint x: 322, endPoint y: 309, distance: 84.3
click at [322, 345] on div "RSS Podcast Email Tobias Zimmergren tobias@zimmergren.net tobias@zimmergren.net" at bounding box center [353, 366] width 345 height 42
copy p "tobias@zimmergren.net"
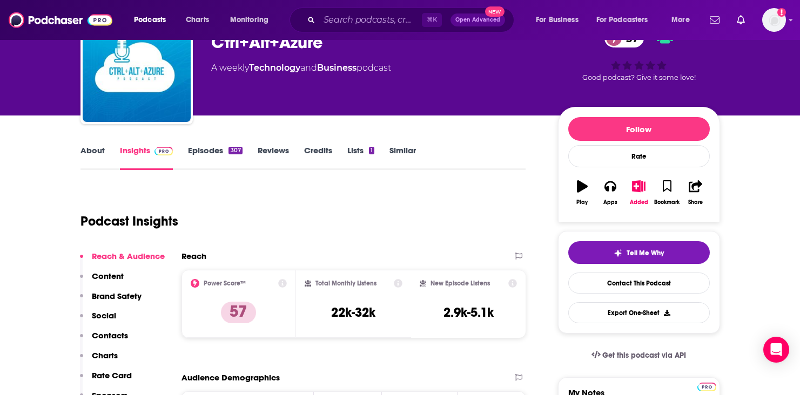
scroll to position [58, 0]
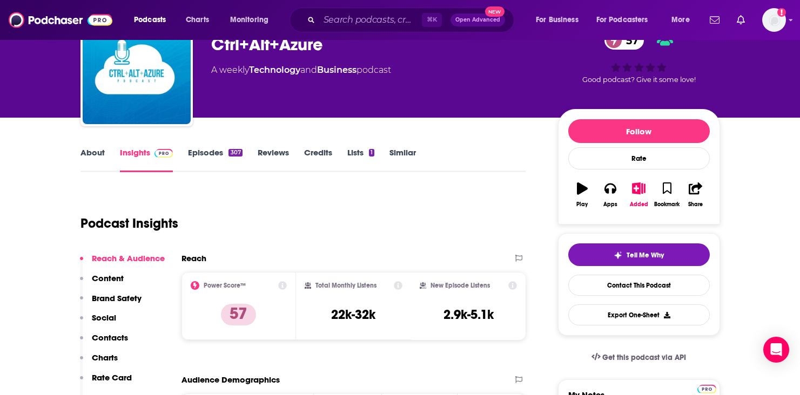
click at [97, 156] on link "About" at bounding box center [92, 159] width 24 height 25
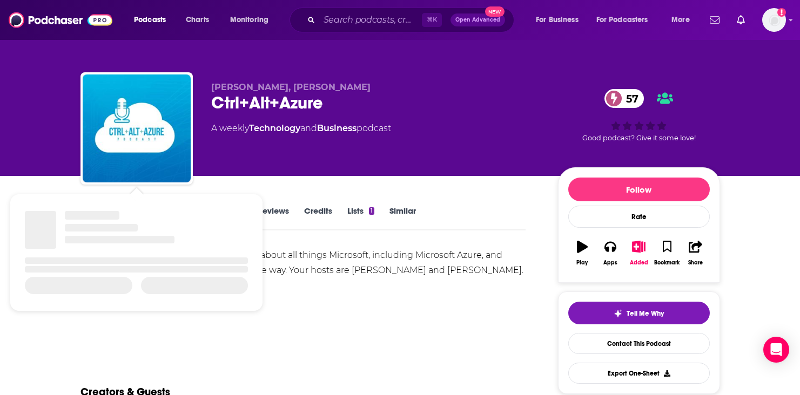
click at [352, 328] on div "This is the Ctrl+Alt+Azure podcast. We talk about all things Microsoft, includi…" at bounding box center [303, 297] width 446 height 99
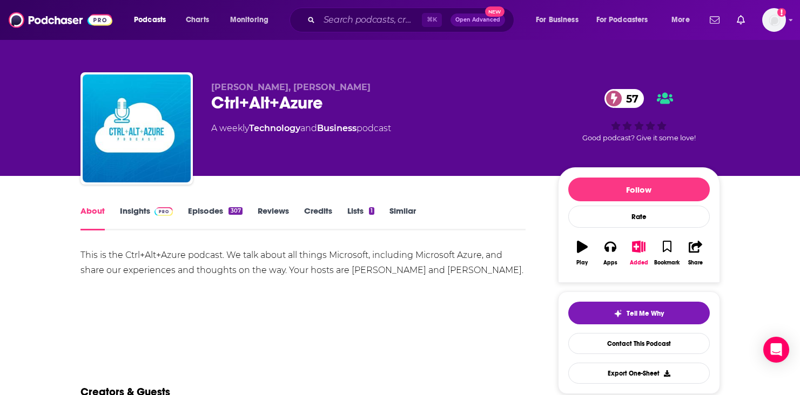
click at [141, 217] on link "Insights" at bounding box center [146, 218] width 53 height 25
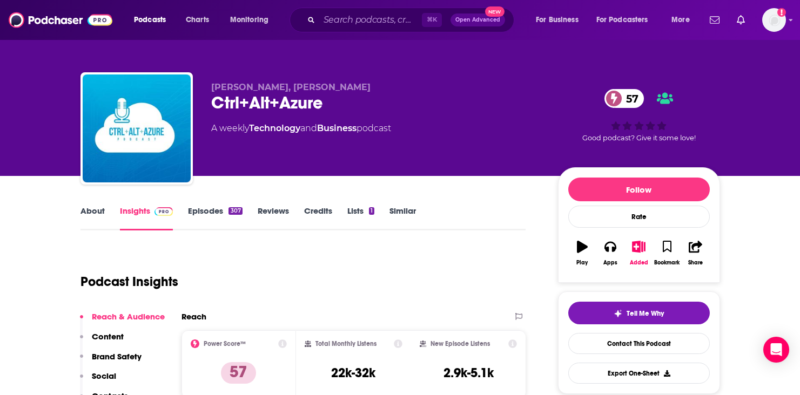
click at [132, 208] on link "Insights" at bounding box center [146, 218] width 53 height 25
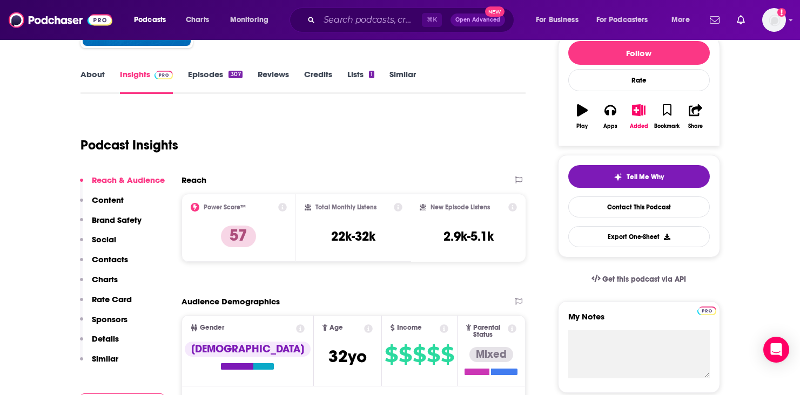
click at [116, 299] on p "Rate Card" at bounding box center [112, 299] width 40 height 10
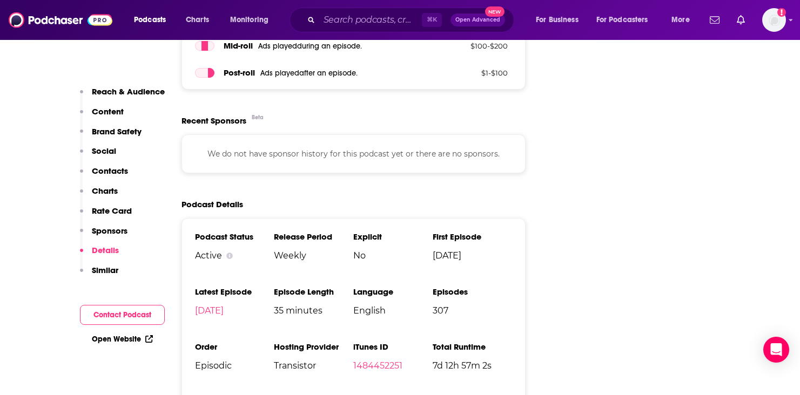
scroll to position [1477, 0]
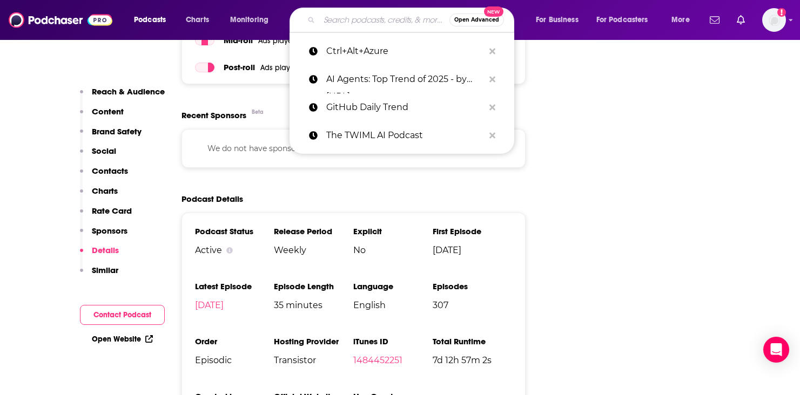
click at [352, 20] on input "Search podcasts, credits, & more..." at bounding box center [384, 19] width 130 height 17
paste input "The Daily AI Show"
type input "The Daily AI Show"
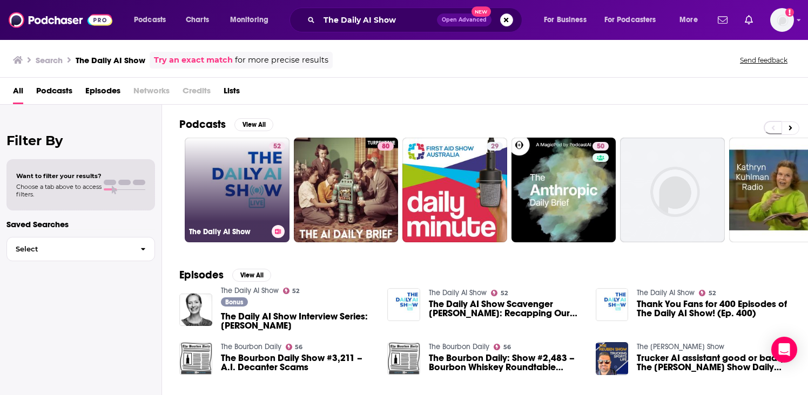
click at [227, 202] on link "52 The Daily AI Show" at bounding box center [237, 190] width 105 height 105
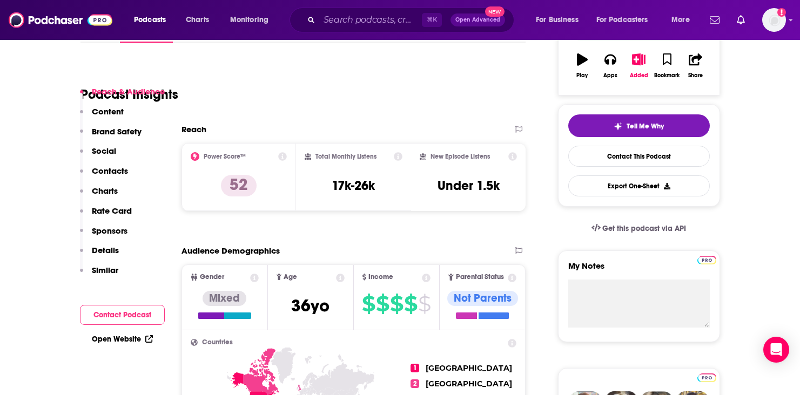
scroll to position [556, 0]
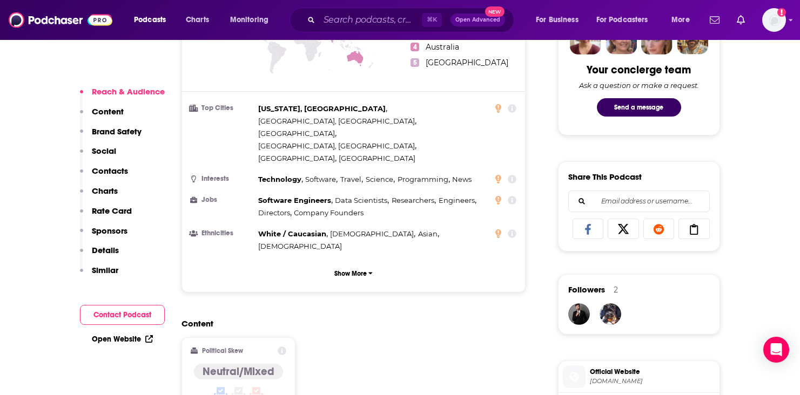
click at [112, 173] on p "Contacts" at bounding box center [110, 171] width 36 height 10
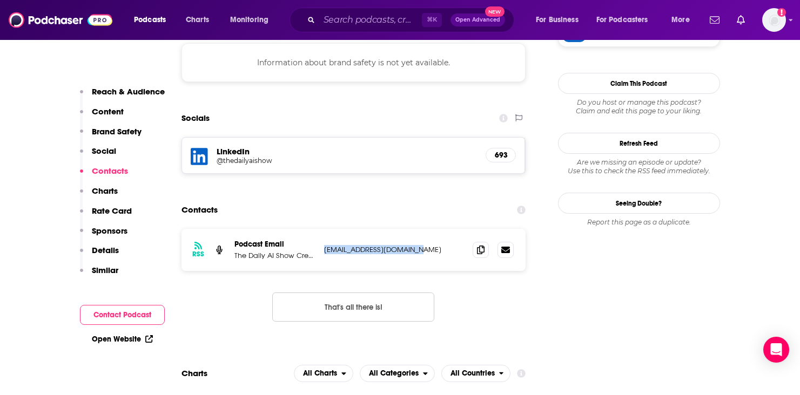
drag, startPoint x: 421, startPoint y: 202, endPoint x: 324, endPoint y: 202, distance: 97.8
click at [324, 245] on p "thedailyaishow@gmail.com" at bounding box center [394, 249] width 140 height 9
copy p "thedailyaishow@gmail.com"
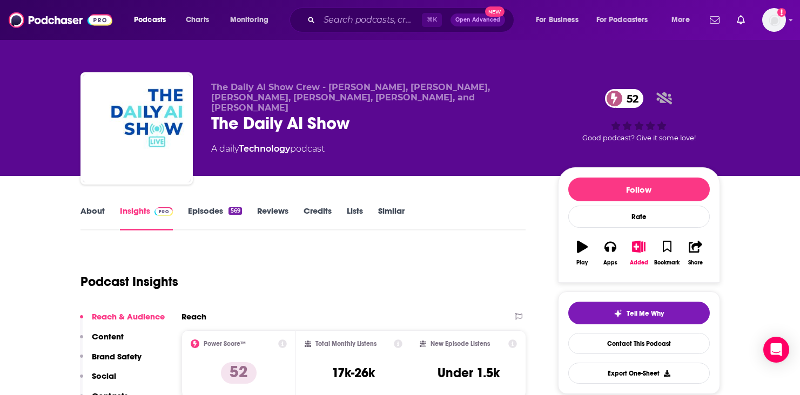
scroll to position [0, 0]
click at [333, 25] on input "Search podcasts, credits, & more..." at bounding box center [370, 19] width 103 height 17
click at [564, 108] on div "52 Good podcast? Give it some love!" at bounding box center [639, 115] width 162 height 67
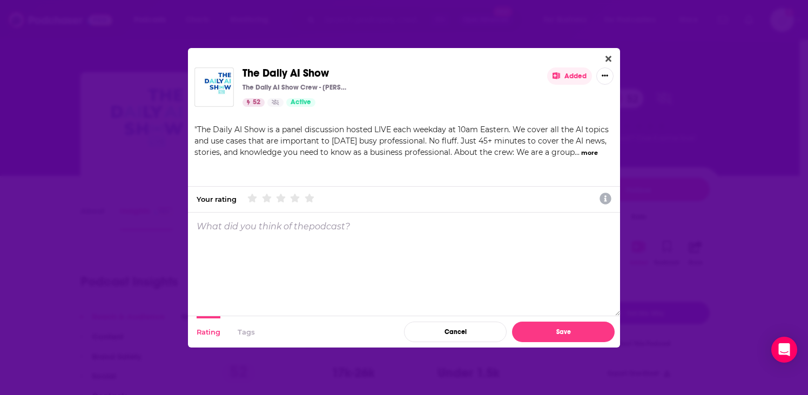
click at [134, 222] on div "The Daily AI Show The Daily AI Show Crew - Brian, Beth, Jyunmi, Andy, Karl, and…" at bounding box center [404, 197] width 808 height 395
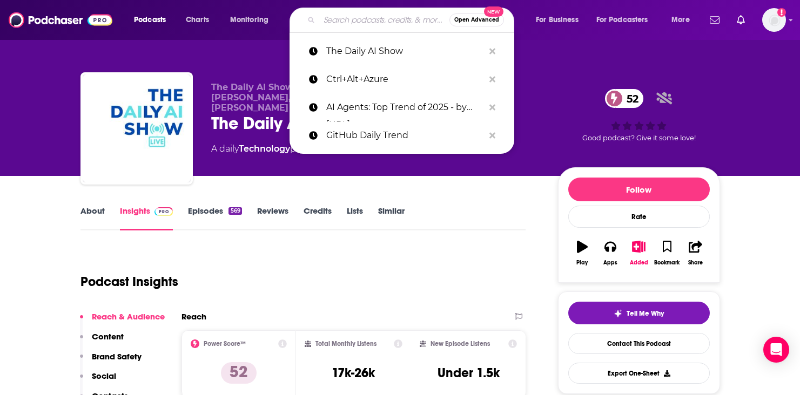
click at [331, 21] on input "Search podcasts, credits, & more..." at bounding box center [384, 19] width 130 height 17
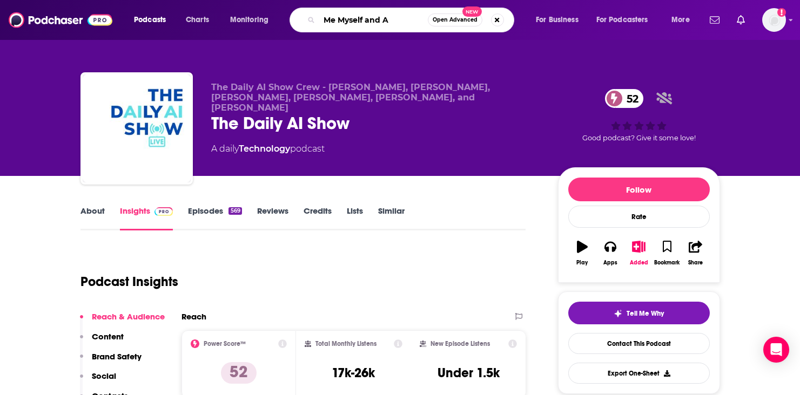
type input "Me Myself and AI"
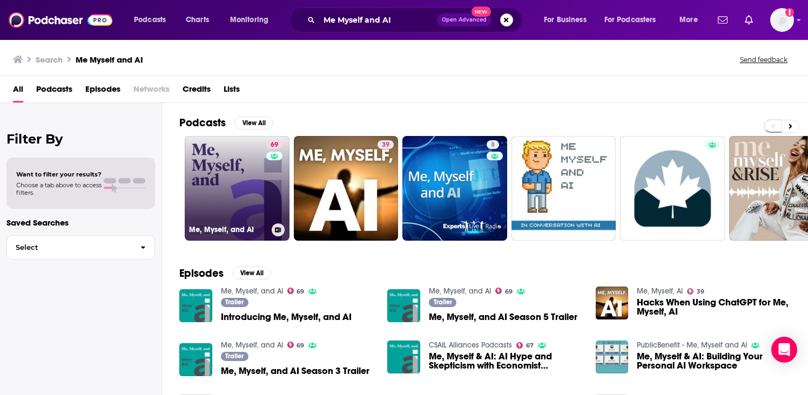
click at [192, 205] on link "69 Me, Myself, and AI" at bounding box center [237, 188] width 105 height 105
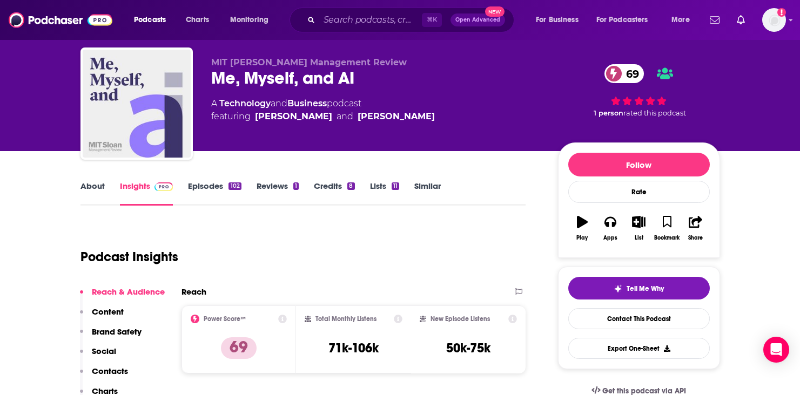
scroll to position [101, 0]
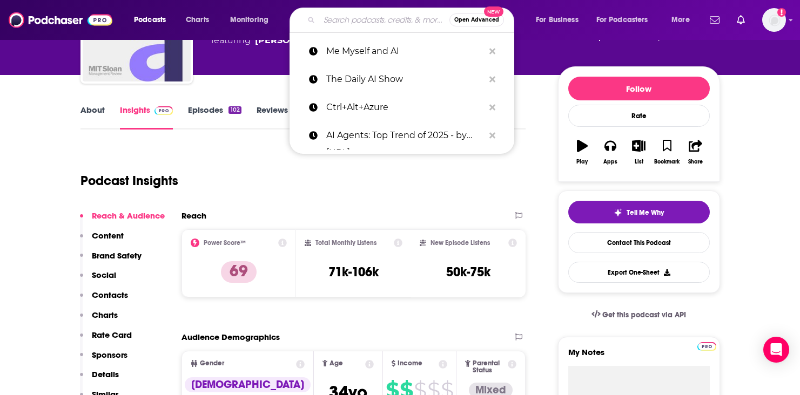
click at [334, 22] on input "Search podcasts, credits, & more..." at bounding box center [384, 19] width 130 height 17
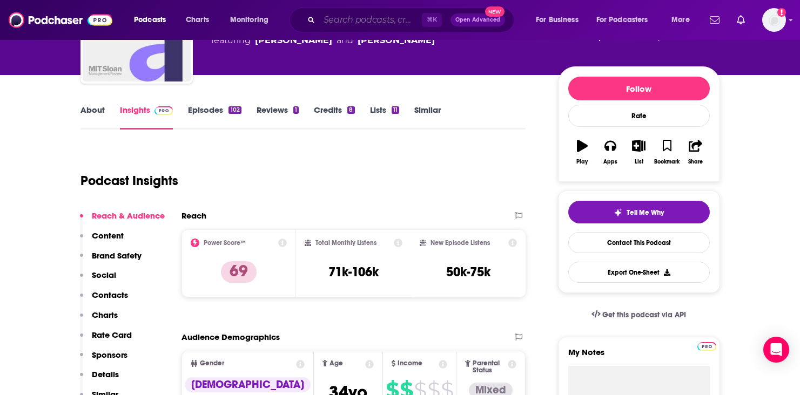
click at [380, 15] on input "Search podcasts, credits, & more..." at bounding box center [370, 19] width 103 height 17
click at [362, 19] on input "Search podcasts, credits, & more..." at bounding box center [370, 19] width 103 height 17
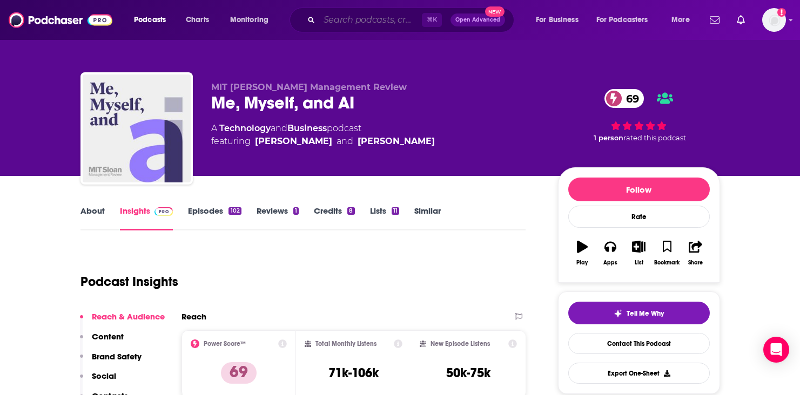
scroll to position [0, 0]
click at [324, 28] on input "Search podcasts, credits, & more..." at bounding box center [370, 19] width 103 height 17
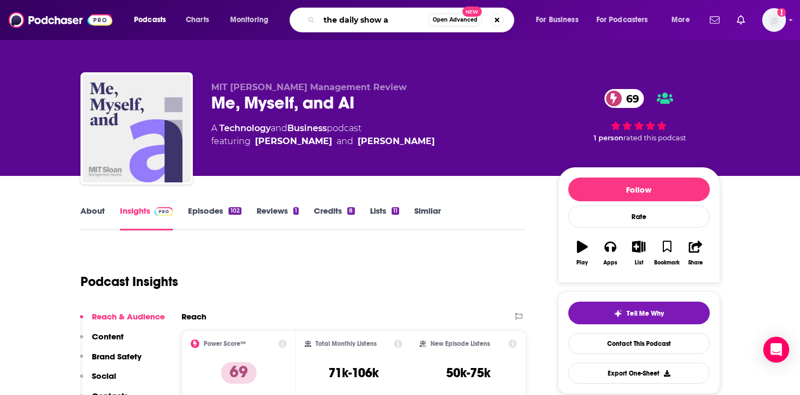
type input "the daily show ai"
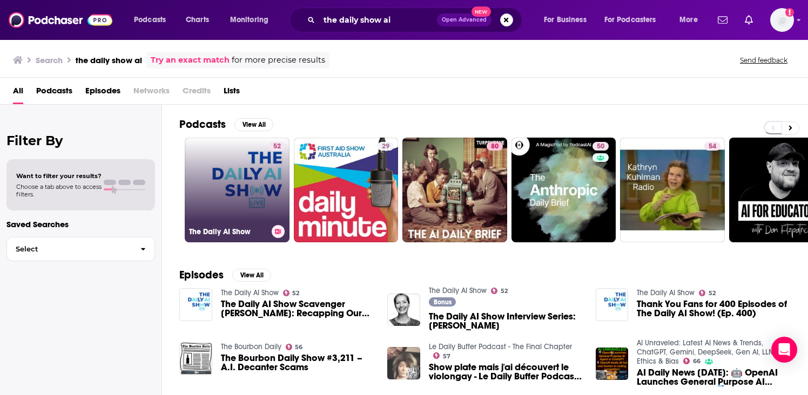
click at [211, 206] on link "52 The Daily AI Show" at bounding box center [237, 190] width 105 height 105
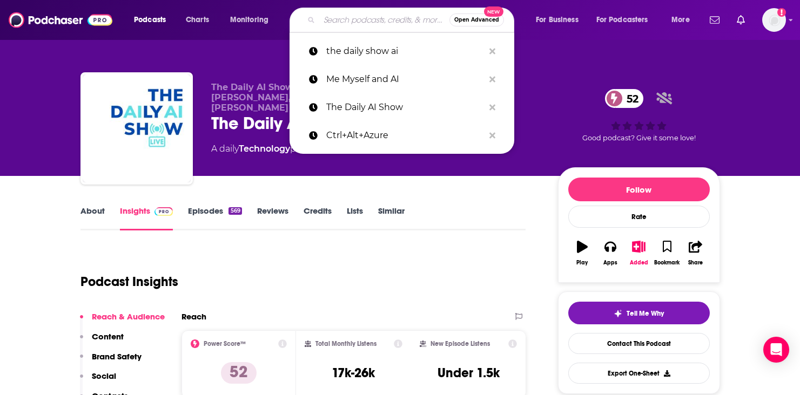
click at [346, 21] on input "Search podcasts, credits, & more..." at bounding box center [384, 19] width 130 height 17
paste input "The Startup Ideas Podcast"
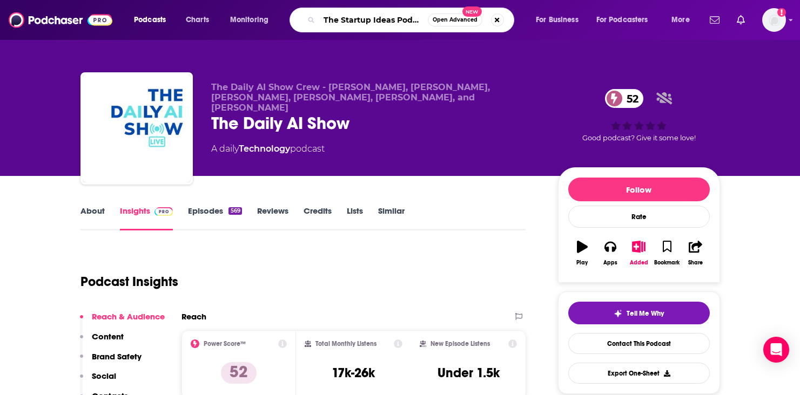
type input "The Startup Ideas Podcast"
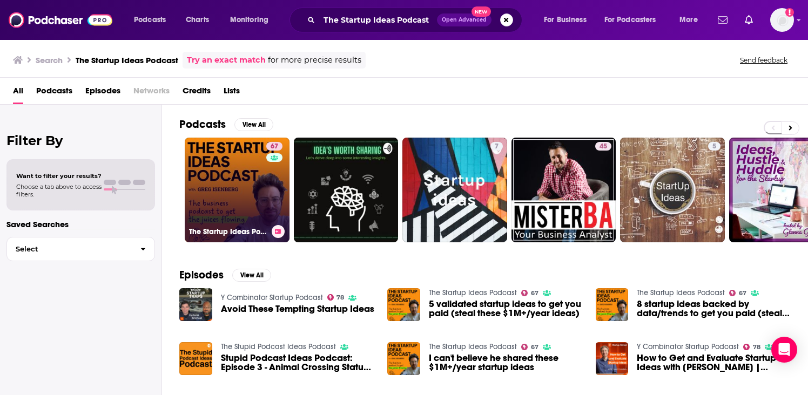
click at [192, 171] on link "67 The Startup Ideas Podcast" at bounding box center [237, 190] width 105 height 105
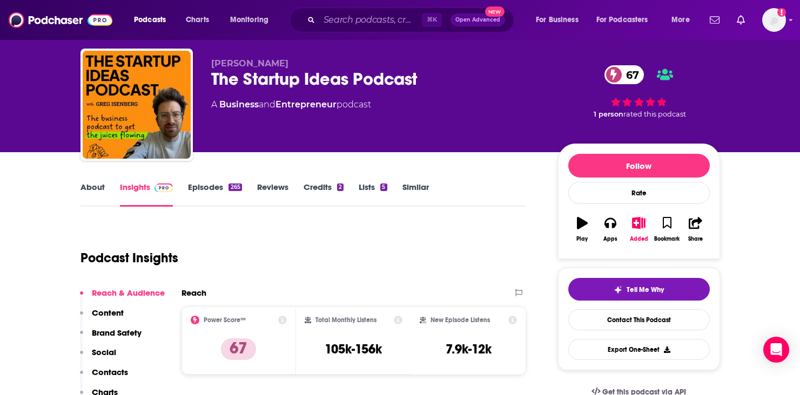
scroll to position [31, 0]
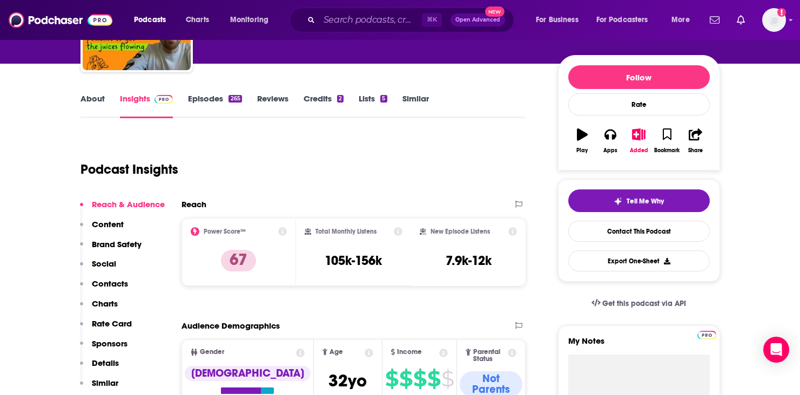
click at [98, 305] on p "Charts" at bounding box center [105, 304] width 26 height 10
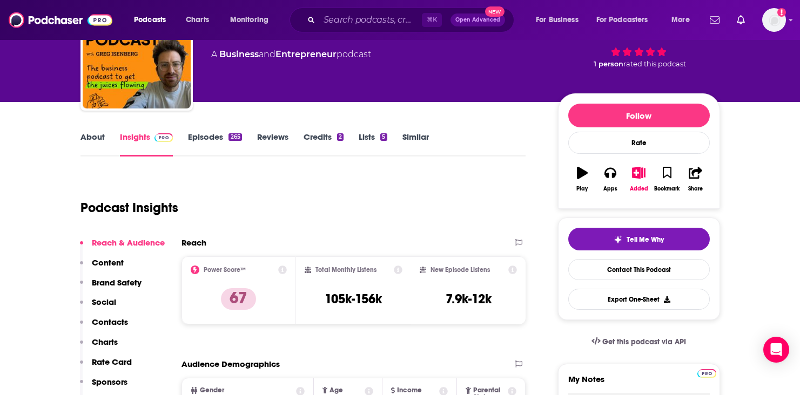
scroll to position [92, 0]
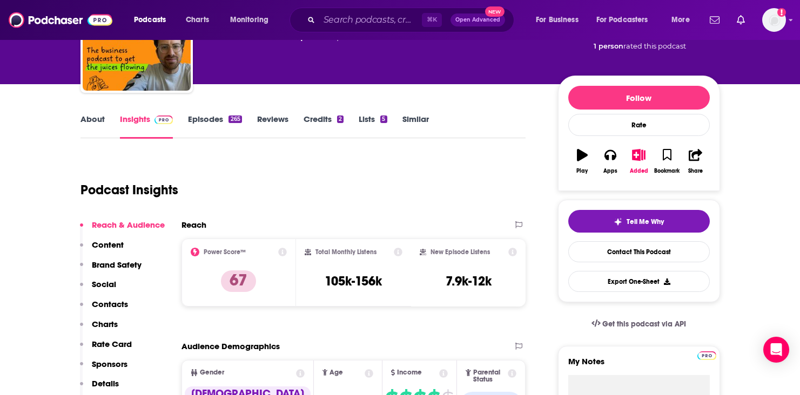
click at [107, 304] on p "Contacts" at bounding box center [110, 304] width 36 height 10
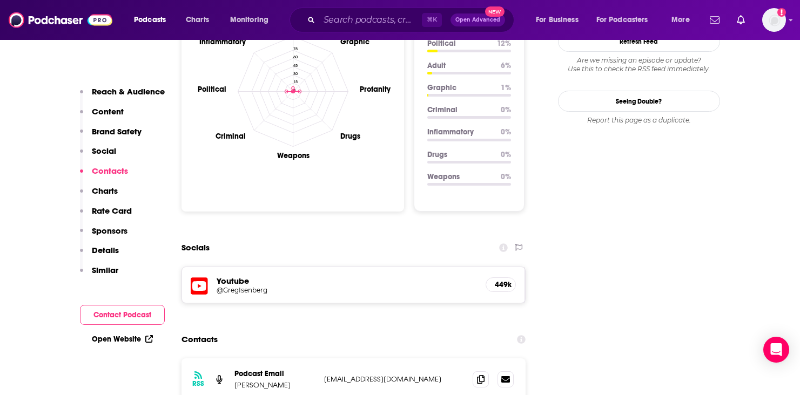
scroll to position [1184, 0]
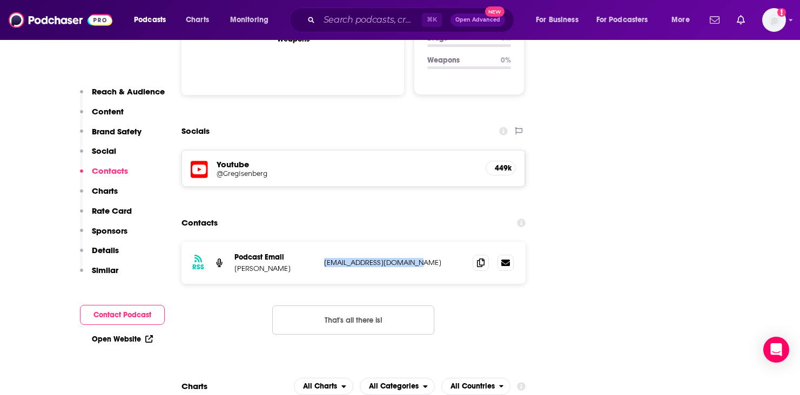
drag, startPoint x: 433, startPoint y: 199, endPoint x: 320, endPoint y: 196, distance: 112.9
click at [320, 242] on div "RSS Podcast Email Greg Isenberg rafa@latecheckout.studio rafa@latecheckout.stud…" at bounding box center [353, 263] width 345 height 42
copy p "rafa@latecheckout.studio"
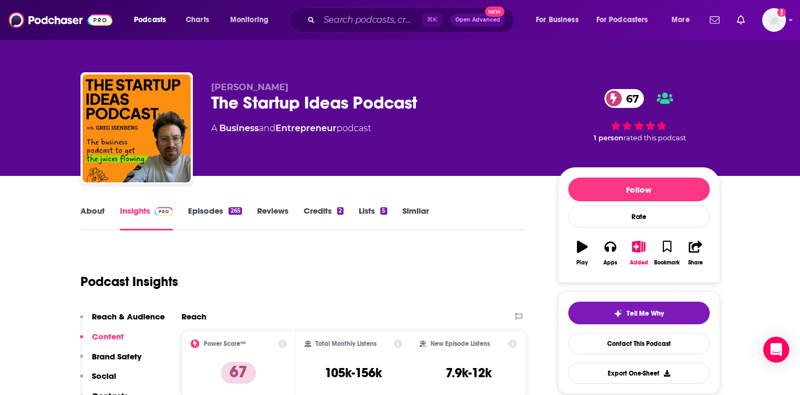
scroll to position [0, 0]
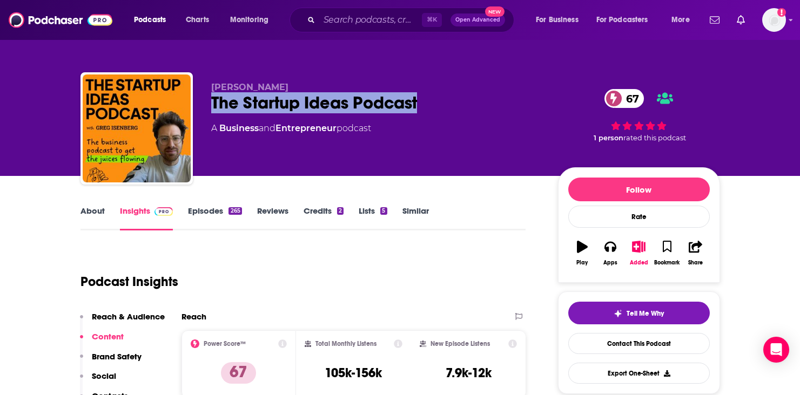
drag, startPoint x: 428, startPoint y: 104, endPoint x: 211, endPoint y: 103, distance: 216.6
click at [211, 103] on div "The Startup Ideas Podcast 67" at bounding box center [375, 102] width 329 height 21
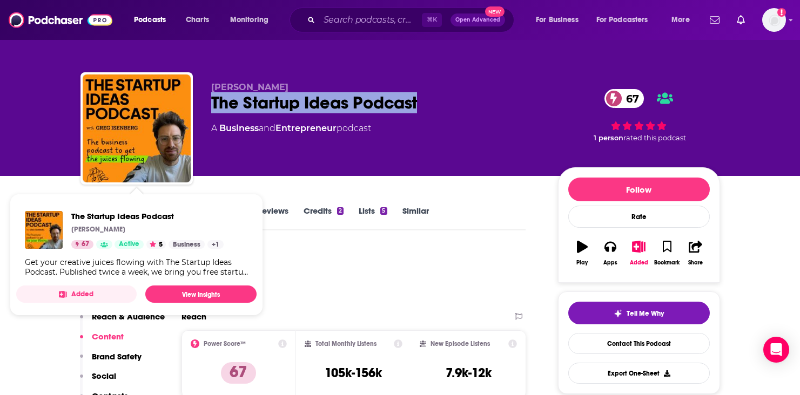
copy h2 "The Startup Ideas Podcast"
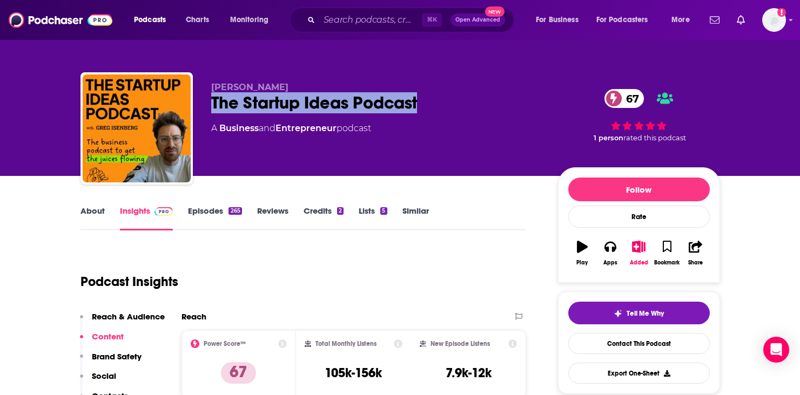
copy h2 "The Startup Ideas Podcast"
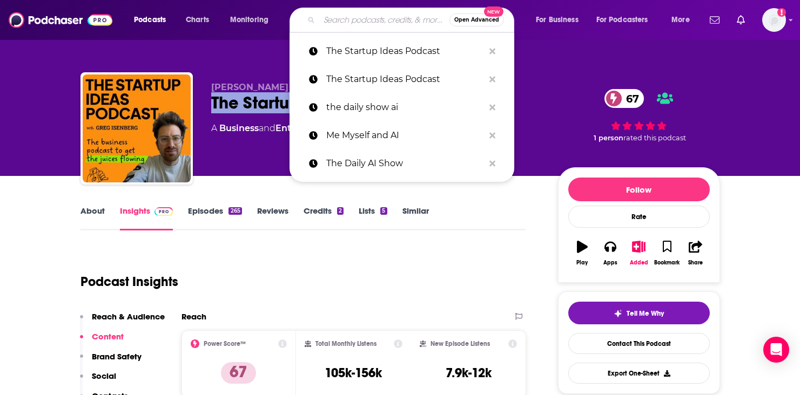
click at [350, 23] on input "Search podcasts, credits, & more..." at bounding box center [384, 19] width 130 height 17
paste input "AI Fire Daily"
type input "AI Fire Daily"
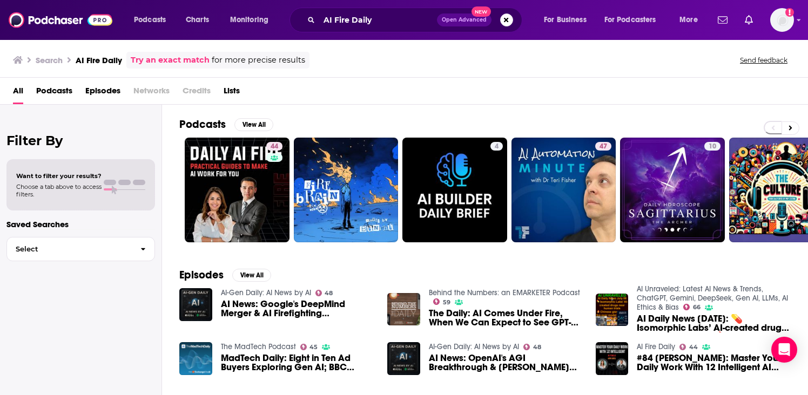
click at [430, 52] on div "Search AI Fire Daily Try an exact match for more precise results Send feedback" at bounding box center [402, 60] width 778 height 17
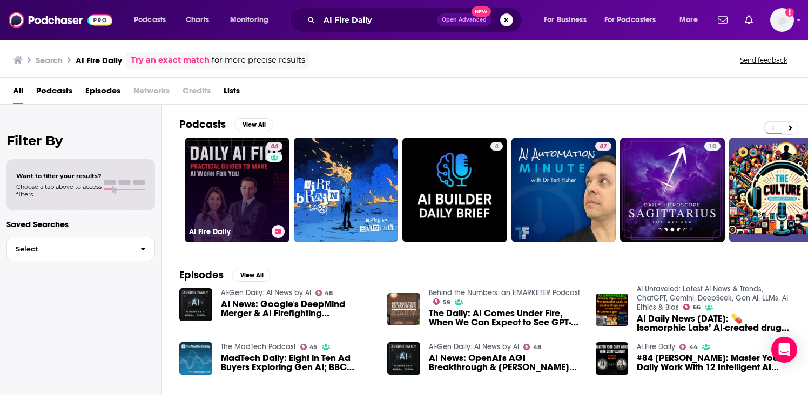
click at [256, 194] on link "44 AI Fire Daily" at bounding box center [237, 190] width 105 height 105
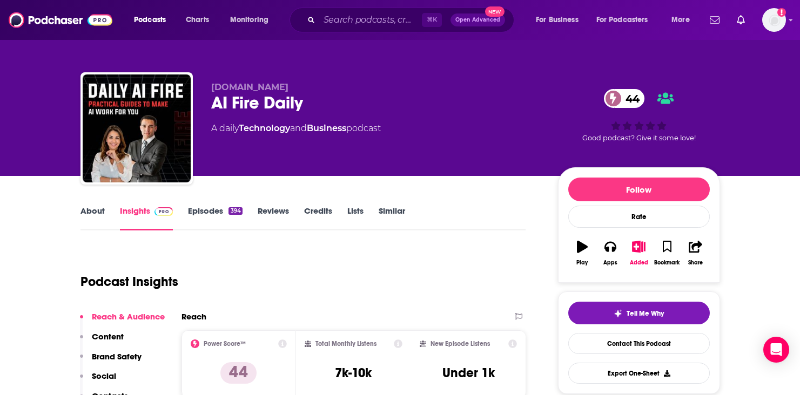
scroll to position [2, 0]
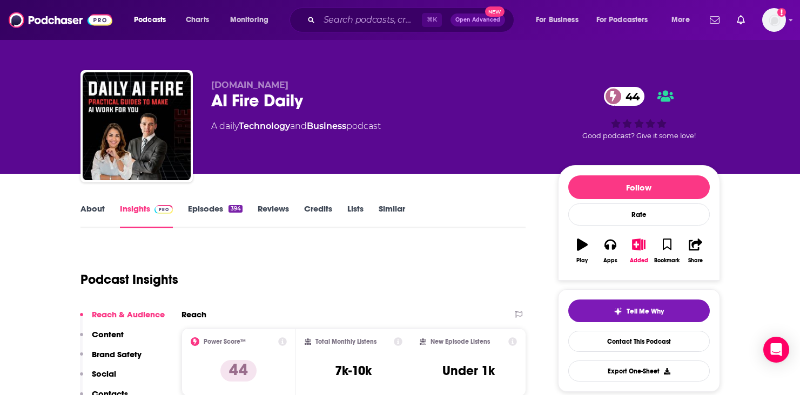
click at [203, 211] on link "Episodes 394" at bounding box center [215, 216] width 54 height 25
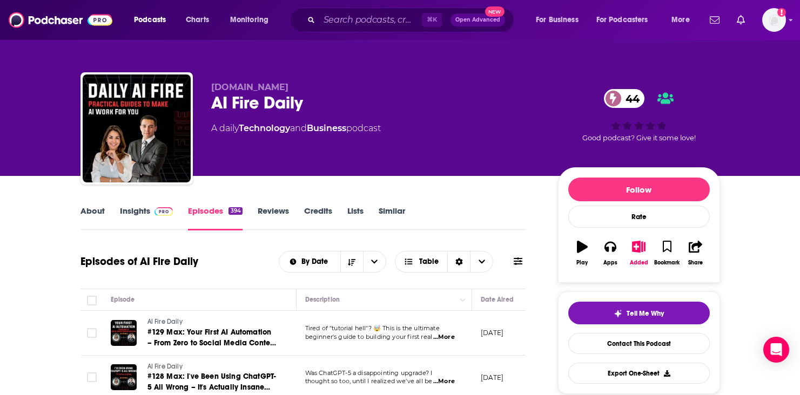
scroll to position [2, 0]
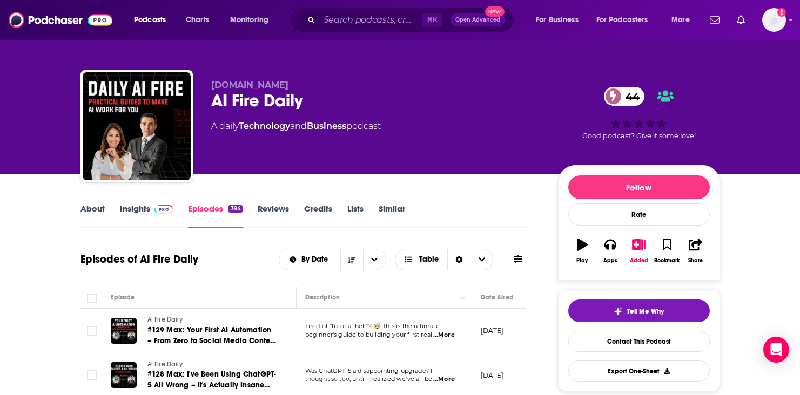
click at [138, 214] on link "Insights" at bounding box center [146, 216] width 53 height 25
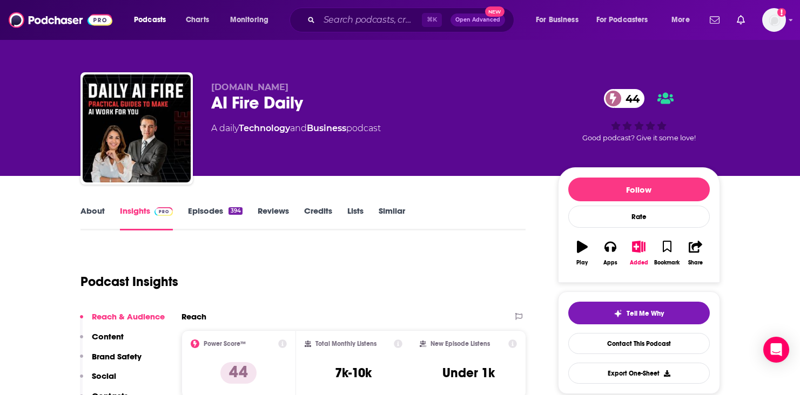
scroll to position [444, 0]
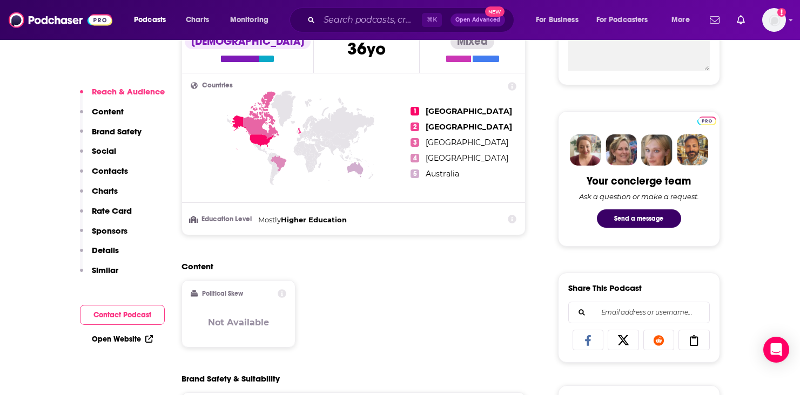
drag, startPoint x: 121, startPoint y: 171, endPoint x: 184, endPoint y: 192, distance: 66.3
click at [121, 171] on p "Contacts" at bounding box center [110, 171] width 36 height 10
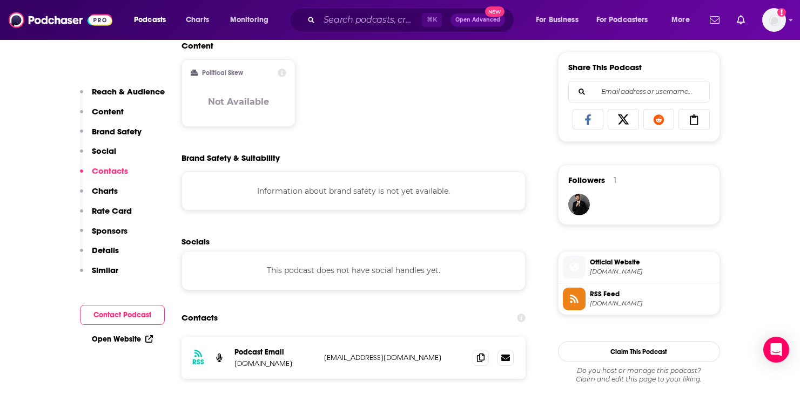
scroll to position [823, 0]
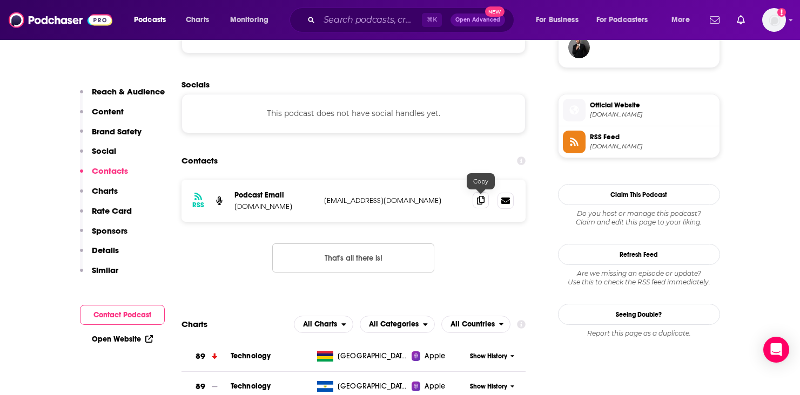
click at [478, 205] on span at bounding box center [481, 200] width 16 height 16
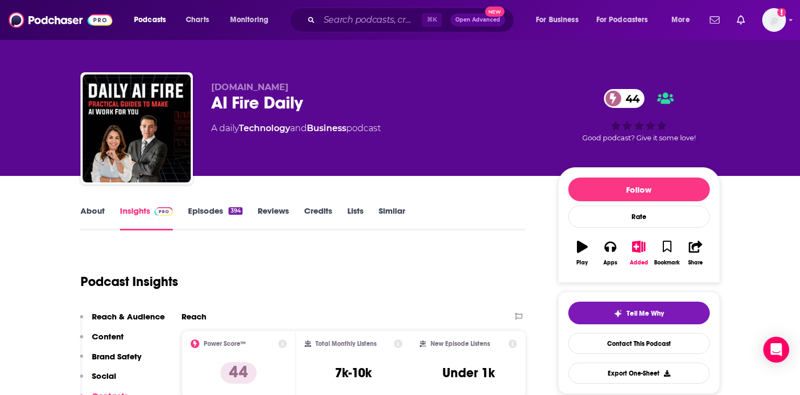
scroll to position [0, 0]
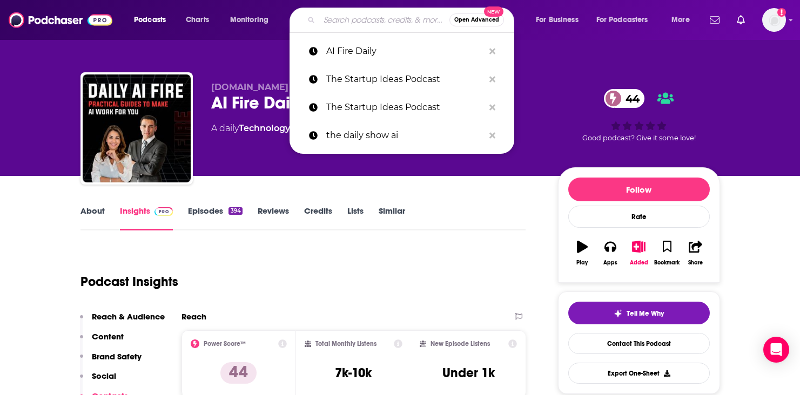
click at [339, 11] on input "Search podcasts, credits, & more..." at bounding box center [384, 19] width 130 height 17
paste input "Seller Sessions Amazon FBA and Private Label"
type input "Seller Sessions Amazon FBA and Private Label"
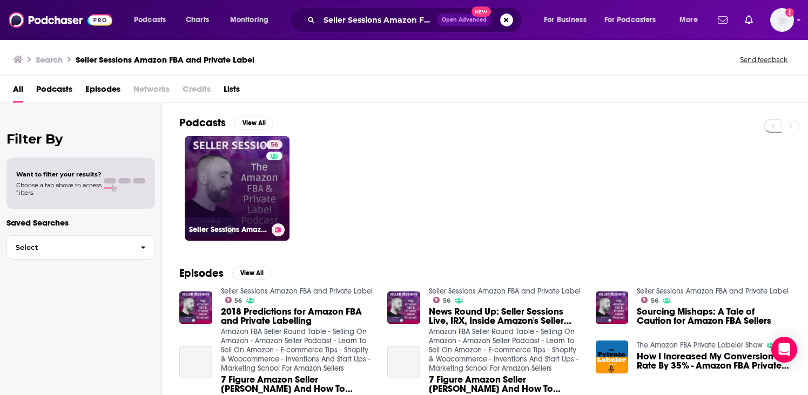
click at [245, 175] on link "56 Seller Sessions Amazon FBA and Private Label" at bounding box center [237, 188] width 105 height 105
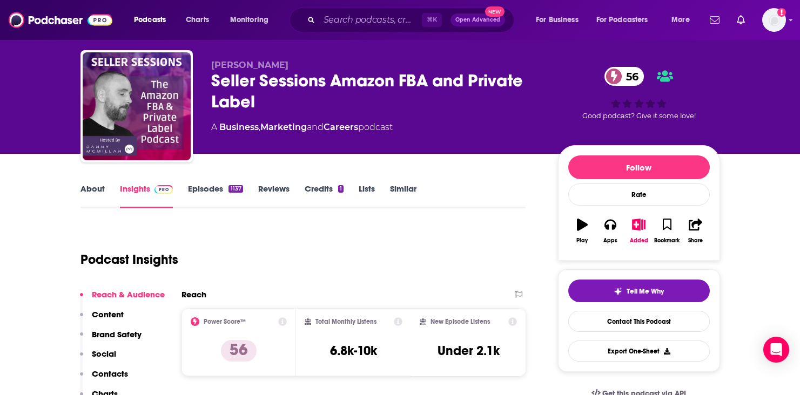
scroll to position [86, 0]
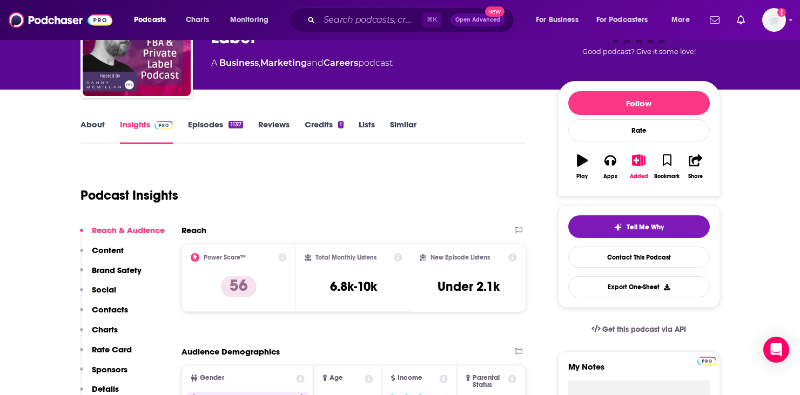
click at [122, 311] on p "Contacts" at bounding box center [110, 310] width 36 height 10
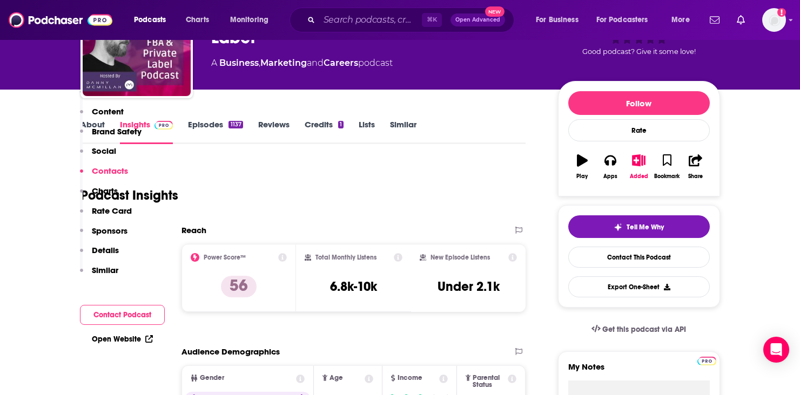
scroll to position [1015, 0]
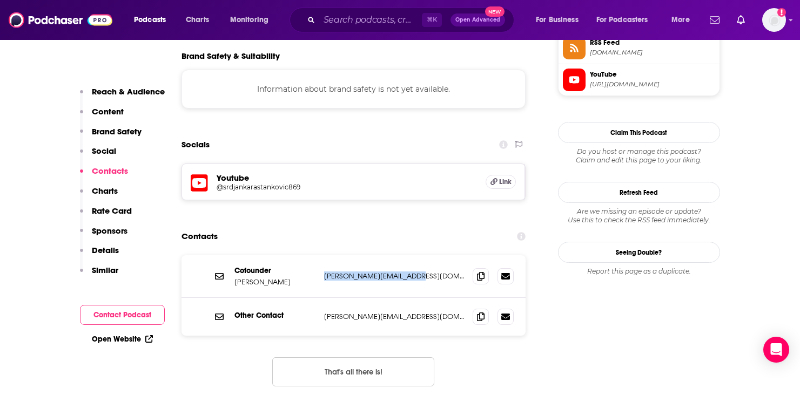
drag, startPoint x: 416, startPoint y: 201, endPoint x: 321, endPoint y: 200, distance: 95.1
click at [321, 255] on div "Cofounder Danny McMillan danny@sellersessions.com danny@sellersessions.com" at bounding box center [353, 276] width 345 height 43
drag, startPoint x: 419, startPoint y: 244, endPoint x: 323, endPoint y: 242, distance: 96.1
click at [323, 298] on div "Other Contact kerrie@sellersessions.com kerrie@sellersessions.com" at bounding box center [353, 317] width 345 height 38
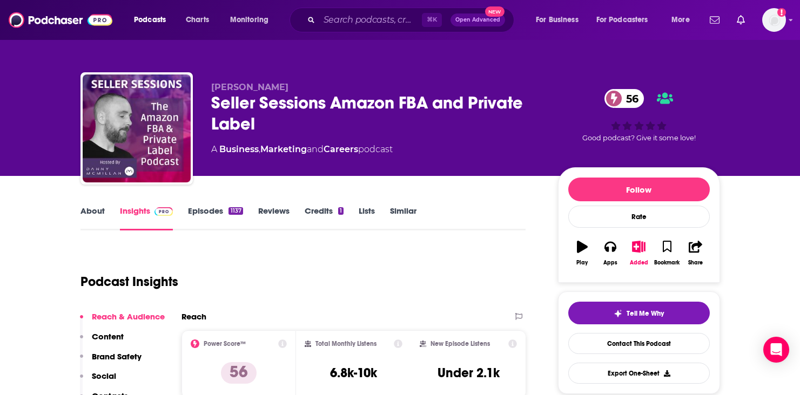
scroll to position [0, 0]
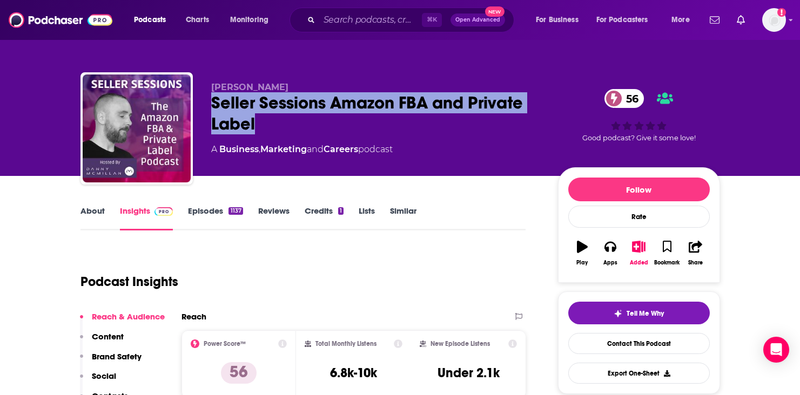
drag, startPoint x: 208, startPoint y: 96, endPoint x: 267, endPoint y: 116, distance: 62.0
click at [267, 116] on div "Danny McMillan Seller Sessions Amazon FBA and Private Label 56 A Business , Mar…" at bounding box center [399, 130] width 639 height 117
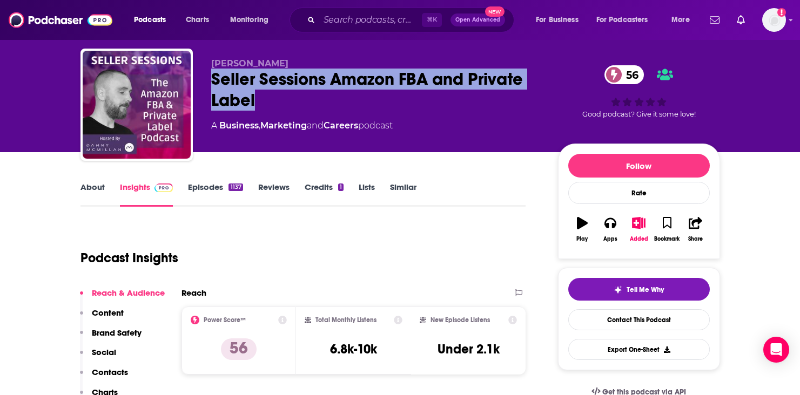
scroll to position [30, 0]
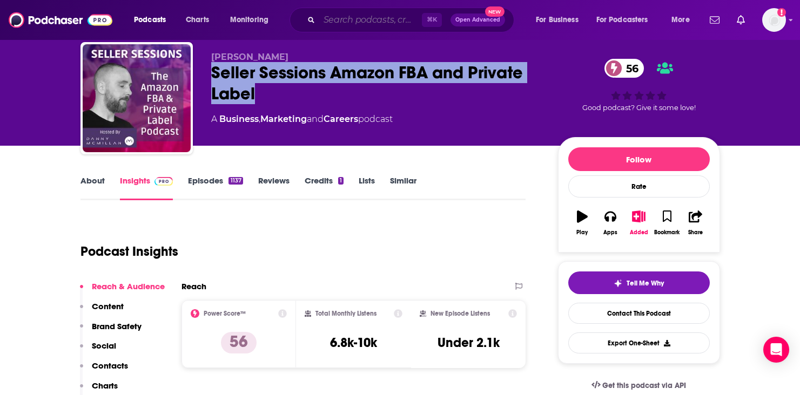
click at [339, 23] on input "Search podcasts, credits, & more..." at bounding box center [370, 19] width 103 height 17
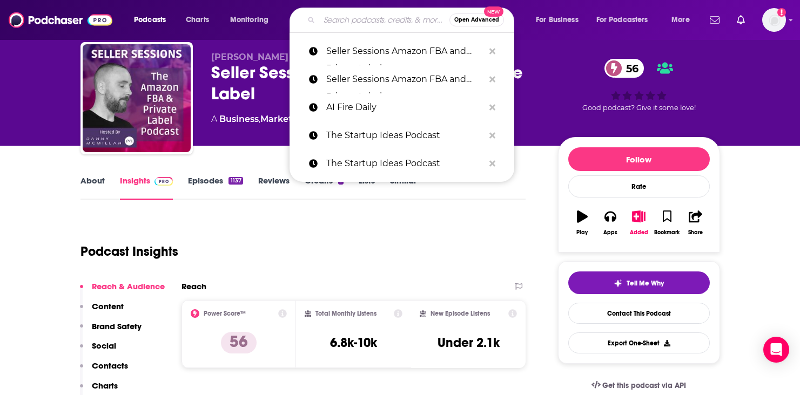
paste input "" Cybersecurity Today""
type input "" Cybersecurity Today""
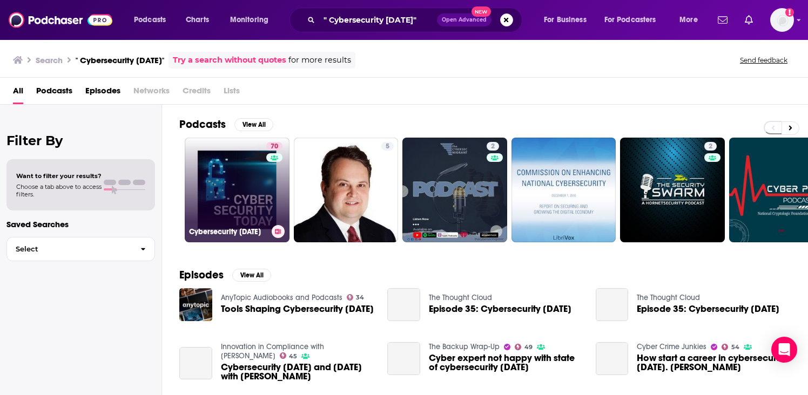
click at [262, 226] on div "Cybersecurity Today" at bounding box center [237, 231] width 96 height 13
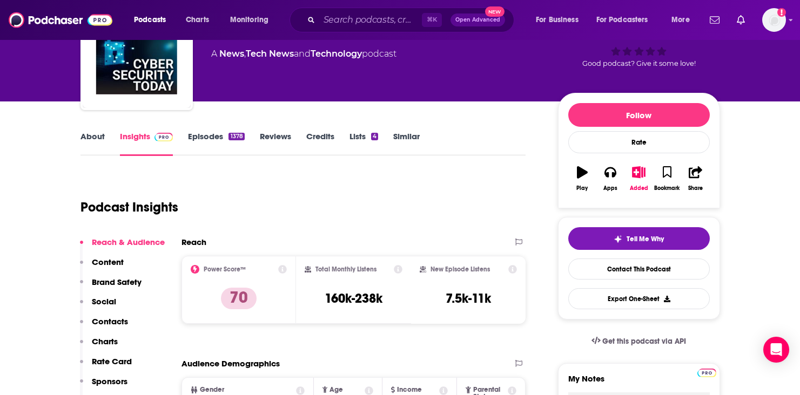
scroll to position [96, 1]
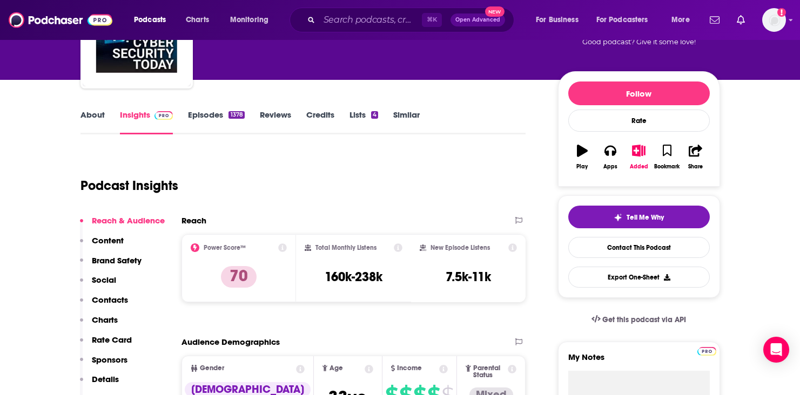
click at [118, 236] on p "Content" at bounding box center [108, 240] width 32 height 10
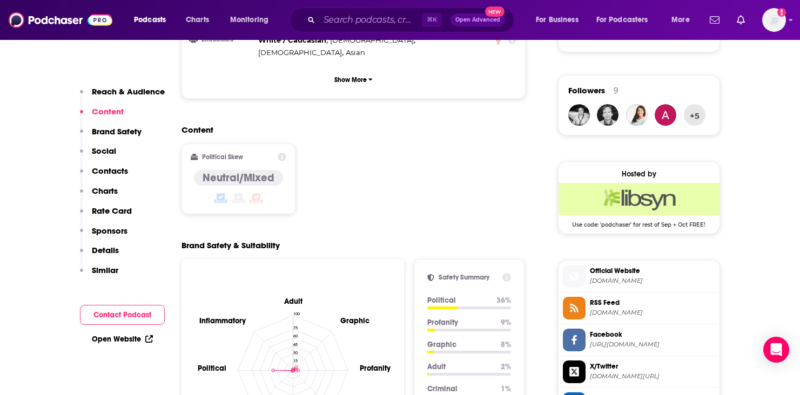
scroll to position [757, 0]
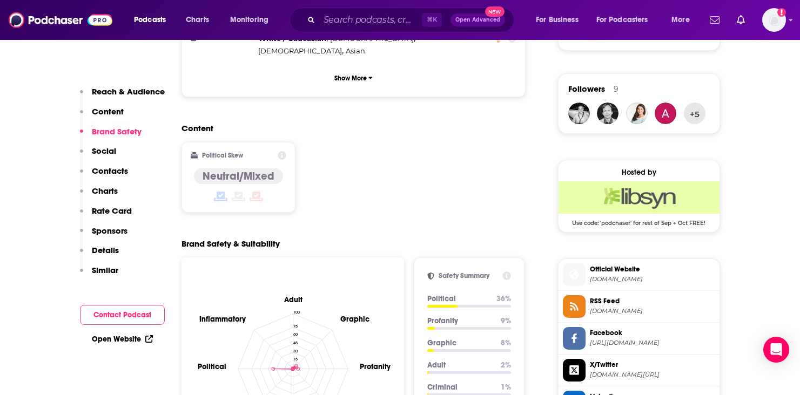
click at [118, 208] on p "Rate Card" at bounding box center [112, 211] width 40 height 10
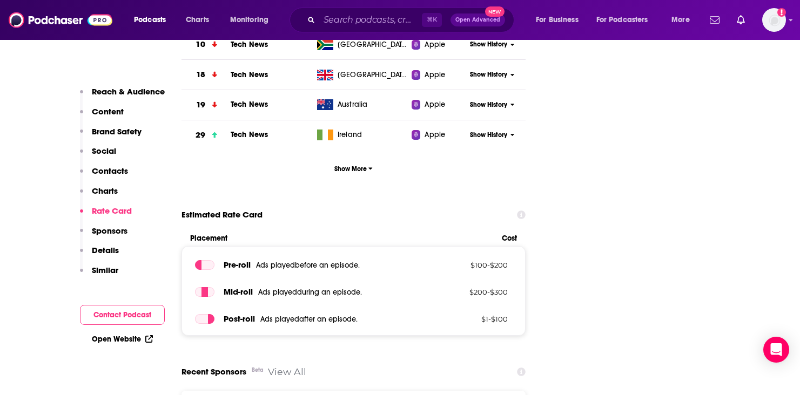
click at [120, 223] on button "Rate Card" at bounding box center [106, 216] width 52 height 20
click at [123, 230] on p "Sponsors" at bounding box center [110, 231] width 36 height 10
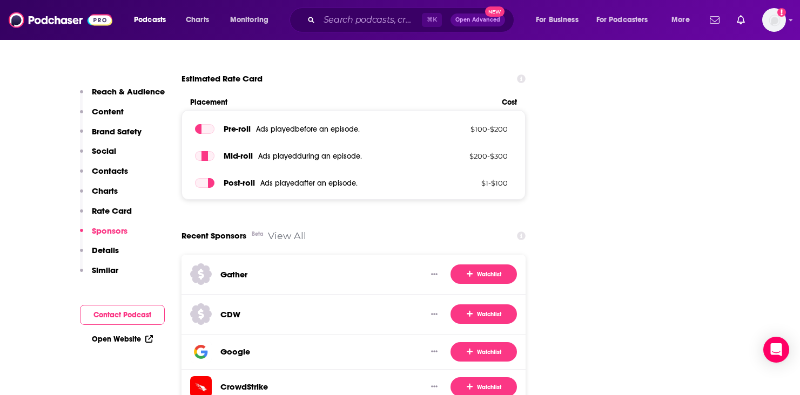
scroll to position [1932, 0]
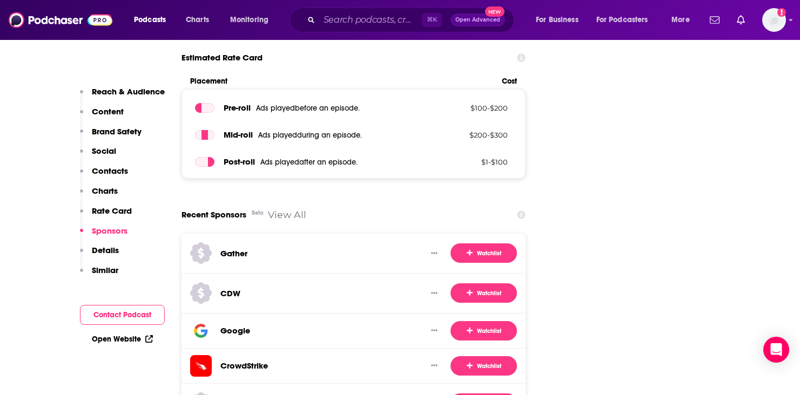
click at [106, 192] on p "Charts" at bounding box center [105, 191] width 26 height 10
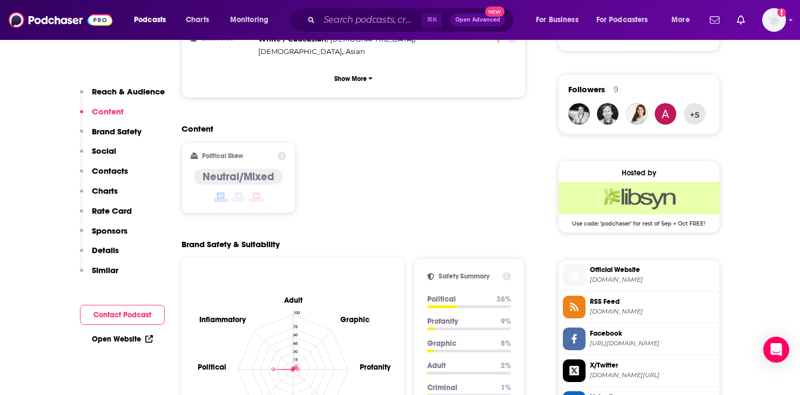
scroll to position [858, 0]
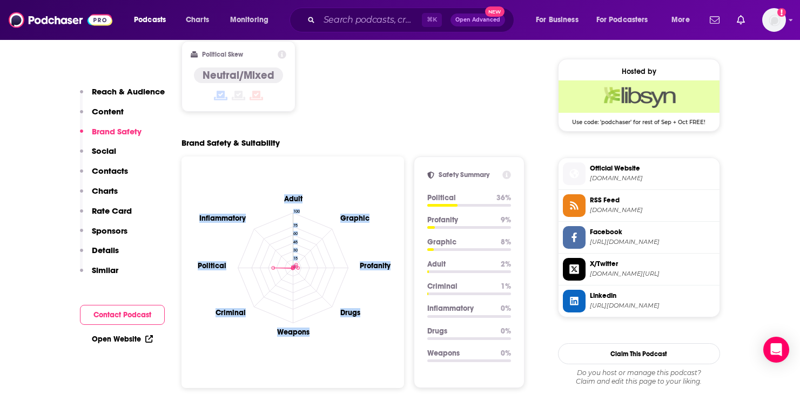
drag, startPoint x: 373, startPoint y: 259, endPoint x: 315, endPoint y: 322, distance: 86.0
click at [315, 322] on div "Adult Graphic Profanity Drugs Weapons Criminal Political Inflammatory 0 15 30 4…" at bounding box center [292, 273] width 223 height 232
drag, startPoint x: 244, startPoint y: 335, endPoint x: 214, endPoint y: 334, distance: 29.7
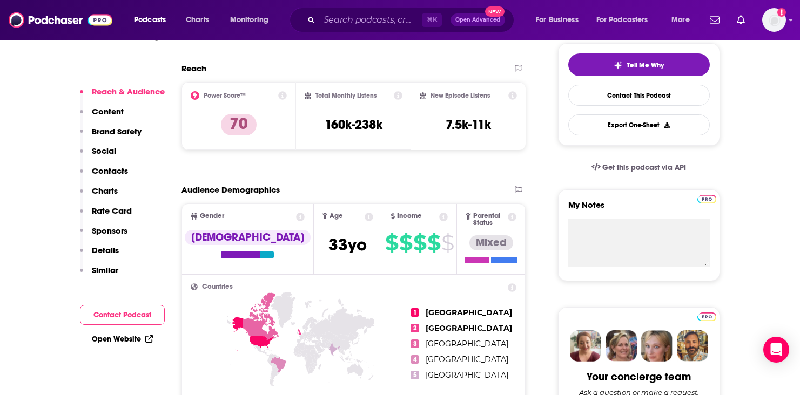
scroll to position [248, 0]
click at [125, 210] on p "Rate Card" at bounding box center [112, 211] width 40 height 10
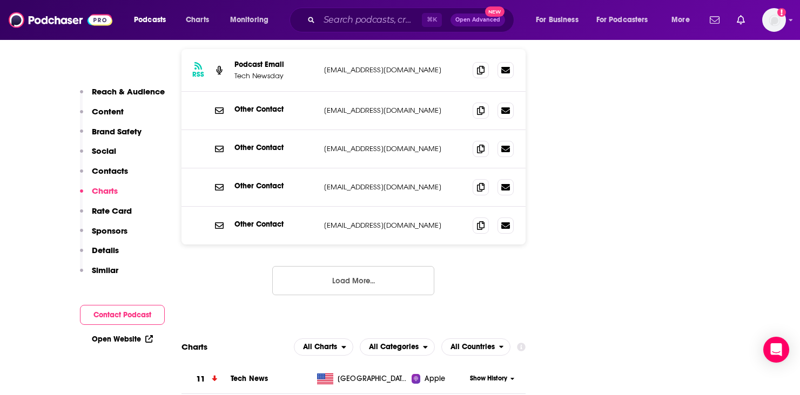
scroll to position [1266, 0]
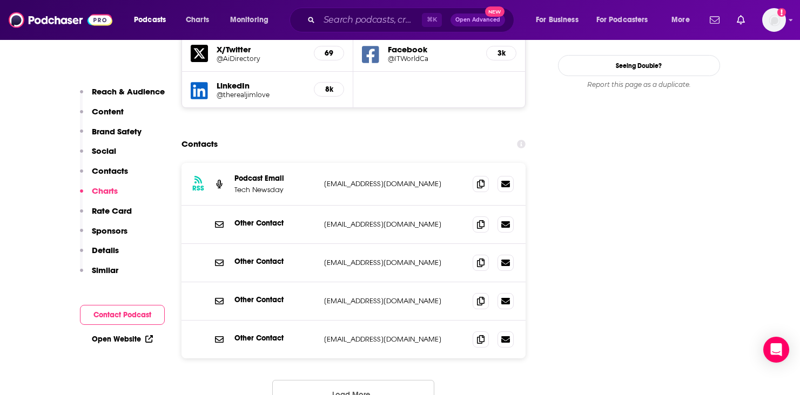
click at [111, 174] on p "Contacts" at bounding box center [110, 171] width 36 height 10
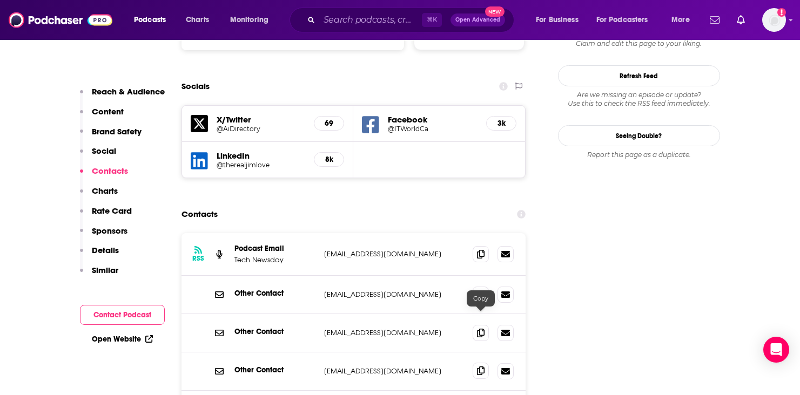
click at [484, 367] on icon at bounding box center [481, 371] width 8 height 9
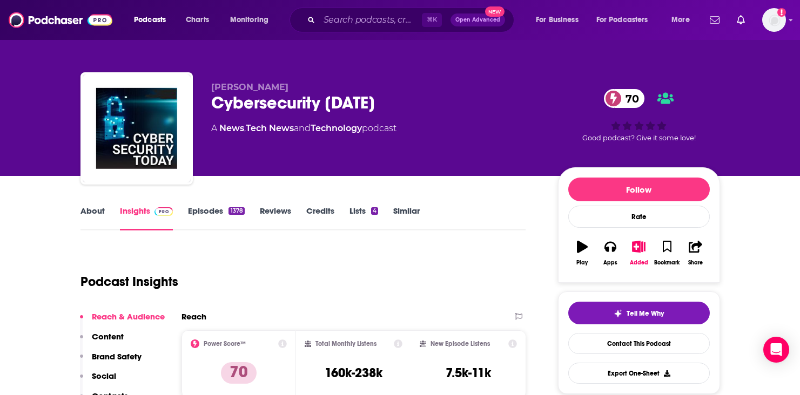
scroll to position [0, 0]
click at [365, 19] on input "Search podcasts, credits, & more..." at bounding box center [370, 19] width 103 height 17
paste input "CyberSecurity Summary"
type input "CyberSecurity Summary"
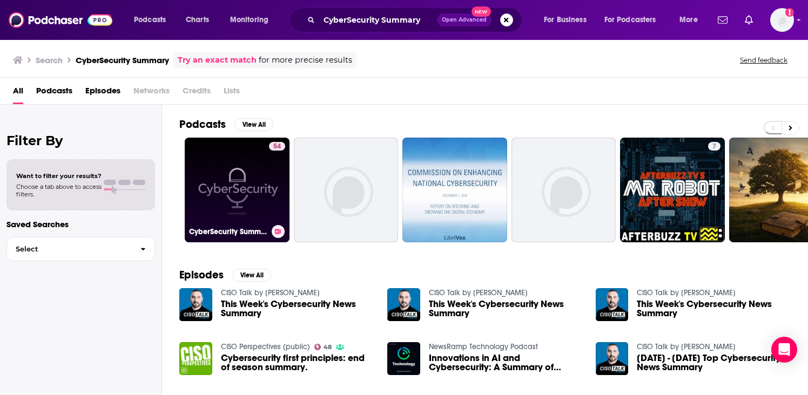
click at [220, 180] on link "54 CyberSecurity Summary" at bounding box center [237, 190] width 105 height 105
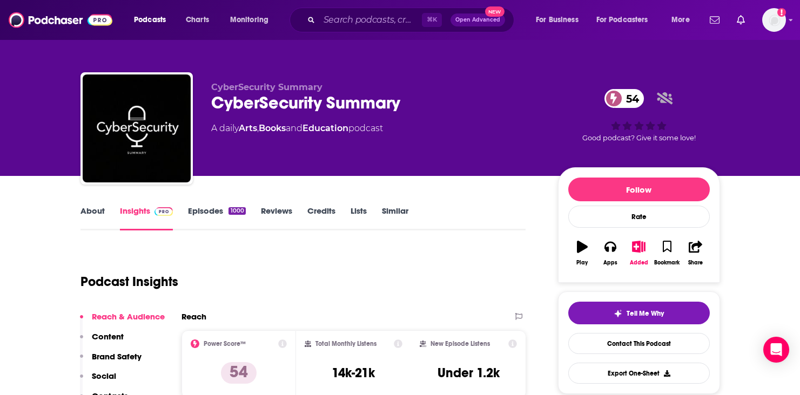
scroll to position [440, 0]
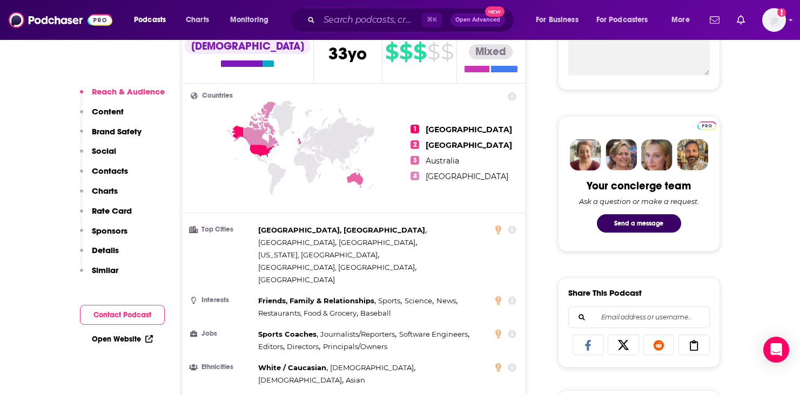
click at [124, 208] on p "Rate Card" at bounding box center [112, 211] width 40 height 10
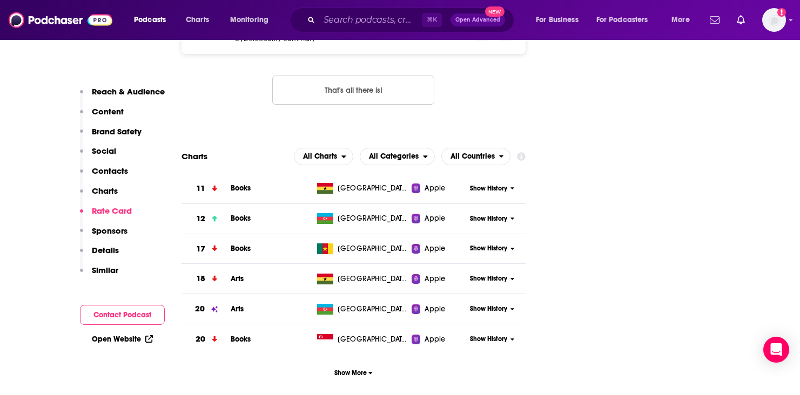
scroll to position [1367, 0]
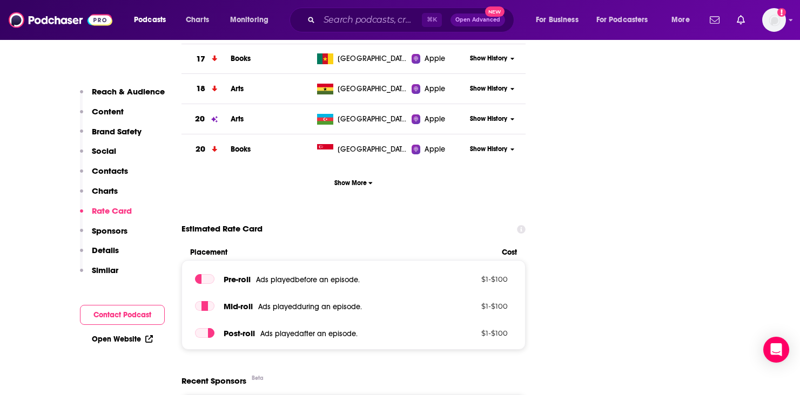
drag, startPoint x: 122, startPoint y: 231, endPoint x: 134, endPoint y: 231, distance: 13.0
click at [134, 232] on div "Reach & Audience Content Brand Safety Social Contacts Charts Rate Card Sponsors…" at bounding box center [122, 185] width 85 height 199
click at [104, 185] on button "Contacts" at bounding box center [104, 176] width 48 height 20
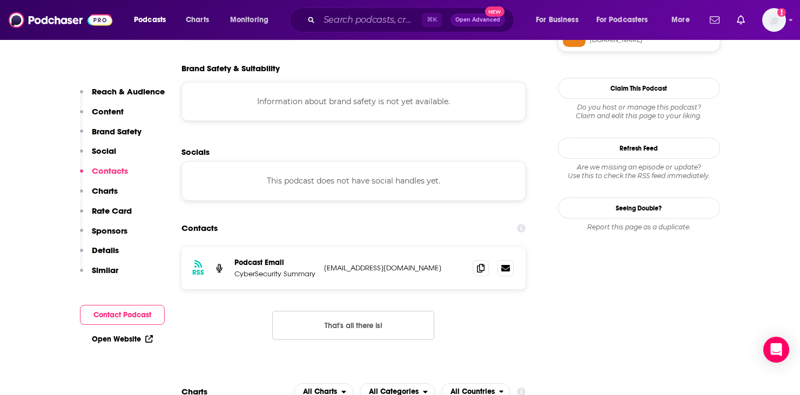
click at [102, 191] on p "Charts" at bounding box center [105, 191] width 26 height 10
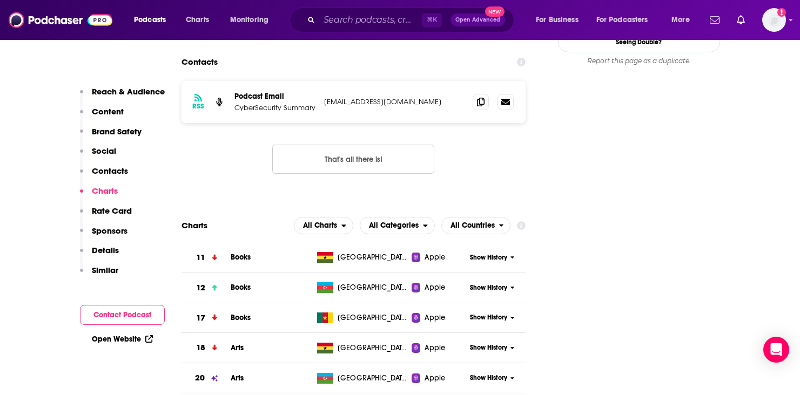
click at [107, 231] on p "Sponsors" at bounding box center [110, 231] width 36 height 10
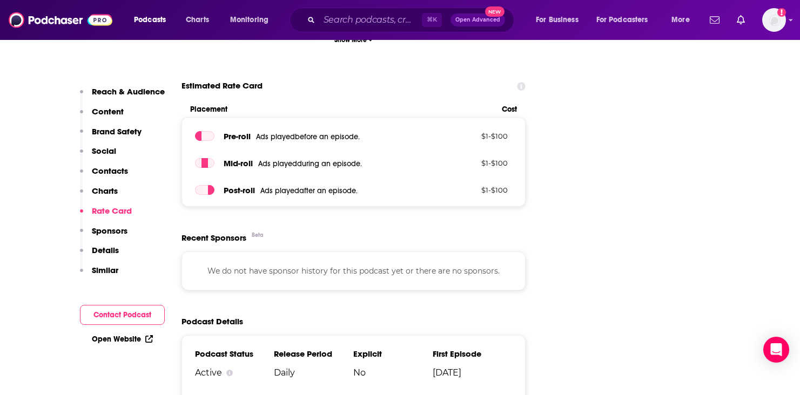
scroll to position [1524, 0]
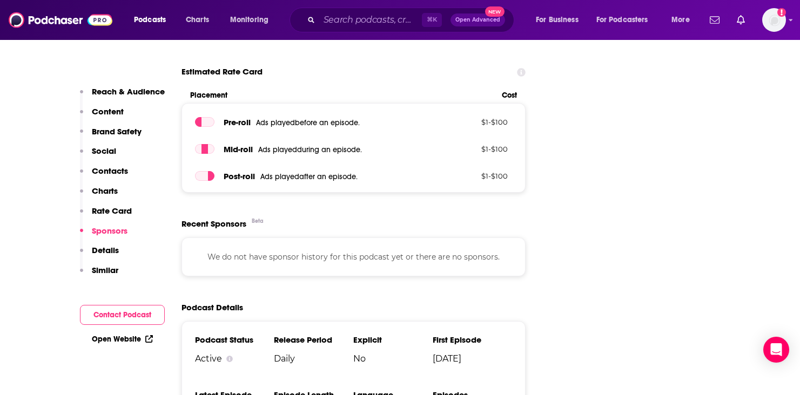
click at [94, 177] on button "Contacts" at bounding box center [104, 176] width 48 height 20
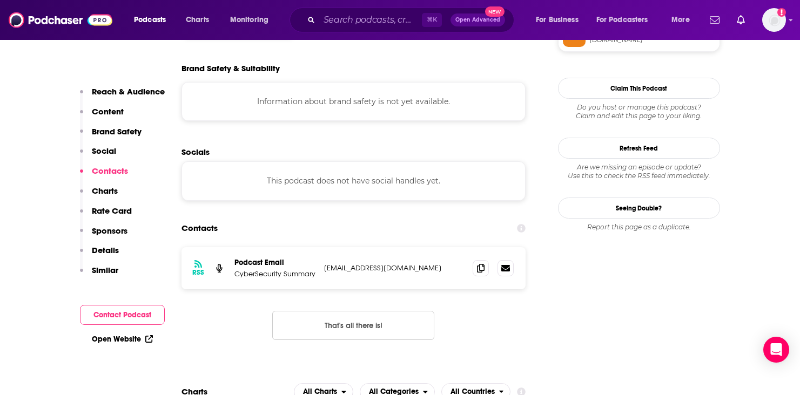
click at [100, 187] on p "Charts" at bounding box center [105, 191] width 26 height 10
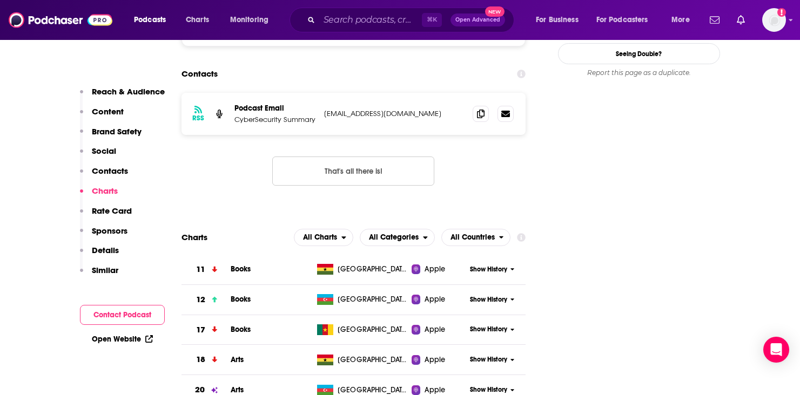
scroll to position [1108, 0]
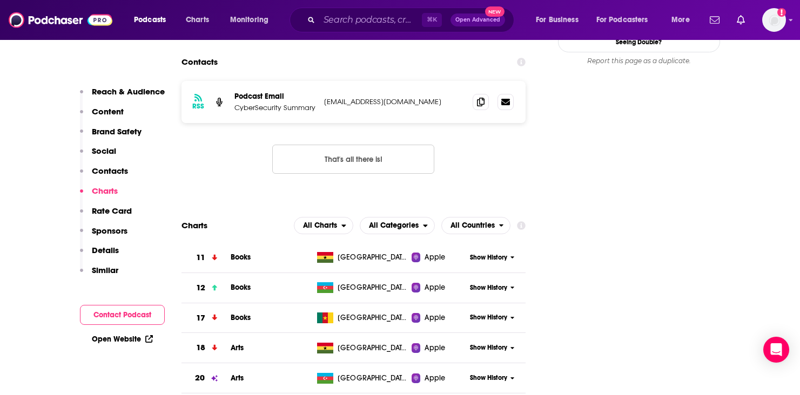
click at [115, 175] on p "Contacts" at bounding box center [110, 171] width 36 height 10
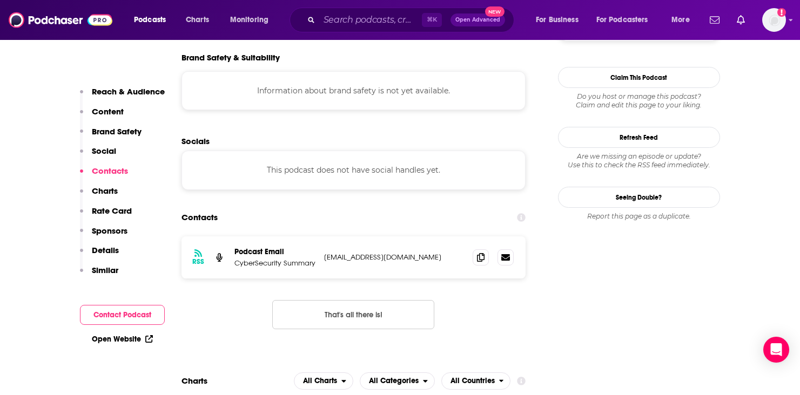
scroll to position [941, 0]
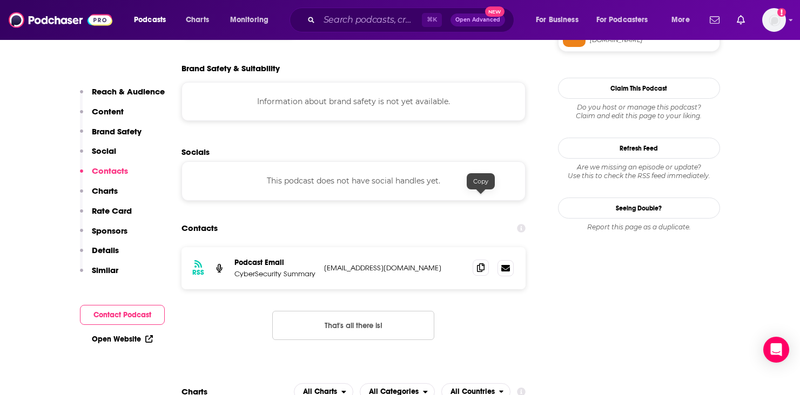
click at [481, 264] on icon at bounding box center [481, 268] width 8 height 9
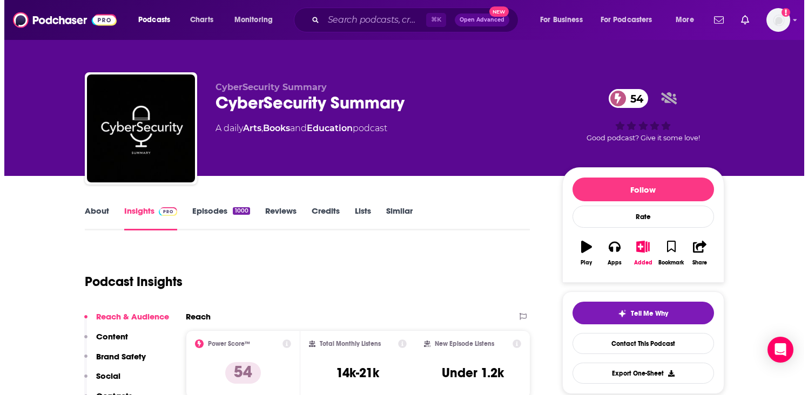
scroll to position [0, 0]
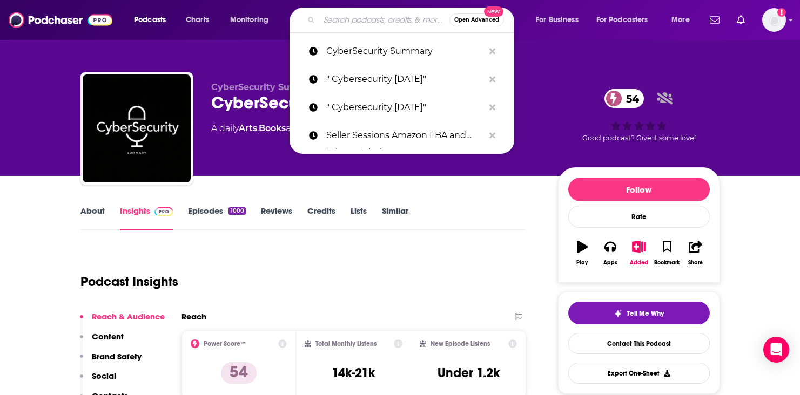
click at [388, 23] on input "Search podcasts, credits, & more..." at bounding box center [384, 19] width 130 height 17
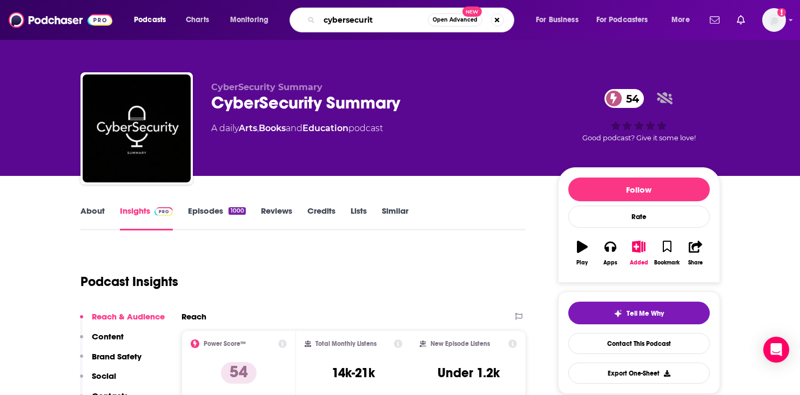
type input "cybersecurity"
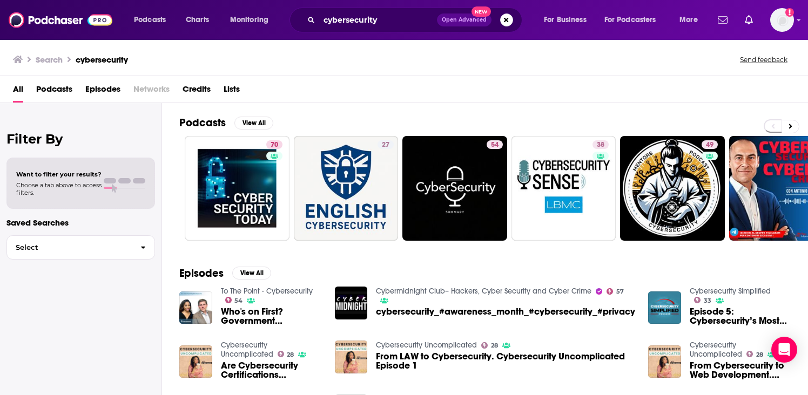
click at [56, 97] on span "Podcasts" at bounding box center [54, 91] width 36 height 22
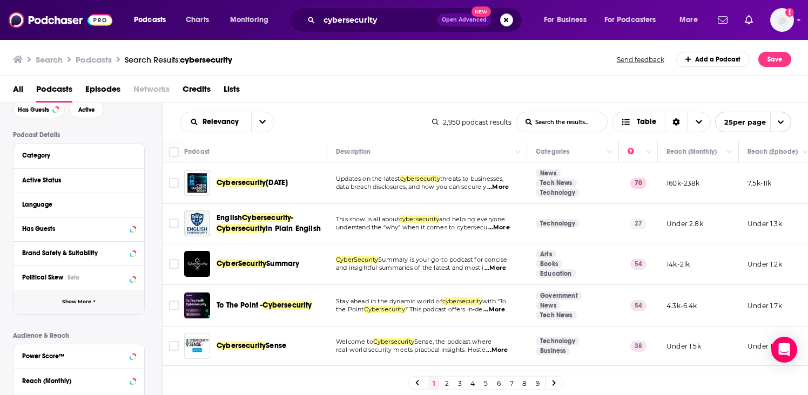
click at [93, 294] on button "Show More" at bounding box center [79, 302] width 131 height 24
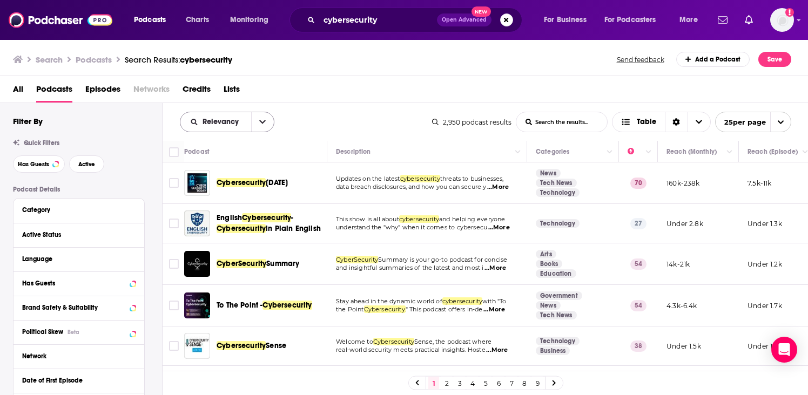
click at [260, 120] on icon "open menu" at bounding box center [262, 122] width 6 height 8
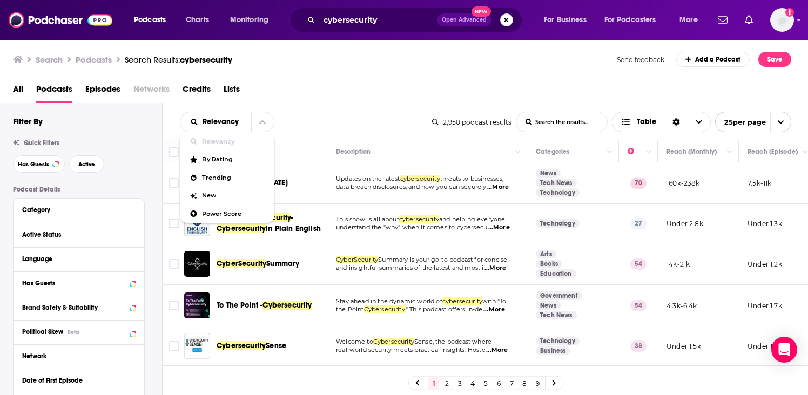
click at [321, 112] on div "Relevancy Relevancy By Rating Trending New Power Score List Search Input Search…" at bounding box center [306, 122] width 252 height 21
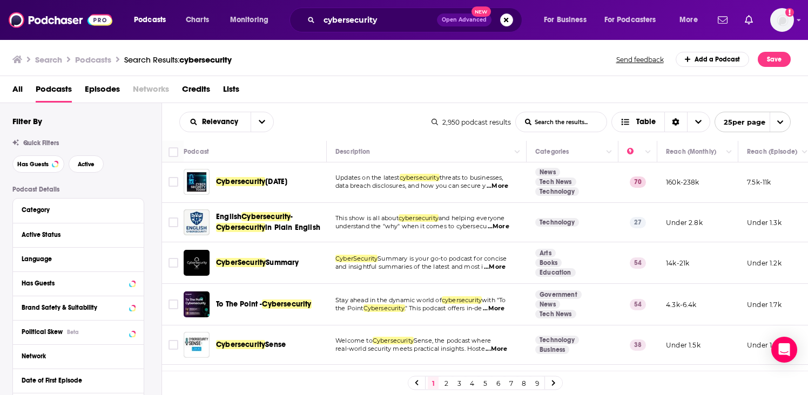
scroll to position [1, 0]
click at [348, 0] on html "Podcasts Charts Monitoring cybersecurity Open Advanced New For Business For Pod…" at bounding box center [403, 197] width 808 height 395
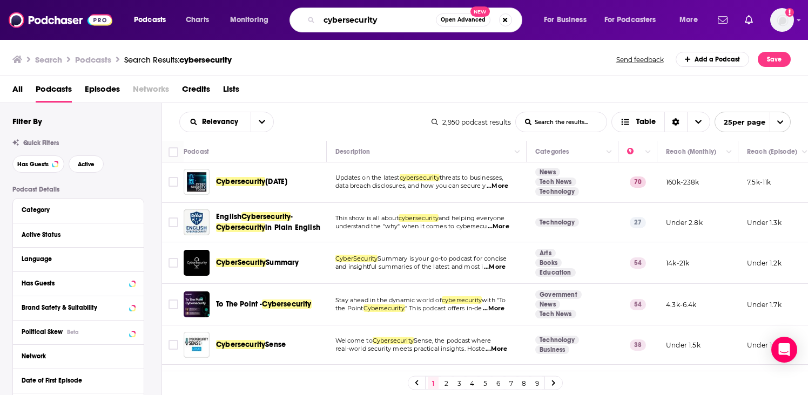
click at [403, 16] on input "cybersecurity" at bounding box center [377, 19] width 117 height 17
paste input "CyberSecurity Summar"
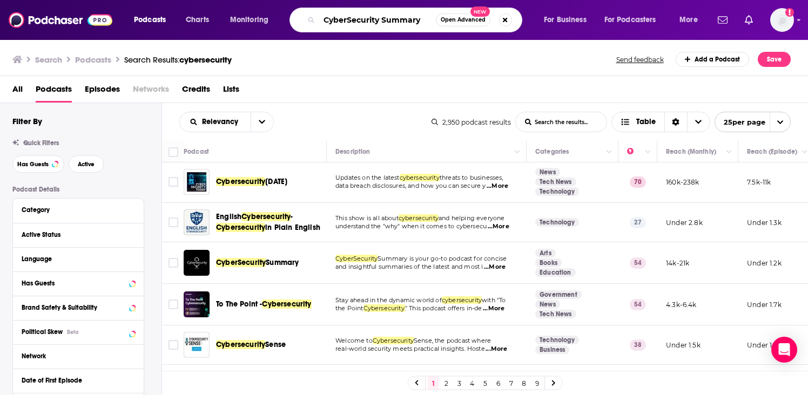
type input "CyberSecurity Summary"
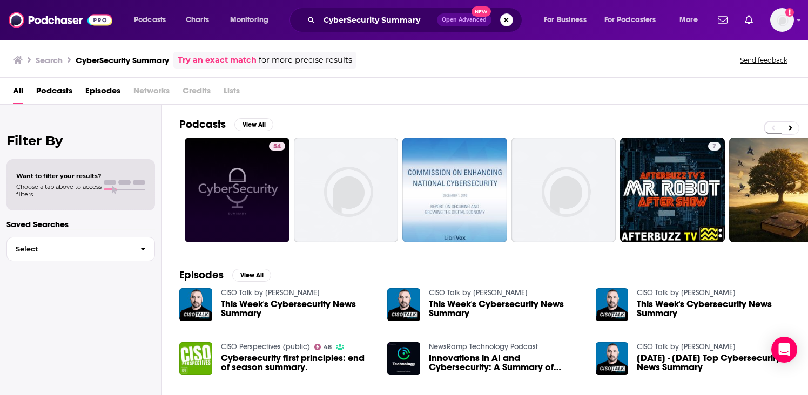
click at [200, 202] on link "54" at bounding box center [237, 190] width 105 height 105
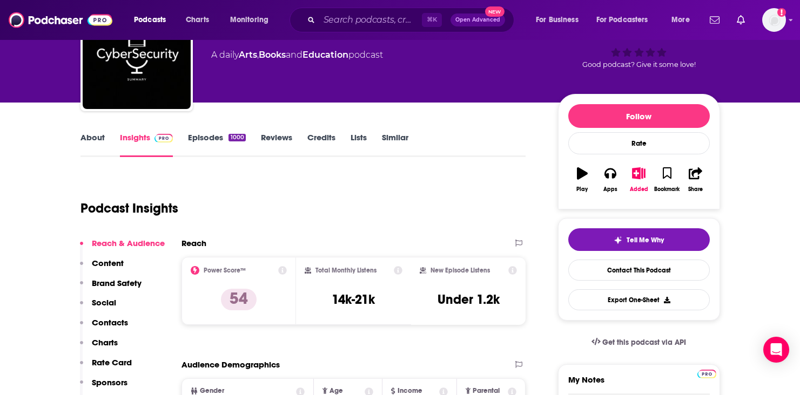
scroll to position [76, 0]
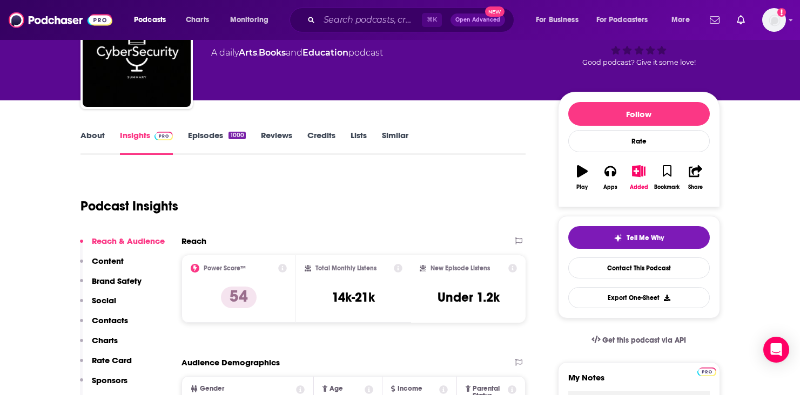
click at [98, 314] on button "Social" at bounding box center [98, 305] width 36 height 20
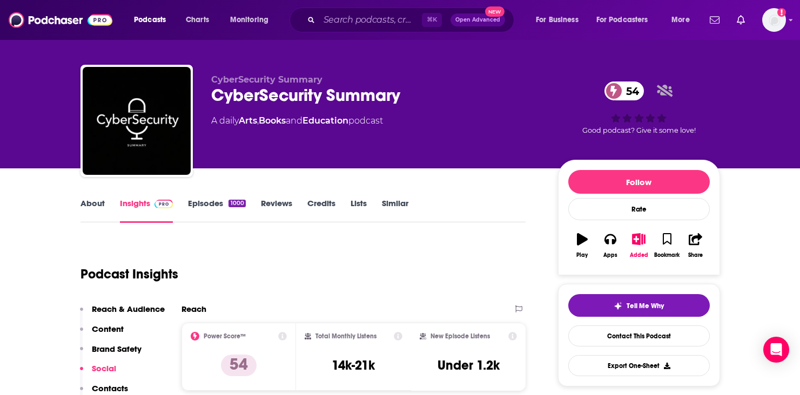
scroll to position [0, 0]
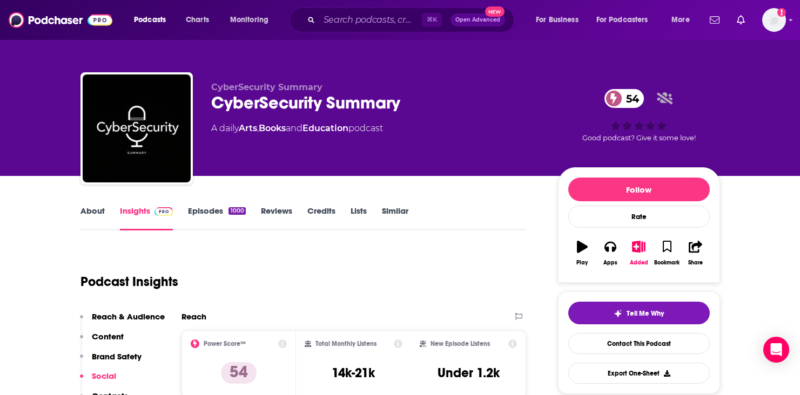
click at [96, 393] on p "Contacts" at bounding box center [110, 396] width 36 height 10
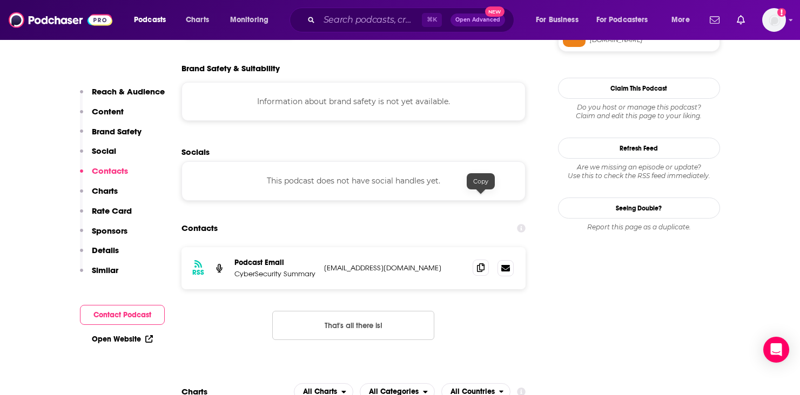
click at [483, 260] on span at bounding box center [481, 268] width 16 height 16
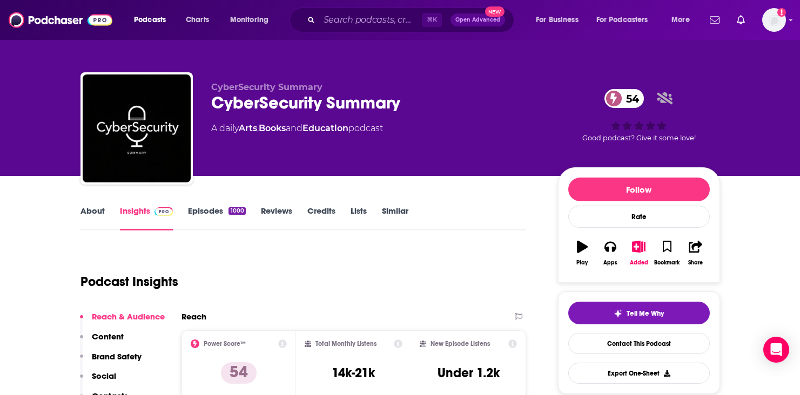
scroll to position [0, 0]
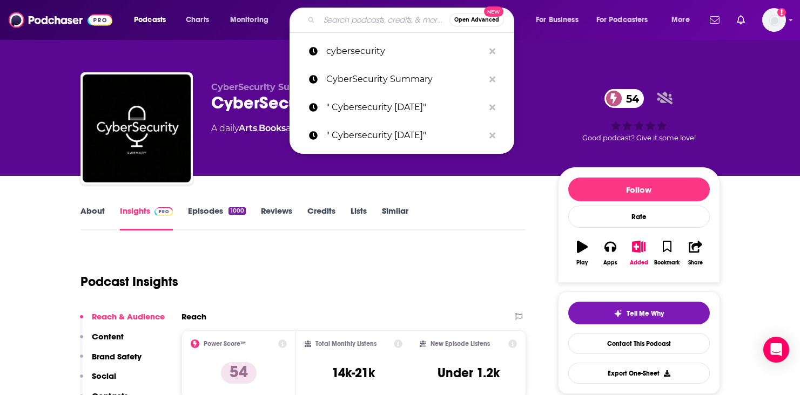
click at [330, 18] on input "Search podcasts, credits, & more..." at bounding box center [384, 19] width 130 height 17
paste input "Cybersecurity Mentors Podcast"
type input "Cybersecurity Mentors Podcast"
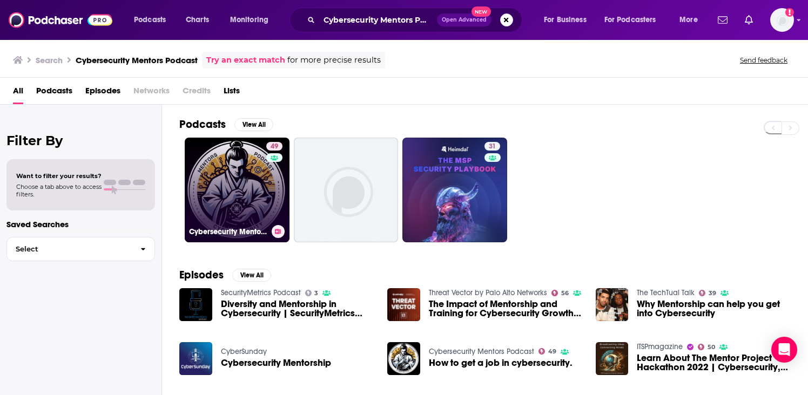
click at [220, 190] on link "49 Cybersecurity Mentors Podcast" at bounding box center [237, 190] width 105 height 105
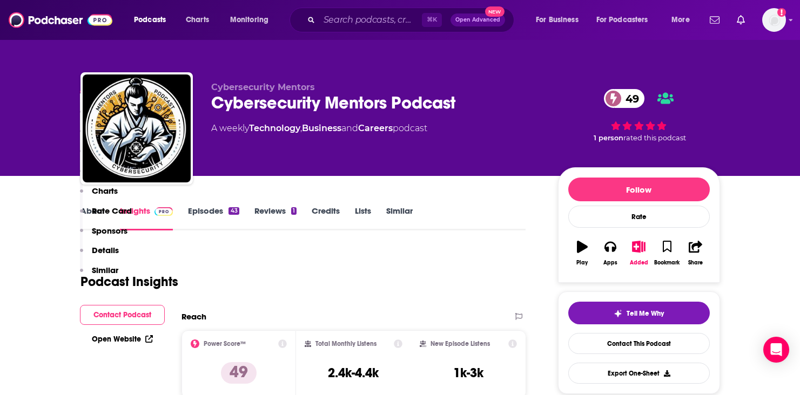
scroll to position [358, 0]
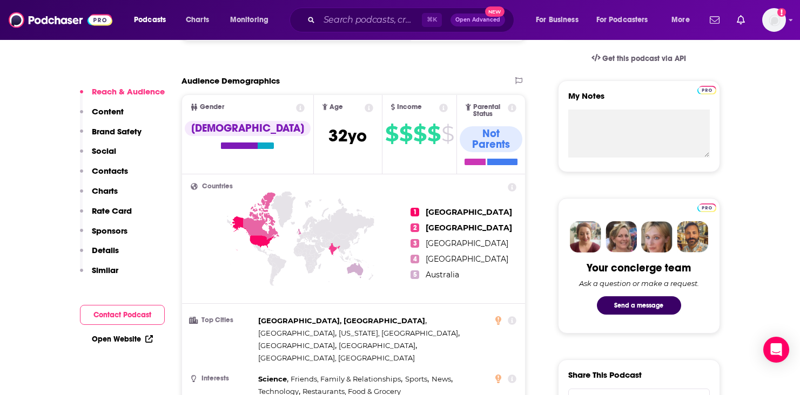
click at [110, 234] on p "Sponsors" at bounding box center [110, 231] width 36 height 10
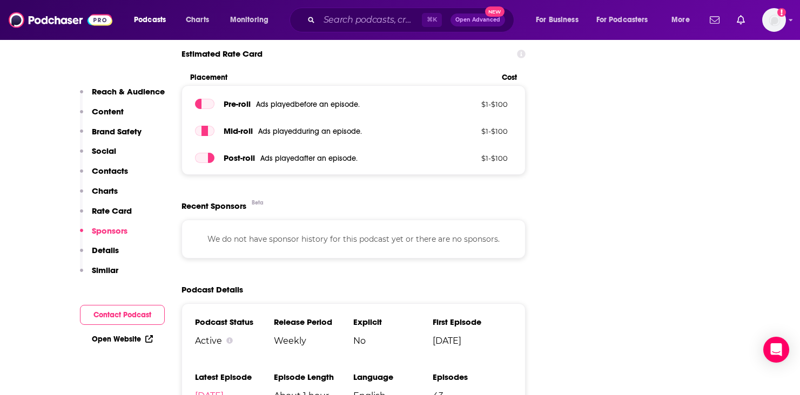
click at [107, 176] on p "Contacts" at bounding box center [110, 171] width 36 height 10
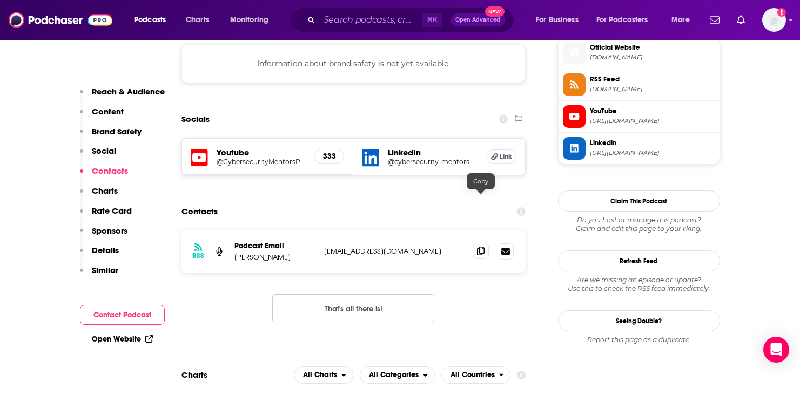
click at [480, 247] on icon at bounding box center [481, 251] width 8 height 9
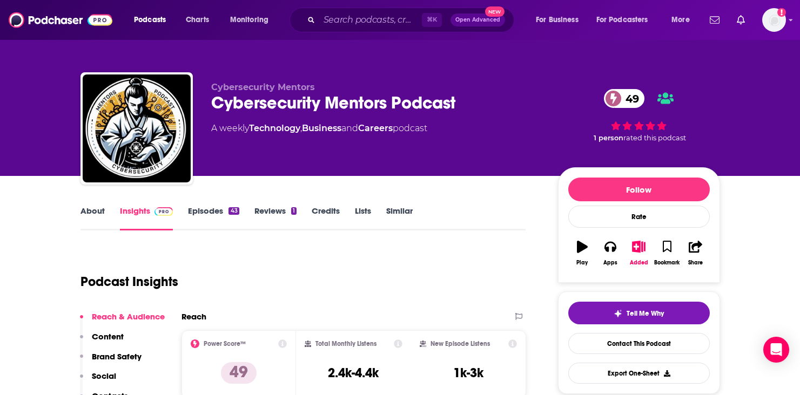
scroll to position [0, 0]
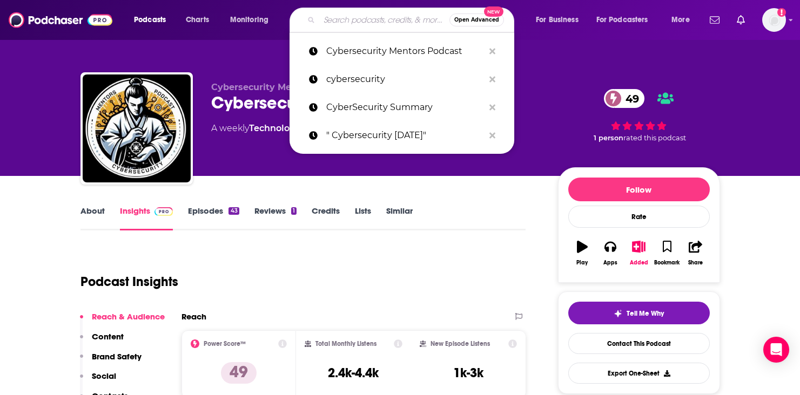
click at [351, 18] on input "Search podcasts, credits, & more..." at bounding box center [384, 19] width 130 height 17
paste input "To The Point - Cybersecurity"
type input "To The Point - Cybersecurity"
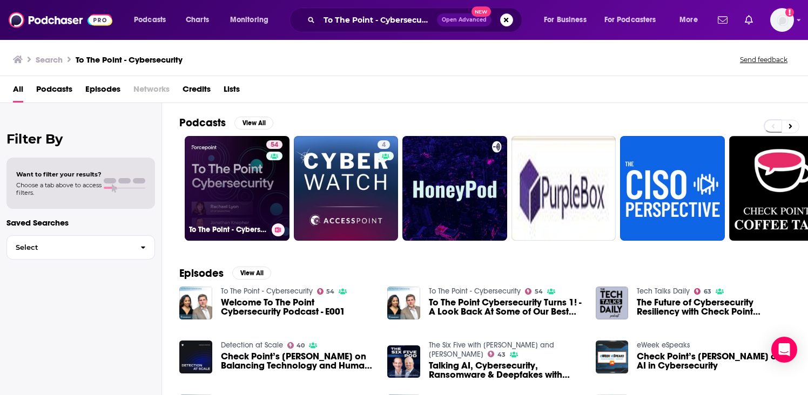
click at [228, 161] on link "54 To The Point - Cybersecurity" at bounding box center [237, 188] width 105 height 105
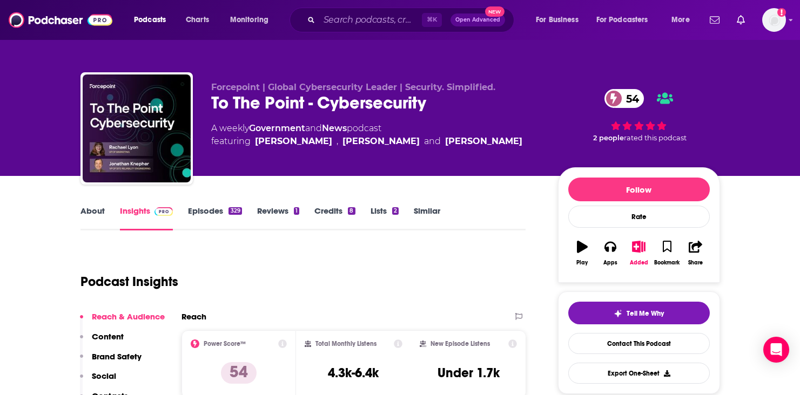
scroll to position [271, 0]
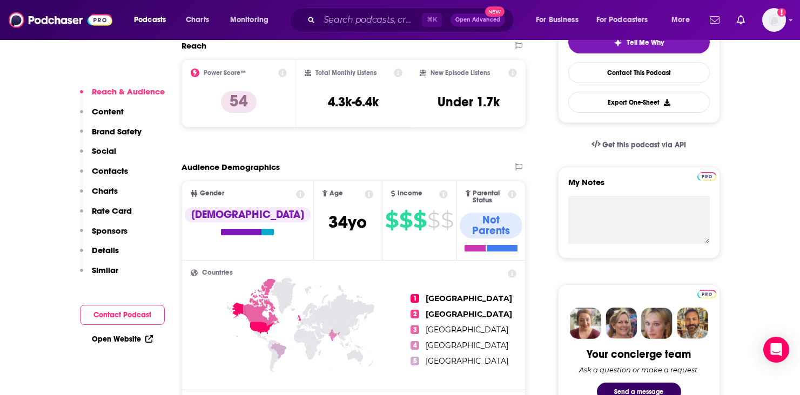
click at [109, 167] on p "Contacts" at bounding box center [110, 171] width 36 height 10
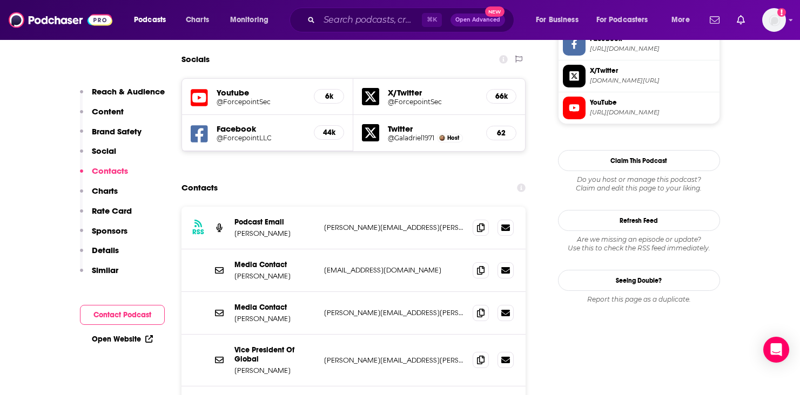
scroll to position [1053, 0]
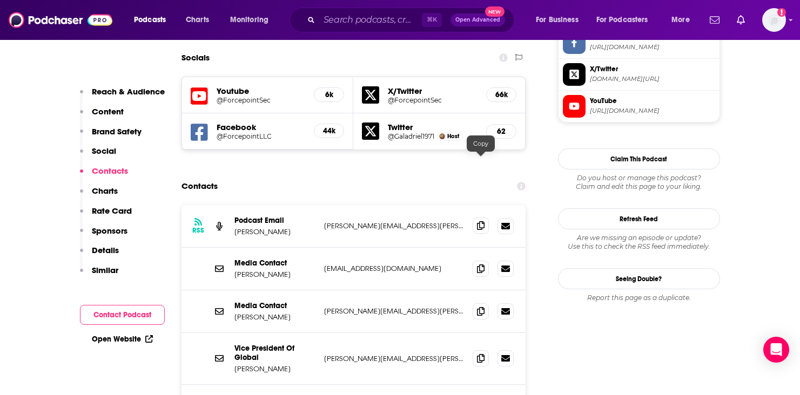
click at [480, 218] on span at bounding box center [481, 226] width 16 height 16
click at [483, 264] on icon at bounding box center [481, 268] width 8 height 9
click at [474, 303] on span at bounding box center [481, 311] width 16 height 16
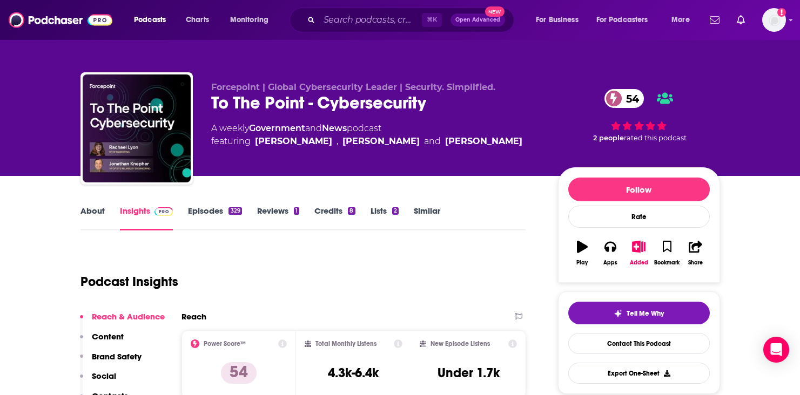
scroll to position [0, 0]
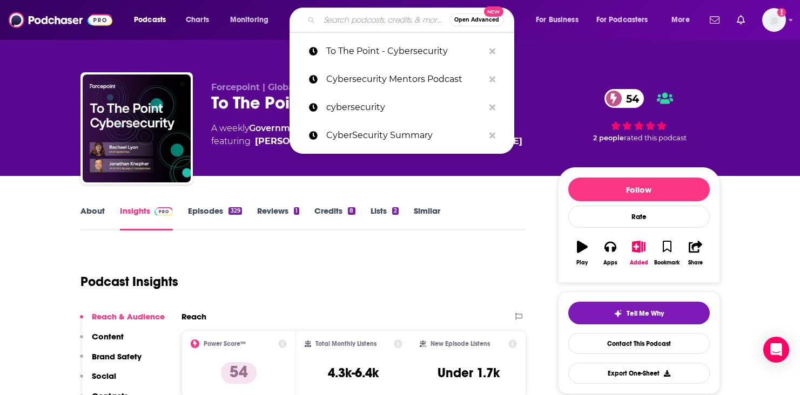
click at [382, 12] on input "Search podcasts, credits, & more..." at bounding box center [384, 19] width 130 height 17
paste input "The Cybersecurity Defenders Podcast"
type input "The Cybersecurity Defenders Podcast"
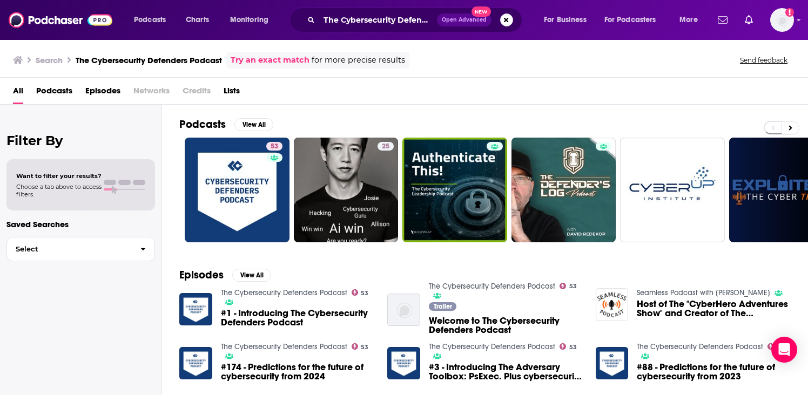
click at [56, 88] on span "Podcasts" at bounding box center [54, 93] width 36 height 22
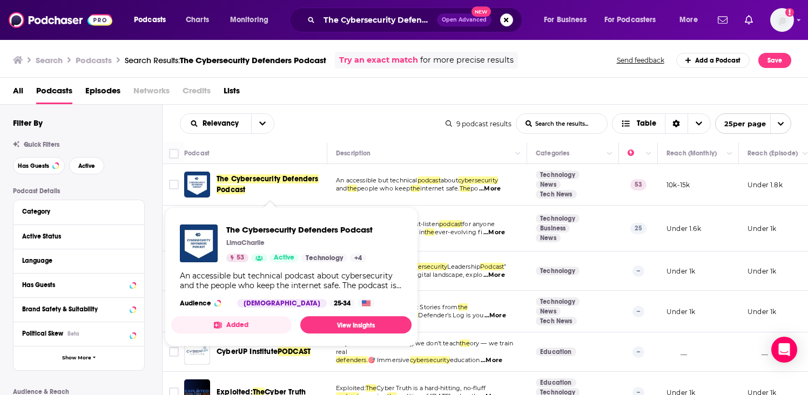
click at [242, 191] on span "The Cybersecurity Defenders Podcast" at bounding box center [268, 184] width 102 height 20
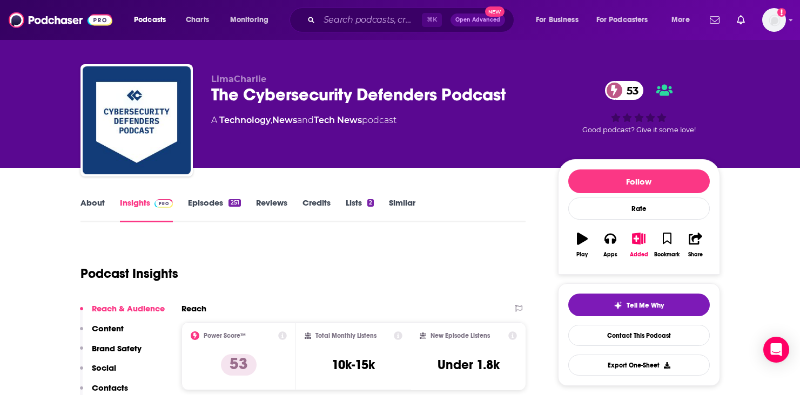
scroll to position [8, 0]
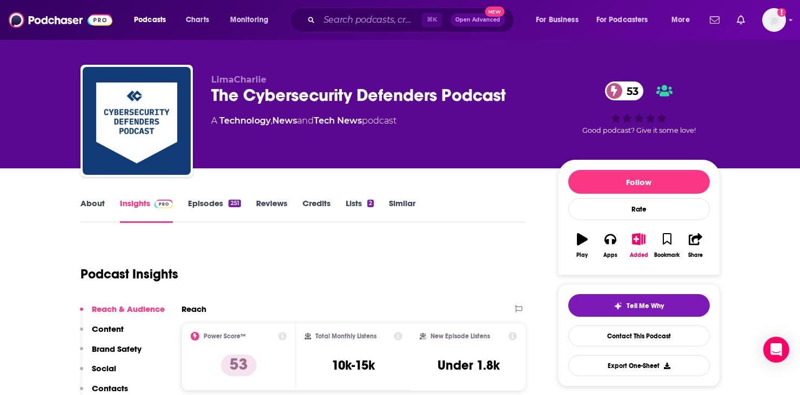
click at [514, 98] on div "The Cybersecurity Defenders Podcast 53" at bounding box center [375, 95] width 329 height 21
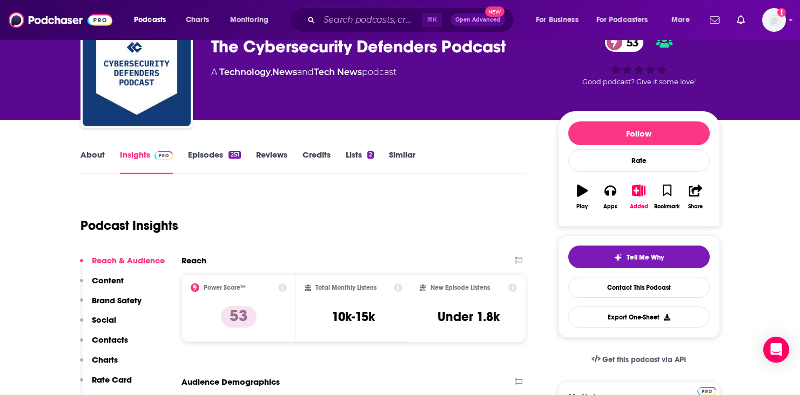
click at [105, 342] on p "Contacts" at bounding box center [110, 340] width 36 height 10
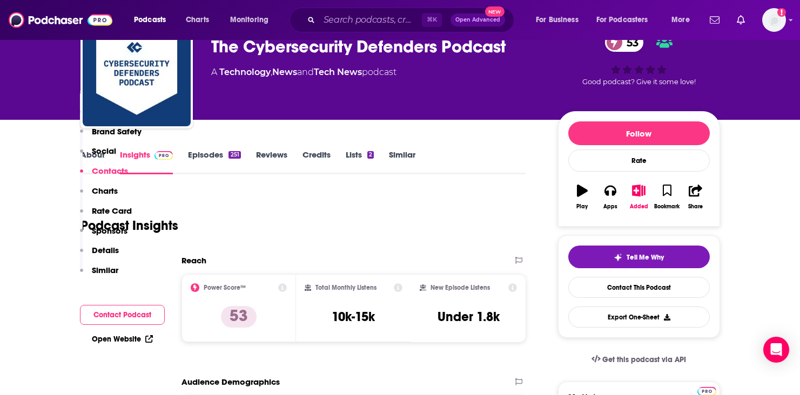
scroll to position [957, 0]
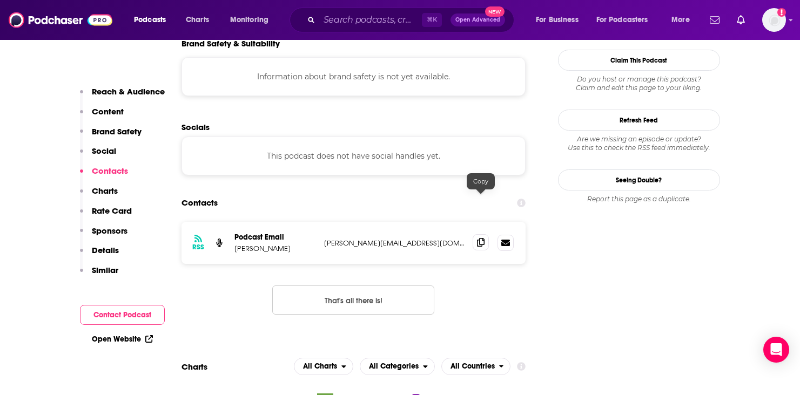
click at [482, 234] on span at bounding box center [481, 242] width 16 height 16
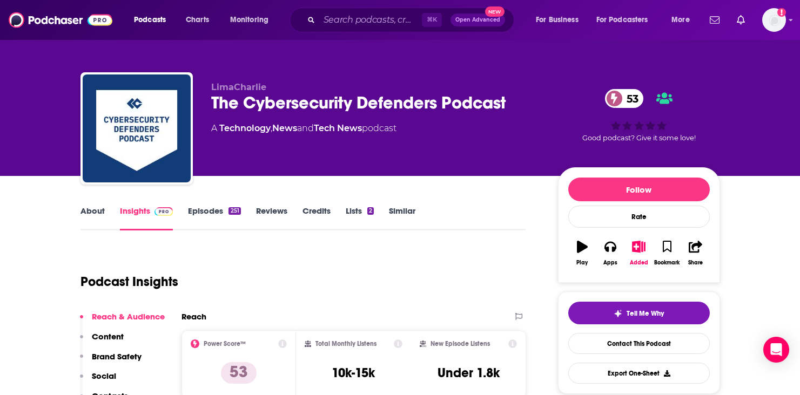
scroll to position [0, 0]
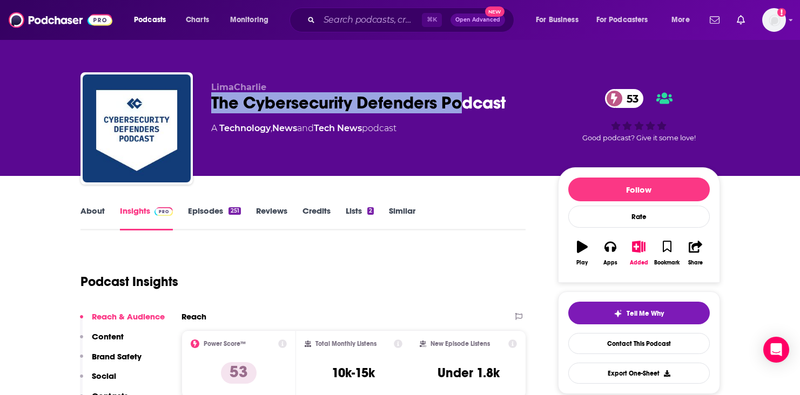
drag, startPoint x: 210, startPoint y: 104, endPoint x: 469, endPoint y: 98, distance: 259.3
click at [469, 97] on div "LimaCharlie The Cybersecurity Defenders Podcast 53 A Technology , News and Tech…" at bounding box center [399, 130] width 639 height 117
drag, startPoint x: 516, startPoint y: 109, endPoint x: 217, endPoint y: 109, distance: 298.7
click at [217, 109] on div "The Cybersecurity Defenders Podcast 53" at bounding box center [375, 102] width 329 height 21
drag, startPoint x: 206, startPoint y: 104, endPoint x: 517, endPoint y: 92, distance: 311.3
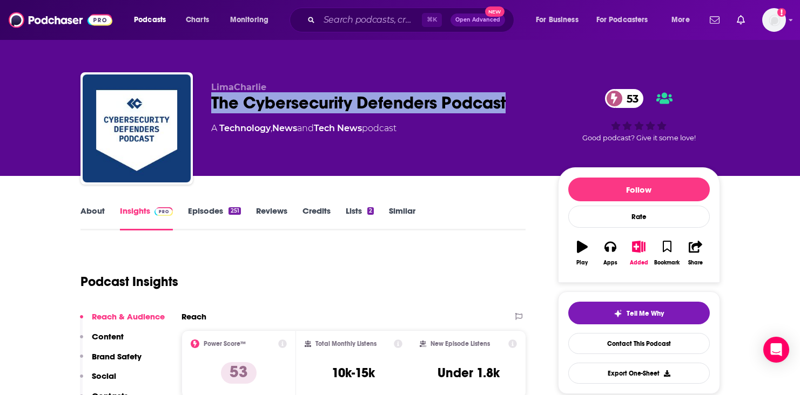
click at [517, 92] on div "LimaCharlie The Cybersecurity Defenders Podcast 53 A Technology , News and Tech…" at bounding box center [399, 130] width 639 height 117
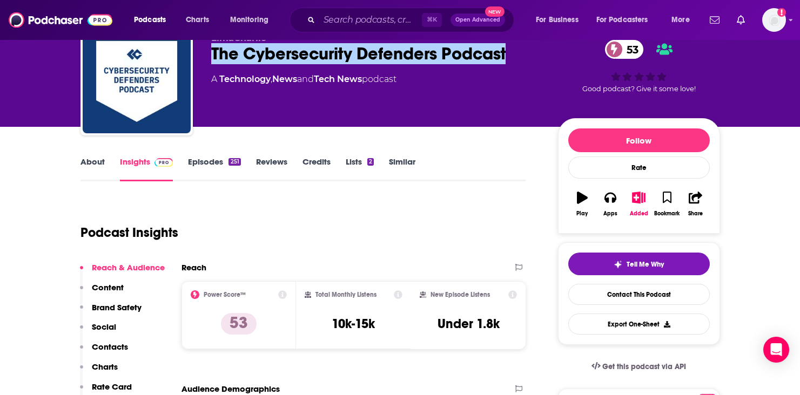
scroll to position [49, 0]
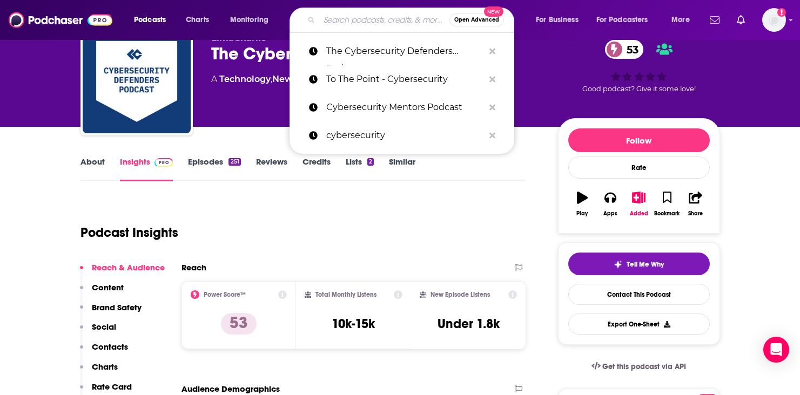
click at [360, 15] on input "Search podcasts, credits, & more..." at bounding box center [384, 19] width 130 height 17
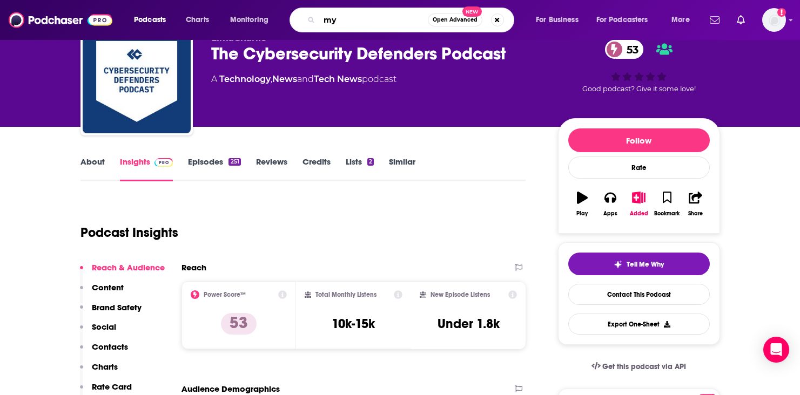
type input "m"
type input "Me, Myself, and AI"
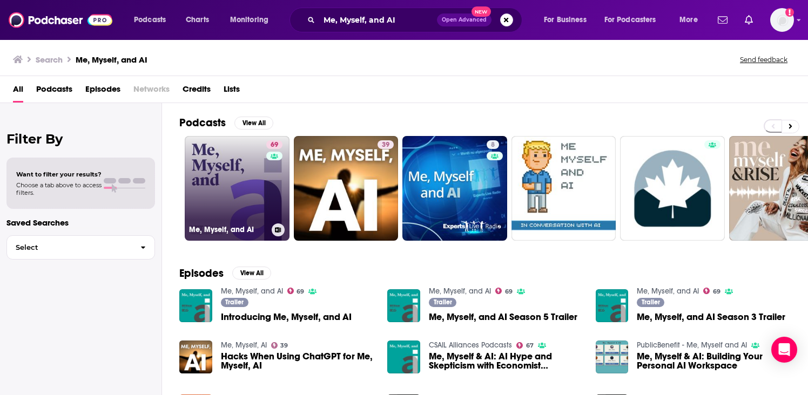
click at [223, 174] on link "69 Me, Myself, and AI" at bounding box center [237, 188] width 105 height 105
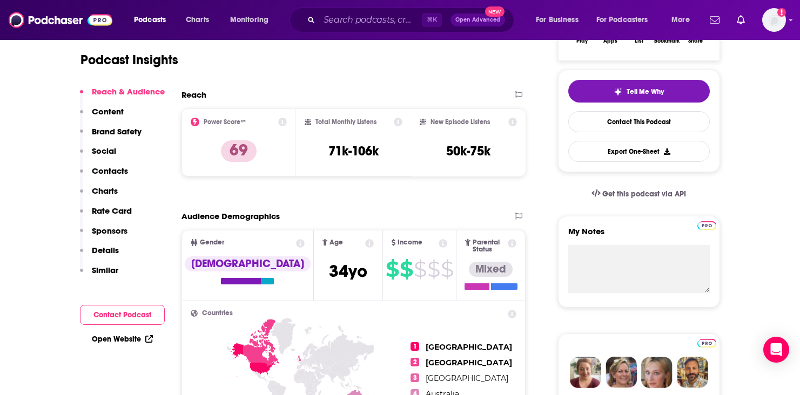
scroll to position [248, 0]
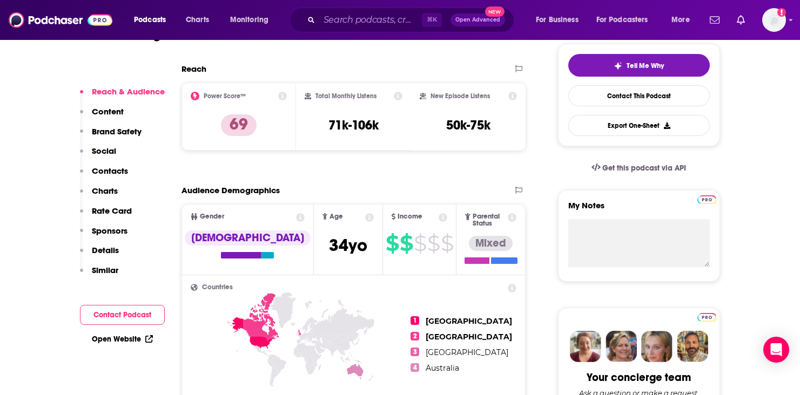
click at [118, 206] on p "Rate Card" at bounding box center [112, 211] width 40 height 10
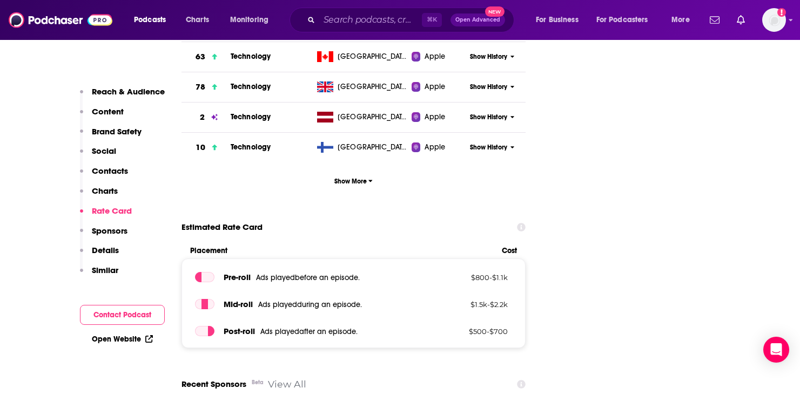
scroll to position [1592, 0]
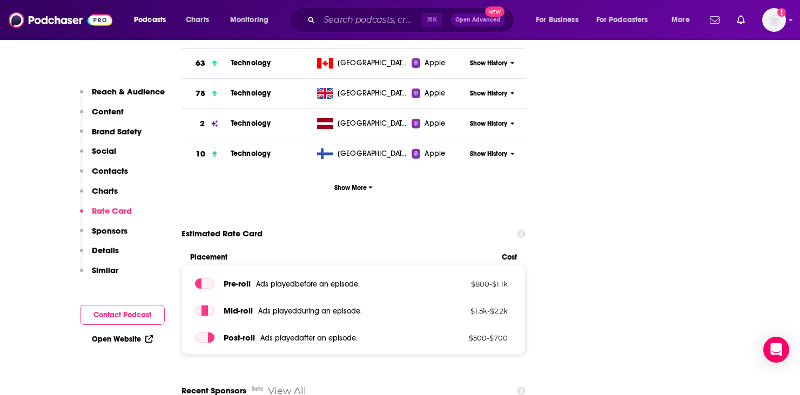
click at [521, 230] on icon at bounding box center [521, 234] width 9 height 9
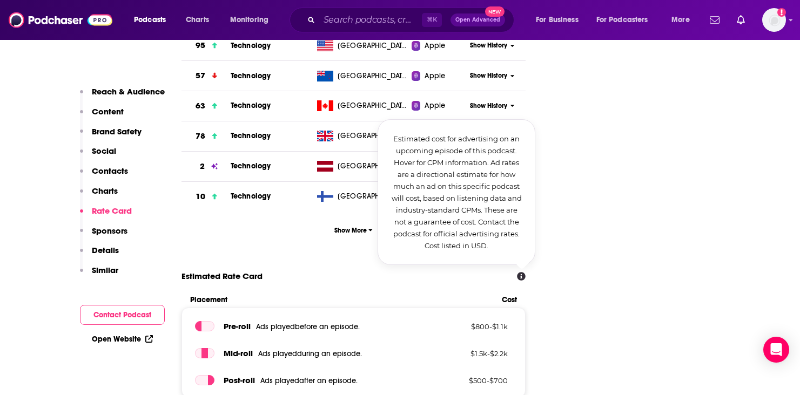
scroll to position [1548, 0]
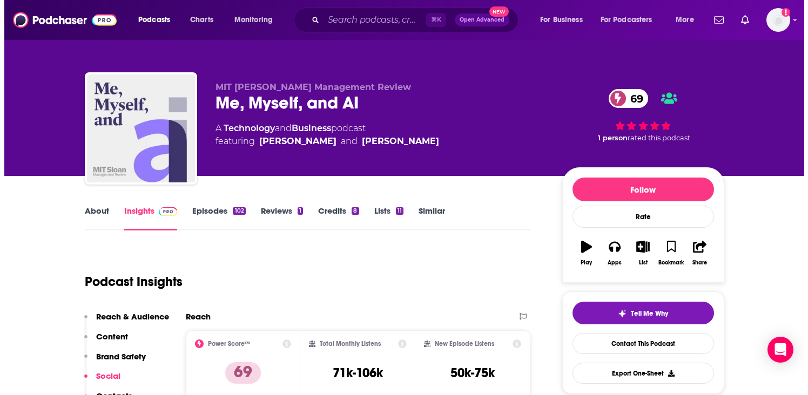
scroll to position [0, 0]
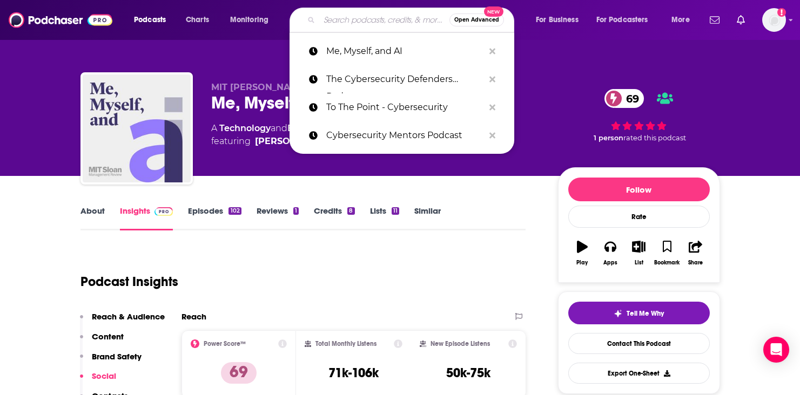
click at [336, 15] on input "Search podcasts, credits, & more..." at bounding box center [384, 19] width 130 height 17
paste input "Breaking Into Cybersecurity"
type input "Breaking Into Cybersecurity"
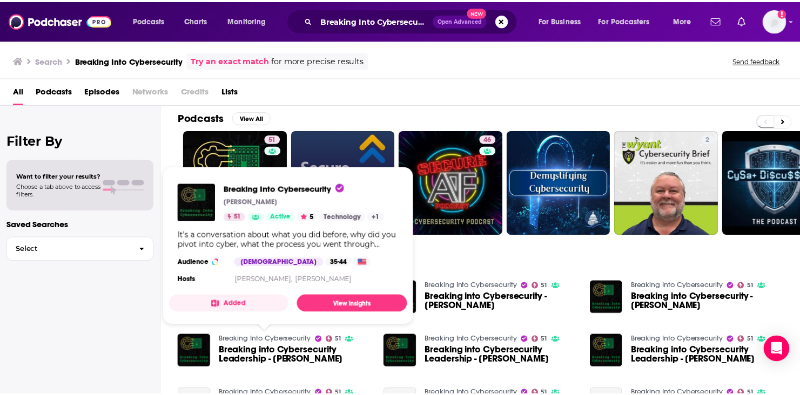
scroll to position [6, 0]
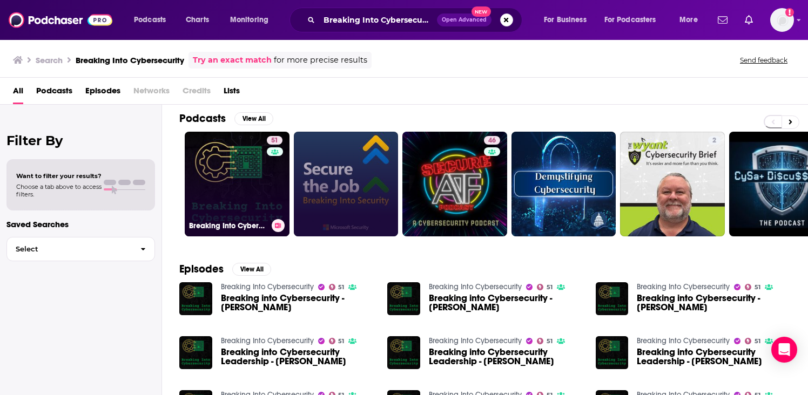
click at [246, 185] on link "51 Breaking Into Cybersecurity" at bounding box center [237, 184] width 105 height 105
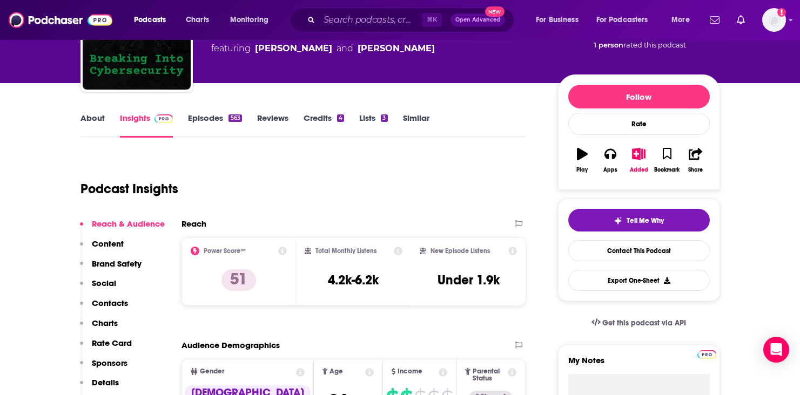
scroll to position [99, 0]
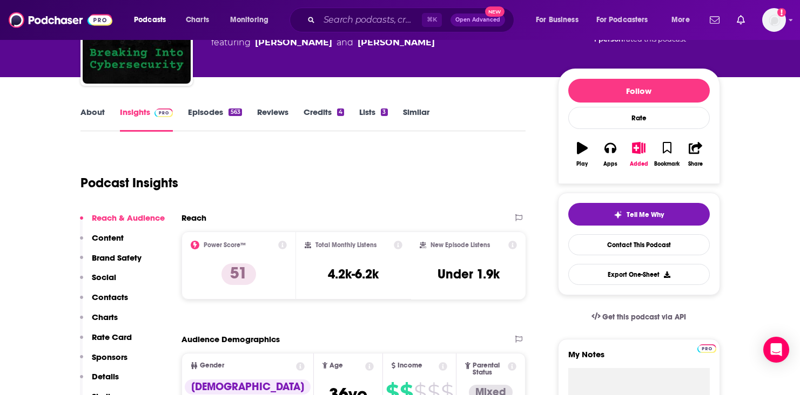
click at [103, 358] on p "Sponsors" at bounding box center [110, 357] width 36 height 10
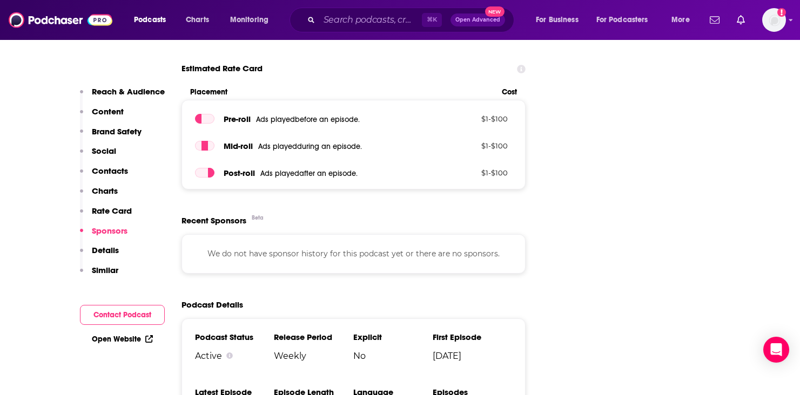
click at [99, 192] on p "Charts" at bounding box center [105, 191] width 26 height 10
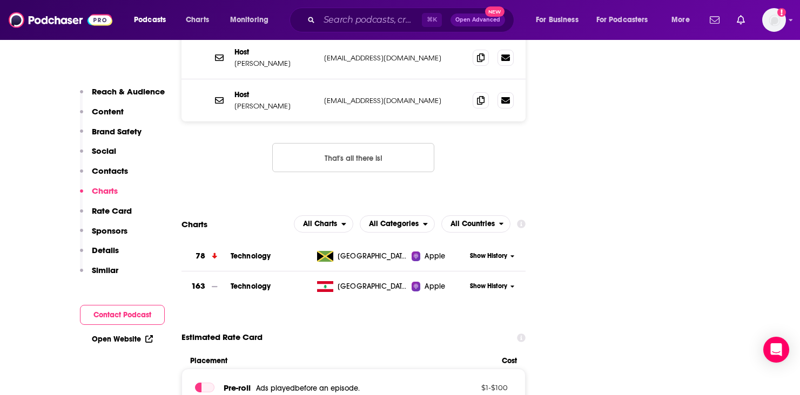
click at [105, 159] on button "Social" at bounding box center [98, 156] width 36 height 20
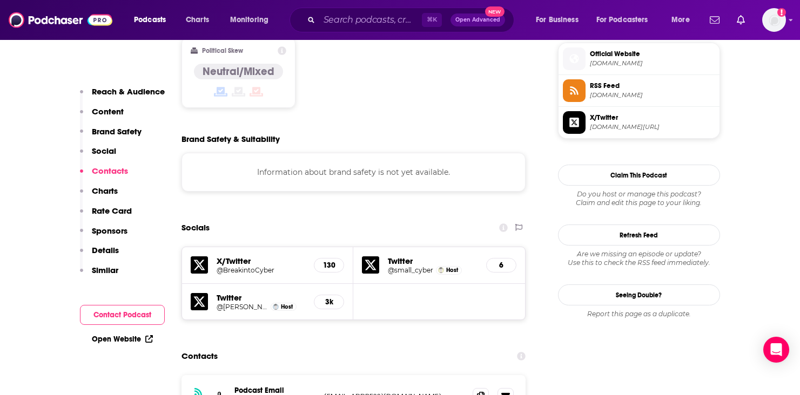
click at [105, 177] on button "Contacts" at bounding box center [104, 176] width 48 height 20
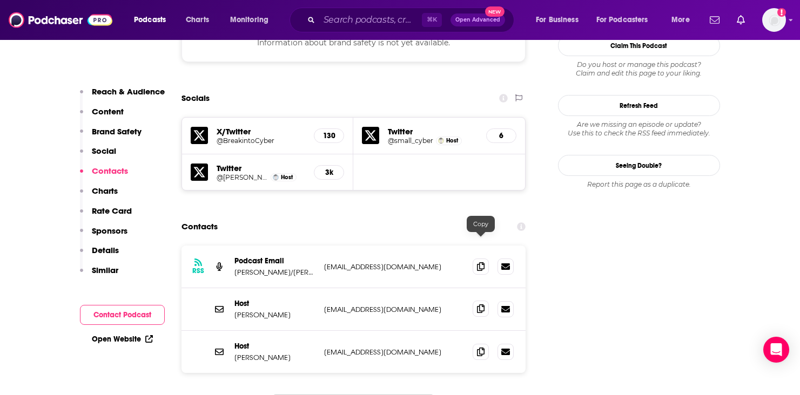
click at [475, 301] on span at bounding box center [481, 309] width 16 height 16
click at [477, 262] on icon at bounding box center [481, 266] width 8 height 9
click at [482, 262] on icon at bounding box center [481, 266] width 8 height 9
click at [482, 347] on icon at bounding box center [481, 351] width 8 height 9
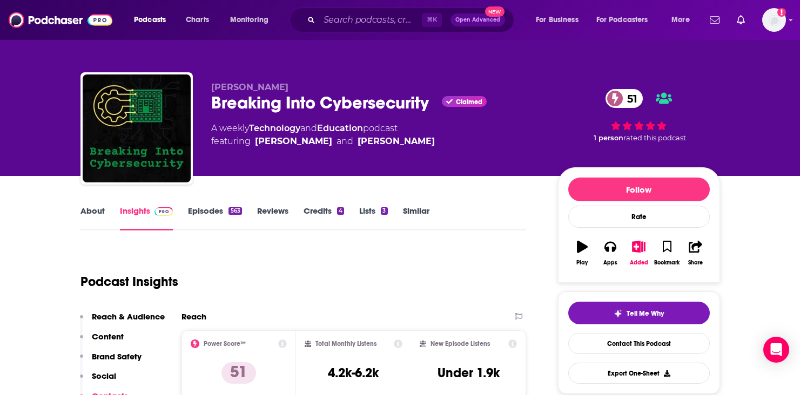
scroll to position [0, 0]
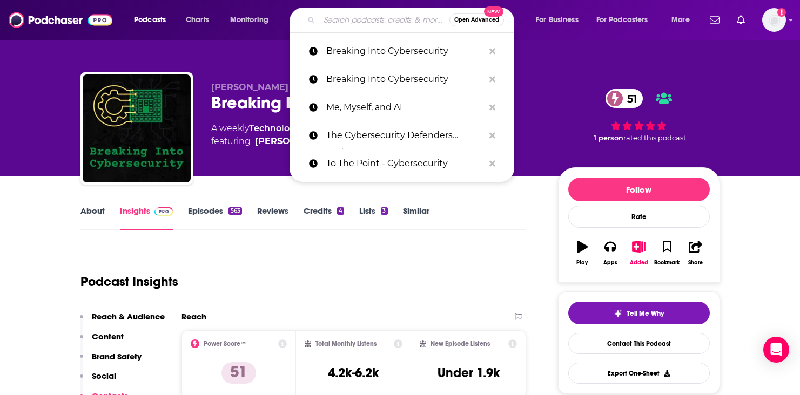
click at [383, 27] on input "Search podcasts, credits, & more..." at bounding box center [384, 19] width 130 height 17
paste input "Healthcare Executive Podcast"
type input "Healthcare Executive Podcast"
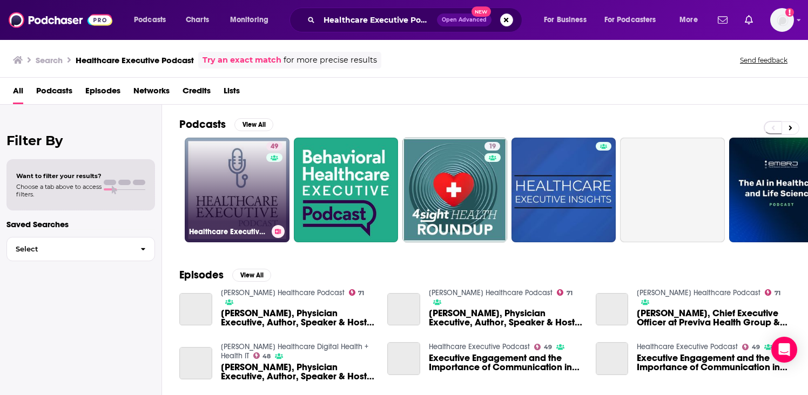
click at [219, 218] on link "49 Healthcare Executive Podcast" at bounding box center [237, 190] width 105 height 105
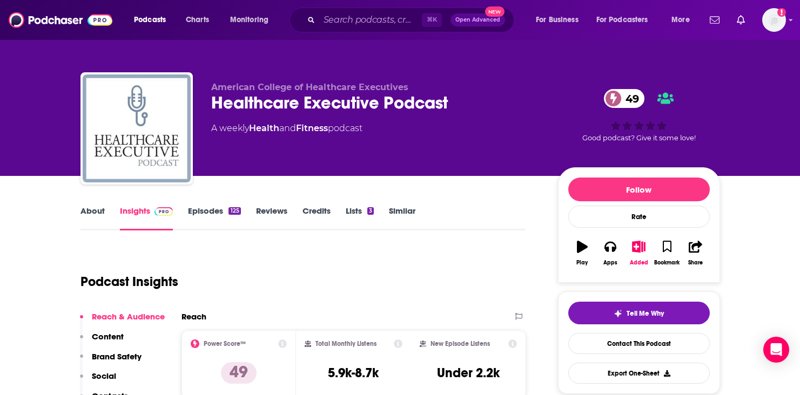
click at [421, 261] on div "Podcast Insights" at bounding box center [298, 275] width 437 height 55
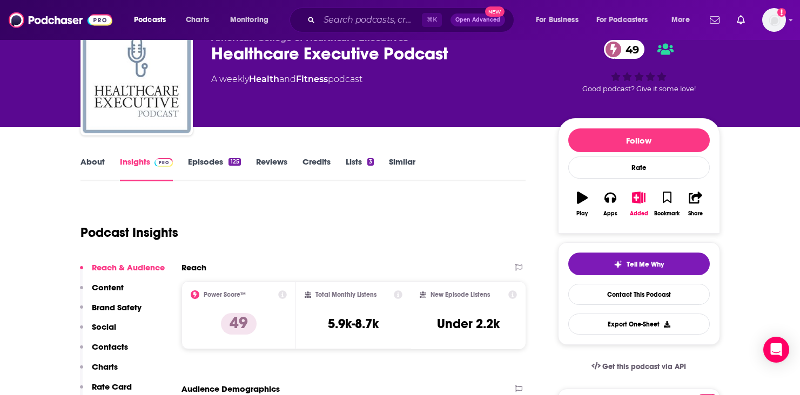
scroll to position [82, 0]
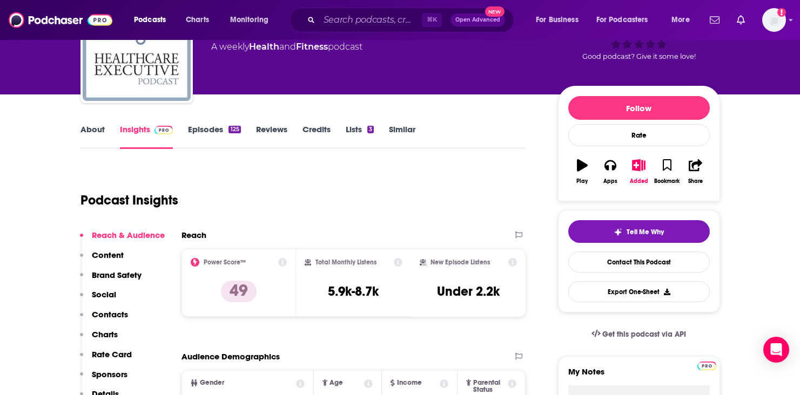
click at [117, 312] on p "Contacts" at bounding box center [110, 314] width 36 height 10
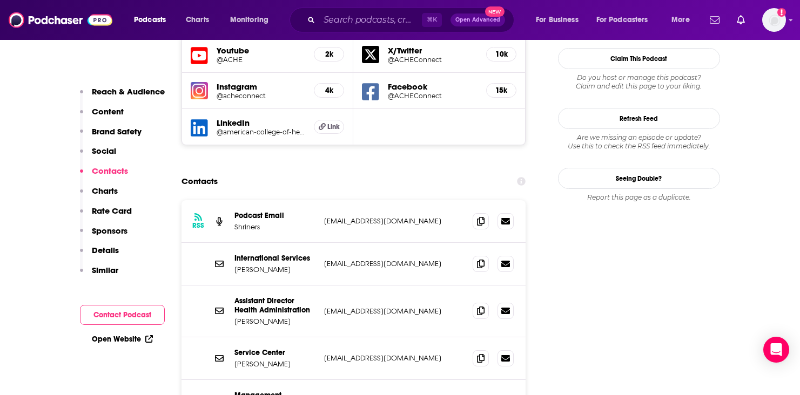
scroll to position [1120, 0]
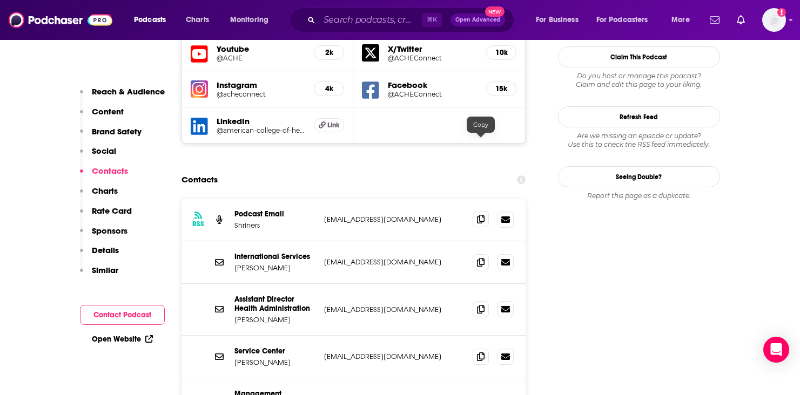
click at [480, 215] on icon at bounding box center [481, 219] width 8 height 9
click at [481, 352] on icon at bounding box center [481, 356] width 8 height 9
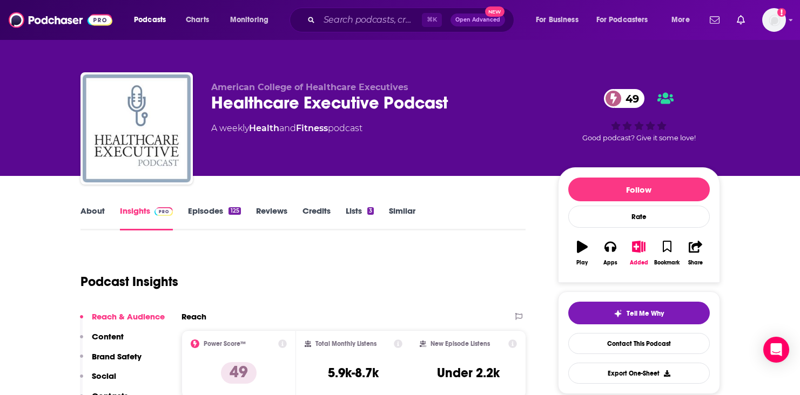
scroll to position [0, 0]
click at [370, 16] on input "Search podcasts, credits, & more..." at bounding box center [370, 19] width 103 height 17
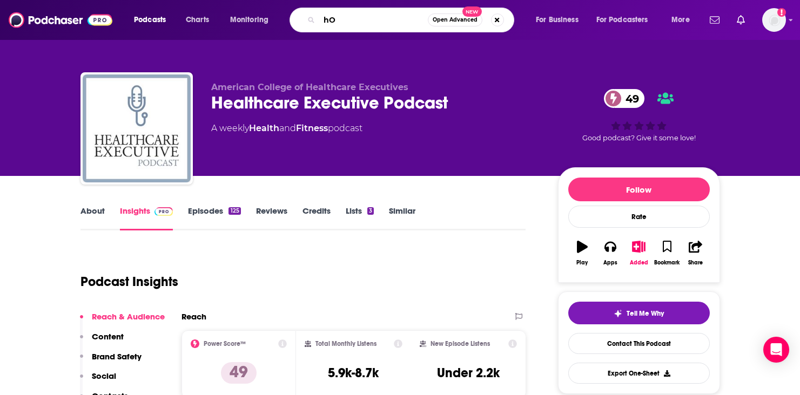
type input "h"
type input "House of EdTech"
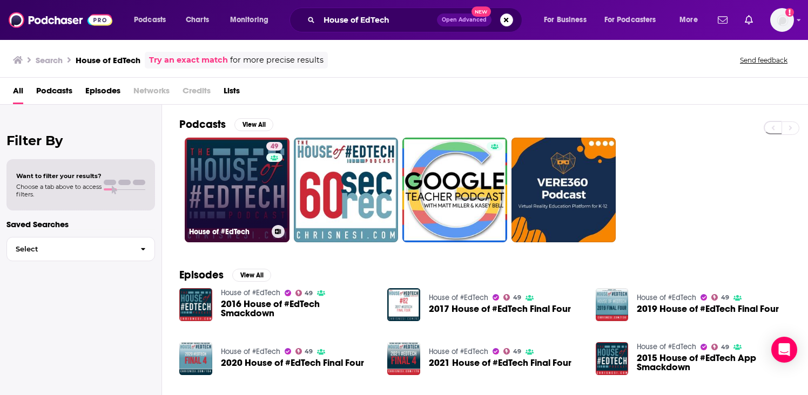
click at [240, 215] on link "49 House of #EdTech" at bounding box center [237, 190] width 105 height 105
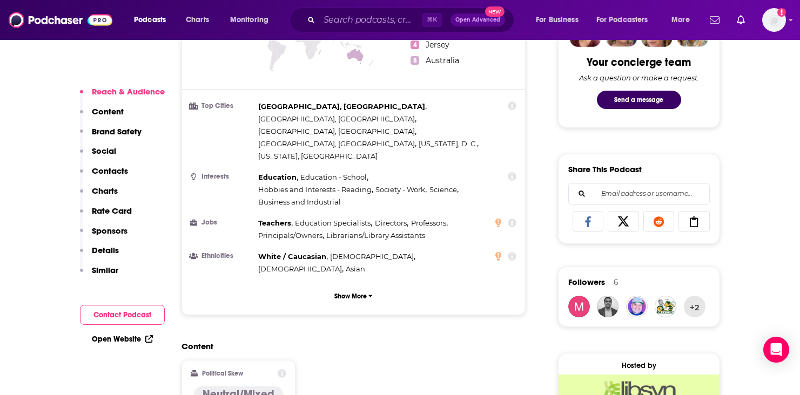
scroll to position [576, 0]
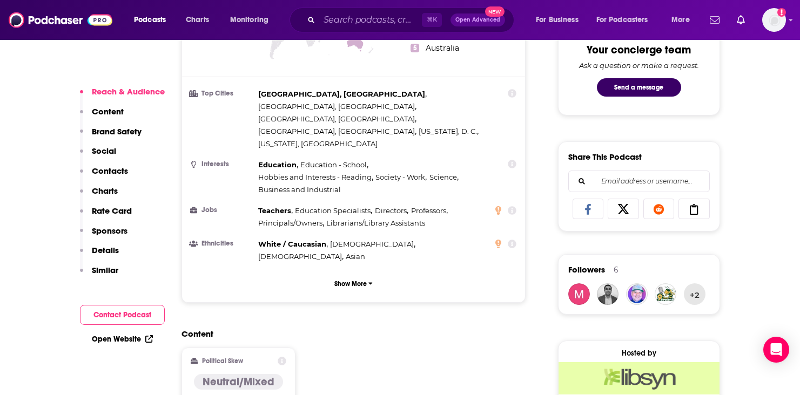
click at [122, 168] on p "Contacts" at bounding box center [110, 171] width 36 height 10
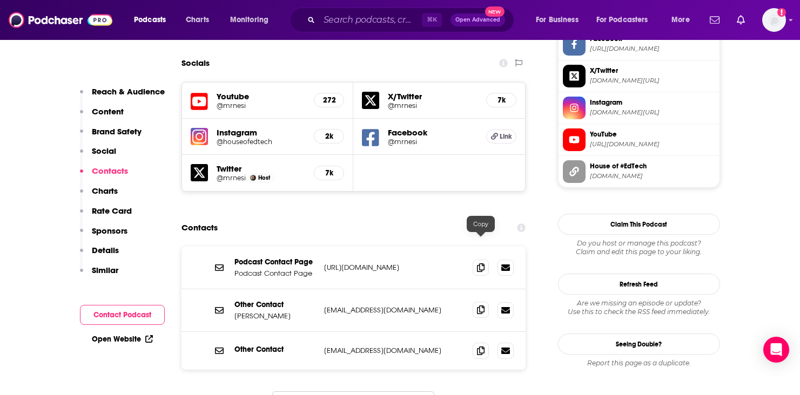
click at [486, 302] on span at bounding box center [481, 310] width 16 height 16
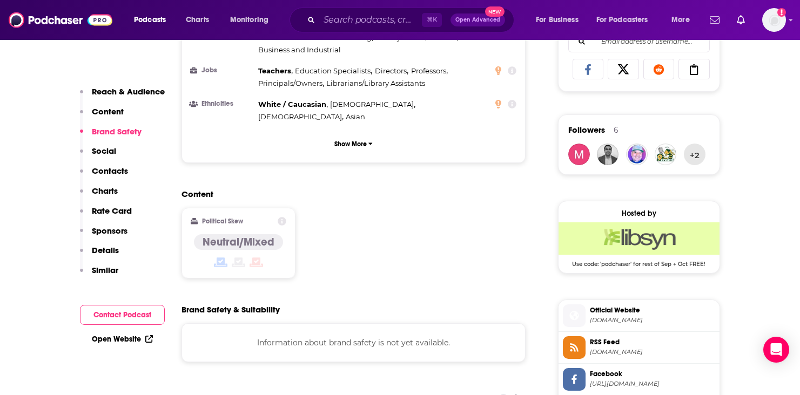
scroll to position [656, 0]
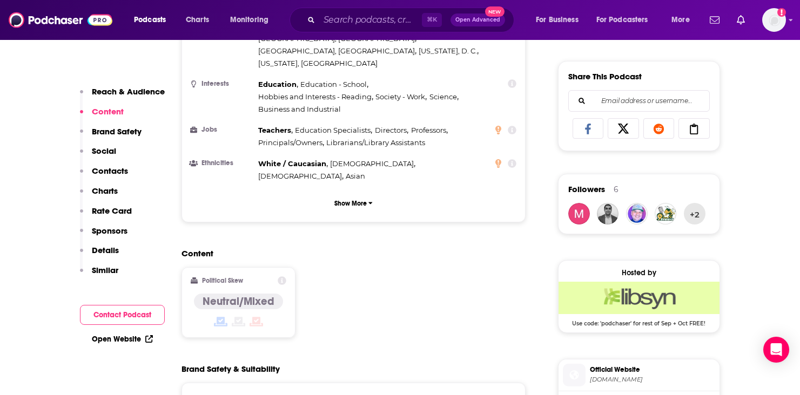
click at [115, 226] on p "Sponsors" at bounding box center [110, 231] width 36 height 10
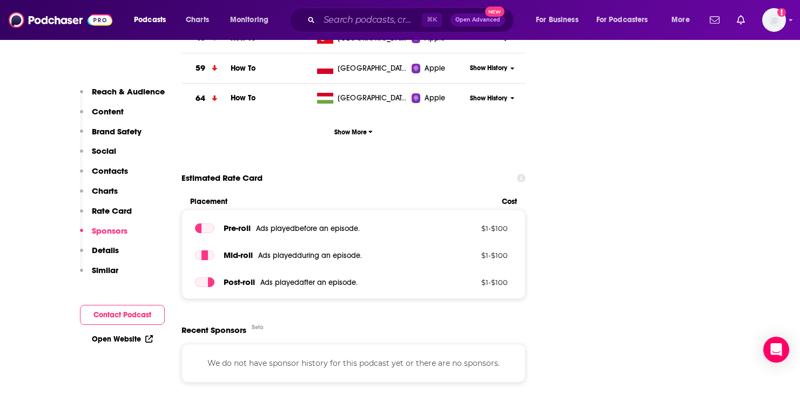
scroll to position [1607, 0]
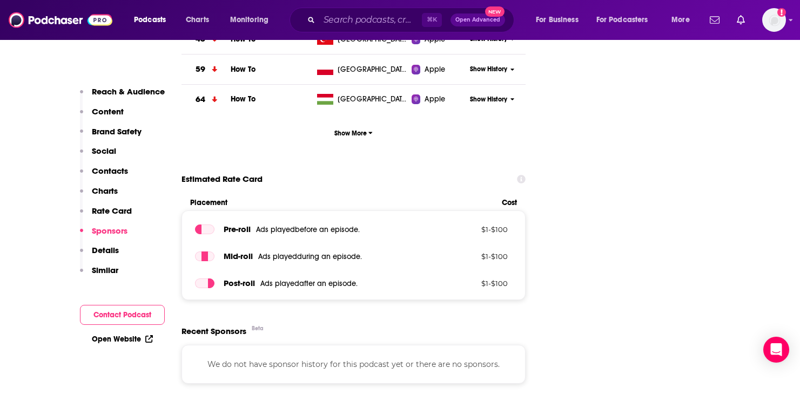
click at [97, 173] on p "Contacts" at bounding box center [110, 171] width 36 height 10
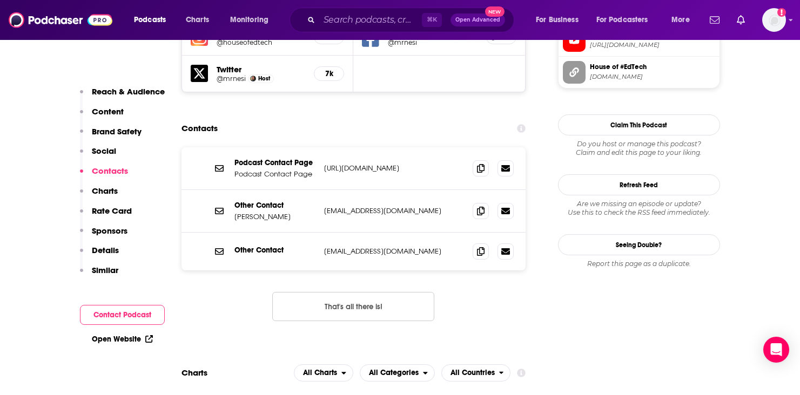
scroll to position [1051, 0]
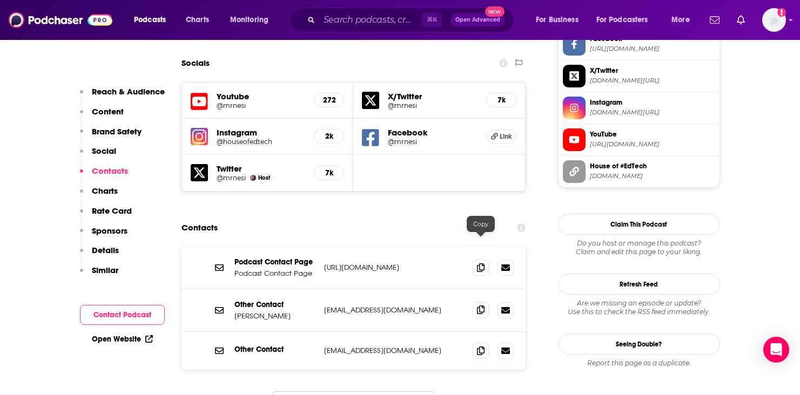
click at [478, 306] on icon at bounding box center [481, 310] width 8 height 9
click at [415, 306] on p "feedback@chrisnesi.com" at bounding box center [394, 310] width 140 height 9
click at [476, 342] on span at bounding box center [481, 350] width 16 height 16
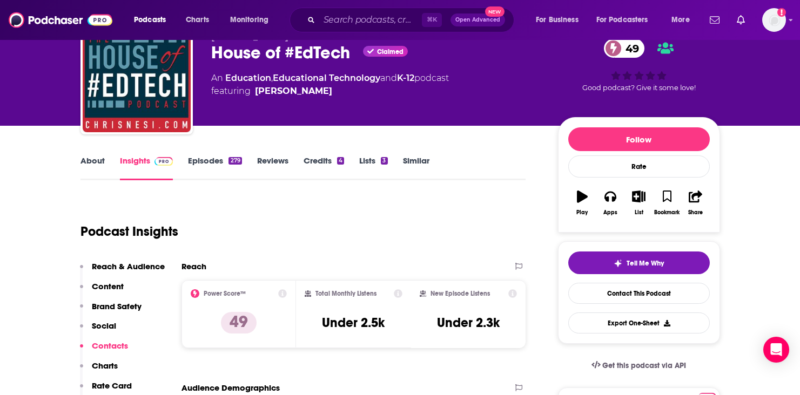
scroll to position [743, 0]
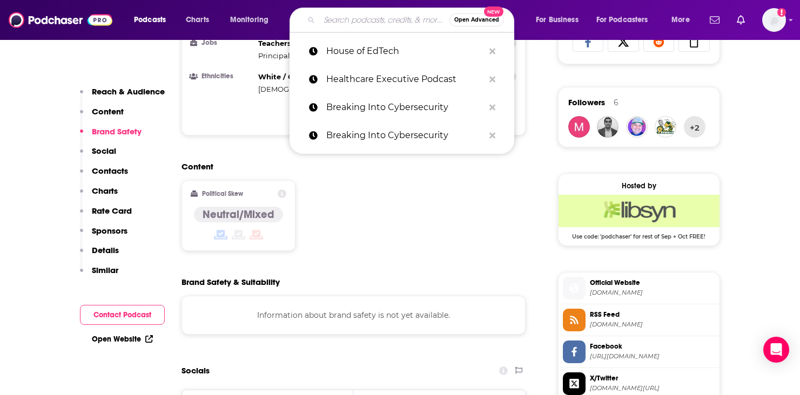
click at [391, 26] on input "Search podcasts, credits, & more..." at bounding box center [384, 19] width 130 height 17
paste input "K12 Tech Talk"
type input "K12 Tech Talk"
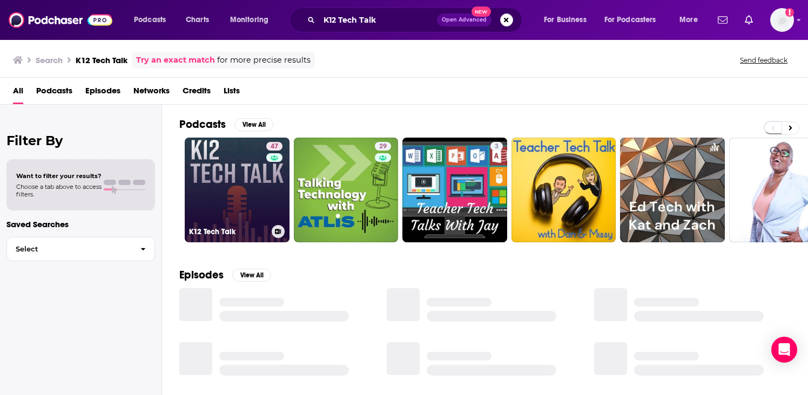
click at [240, 184] on link "47 K12 Tech Talk" at bounding box center [237, 190] width 105 height 105
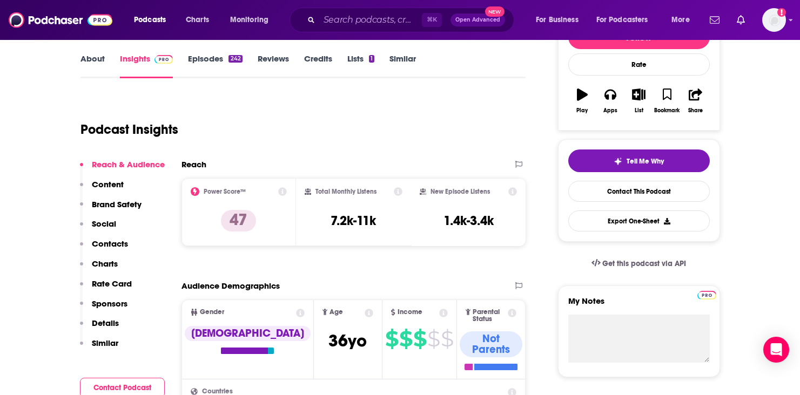
scroll to position [178, 0]
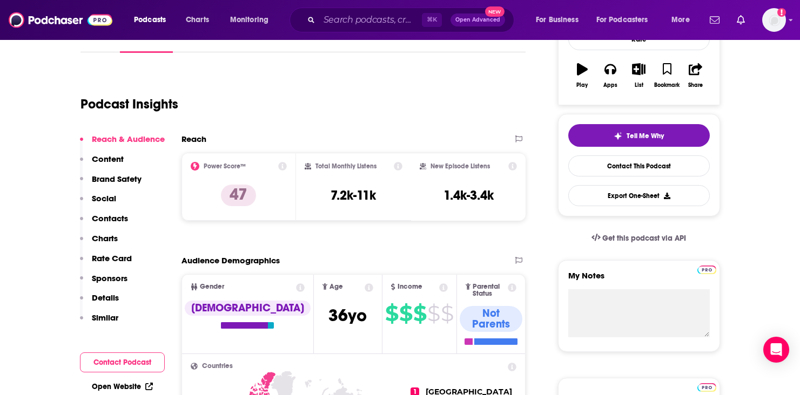
click at [104, 222] on p "Contacts" at bounding box center [110, 218] width 36 height 10
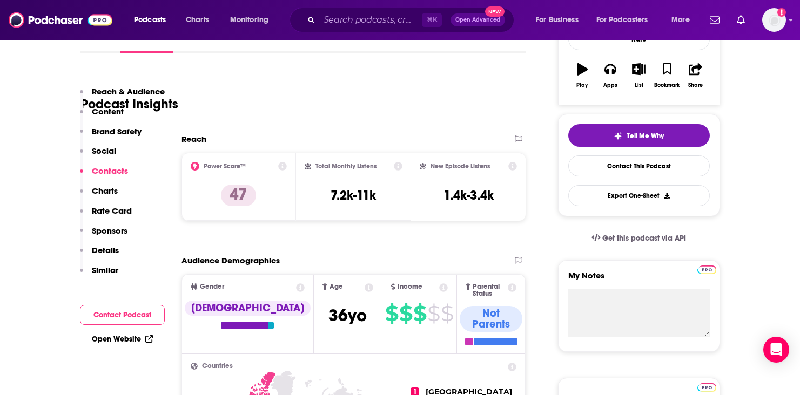
scroll to position [1002, 0]
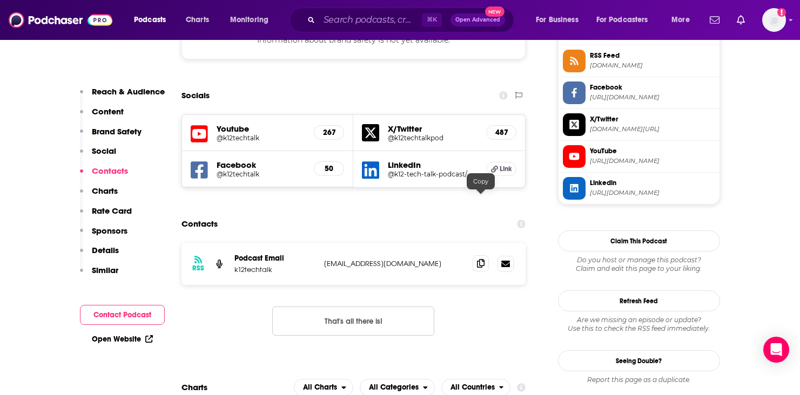
click at [478, 259] on icon at bounding box center [481, 263] width 8 height 9
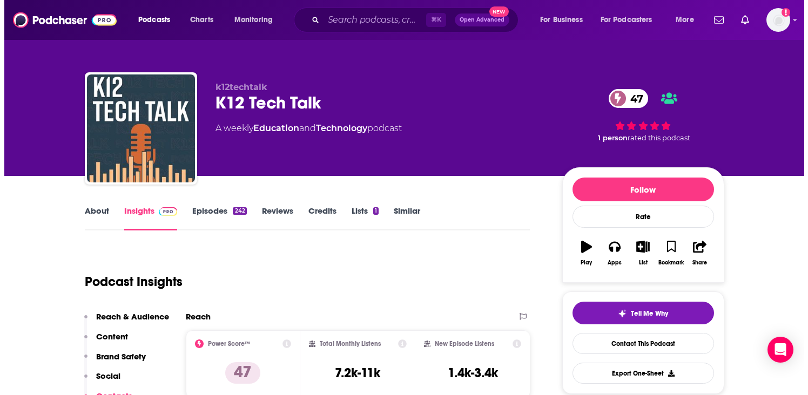
scroll to position [0, 0]
